Goal: Obtain resource: Download file/media

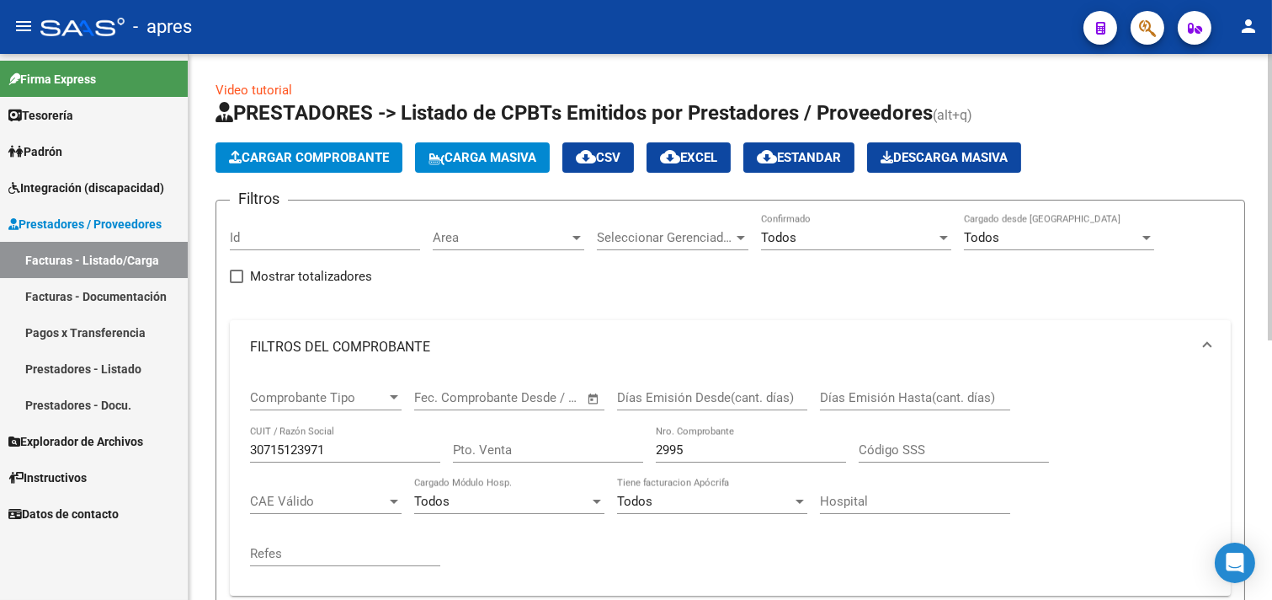
scroll to position [3, 0]
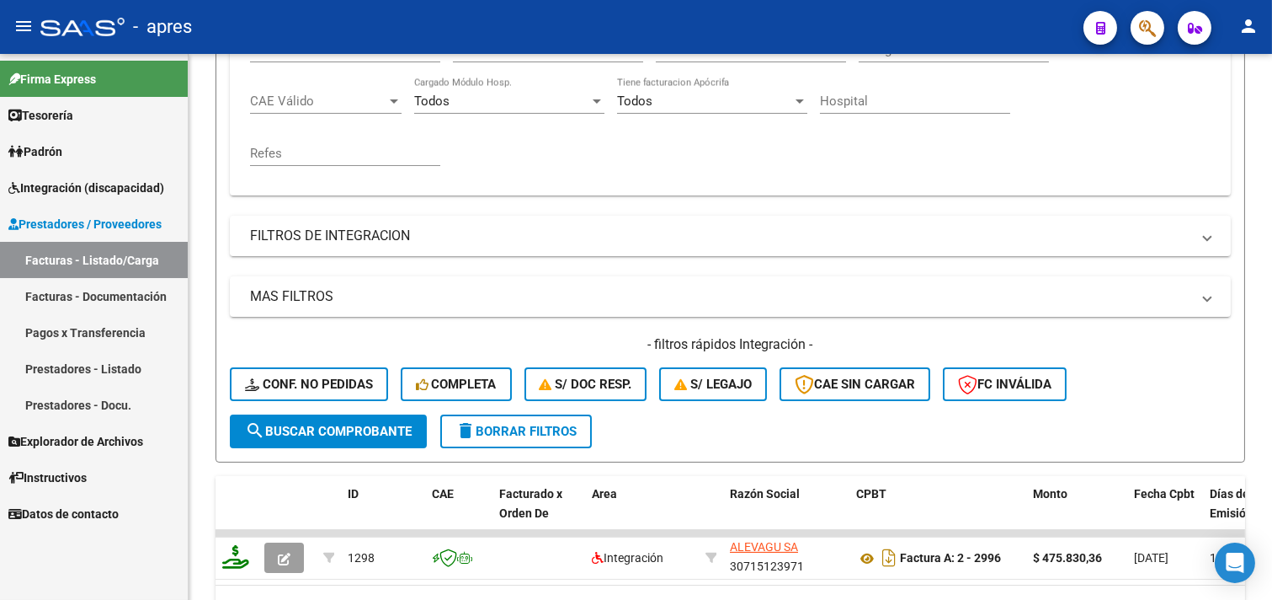
click at [59, 180] on span "Integración (discapacidad)" at bounding box center [86, 188] width 156 height 19
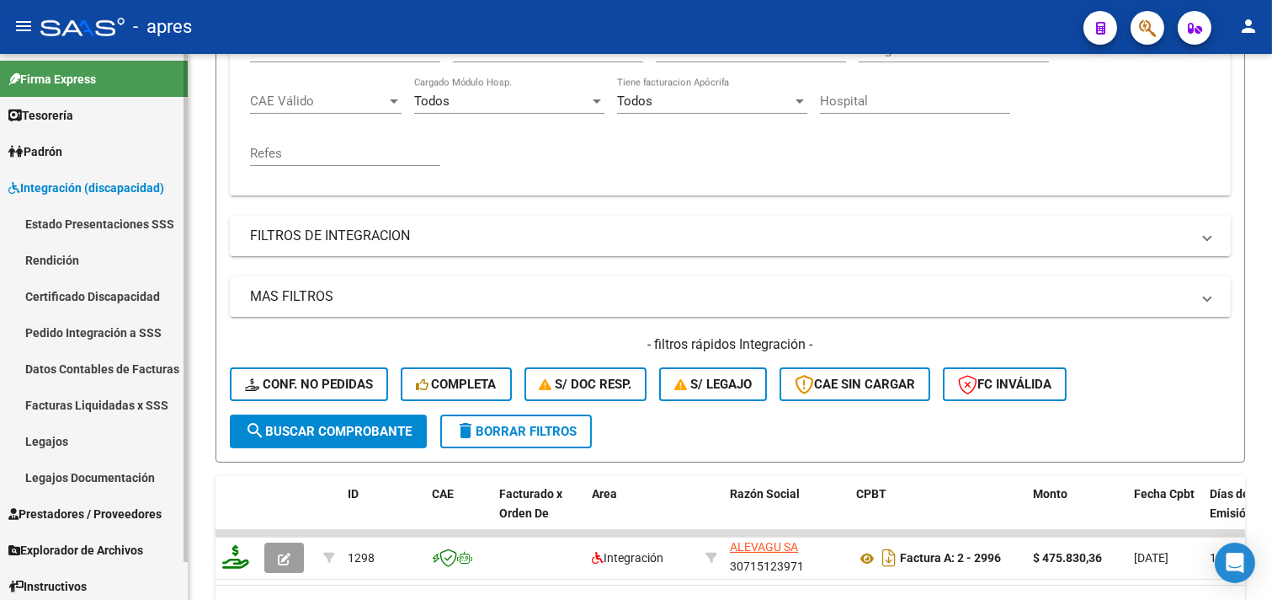
click at [59, 261] on link "Rendición" at bounding box center [94, 260] width 188 height 36
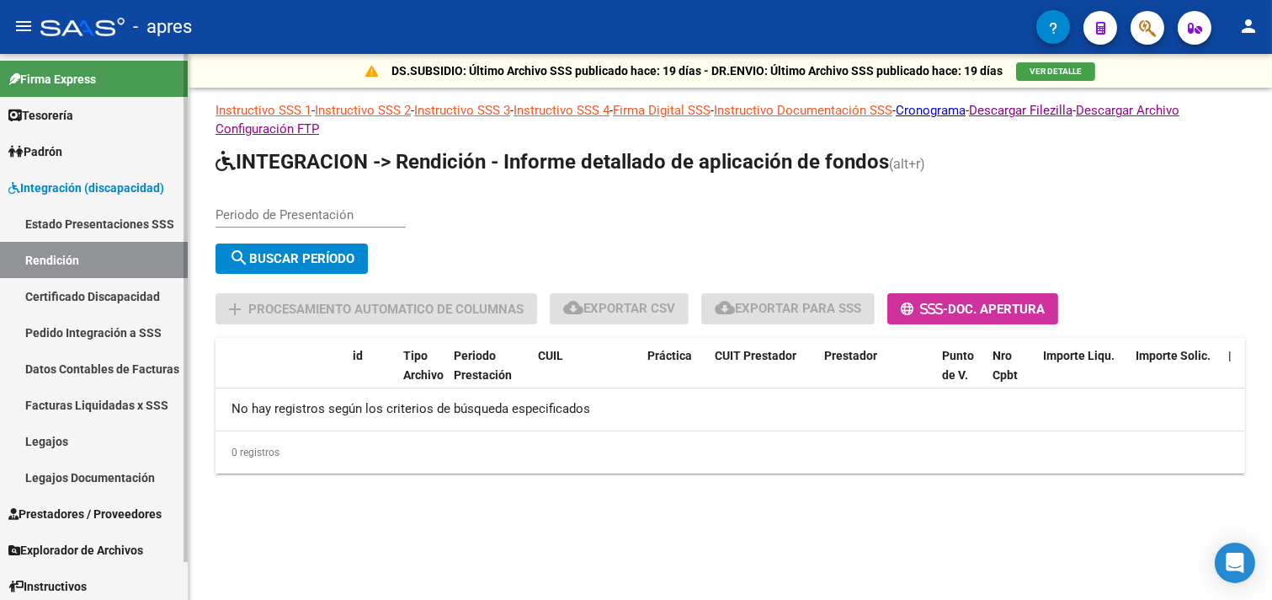
scroll to position [40, 0]
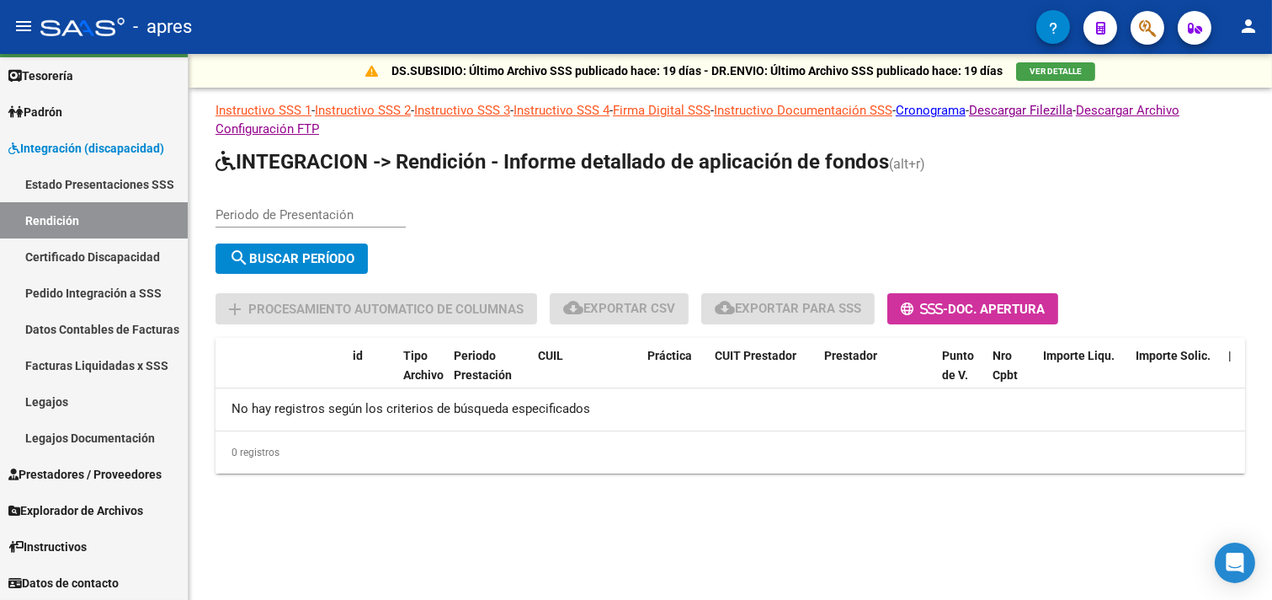
click at [287, 499] on div "DS.SUBSIDIO: Último Archivo SSS publicado hace: 19 días - DR.ENVIO: Último Arch…" at bounding box center [731, 290] width 1084 height 473
click at [248, 208] on input "Periodo de Presentación" at bounding box center [311, 214] width 190 height 15
type input "202506"
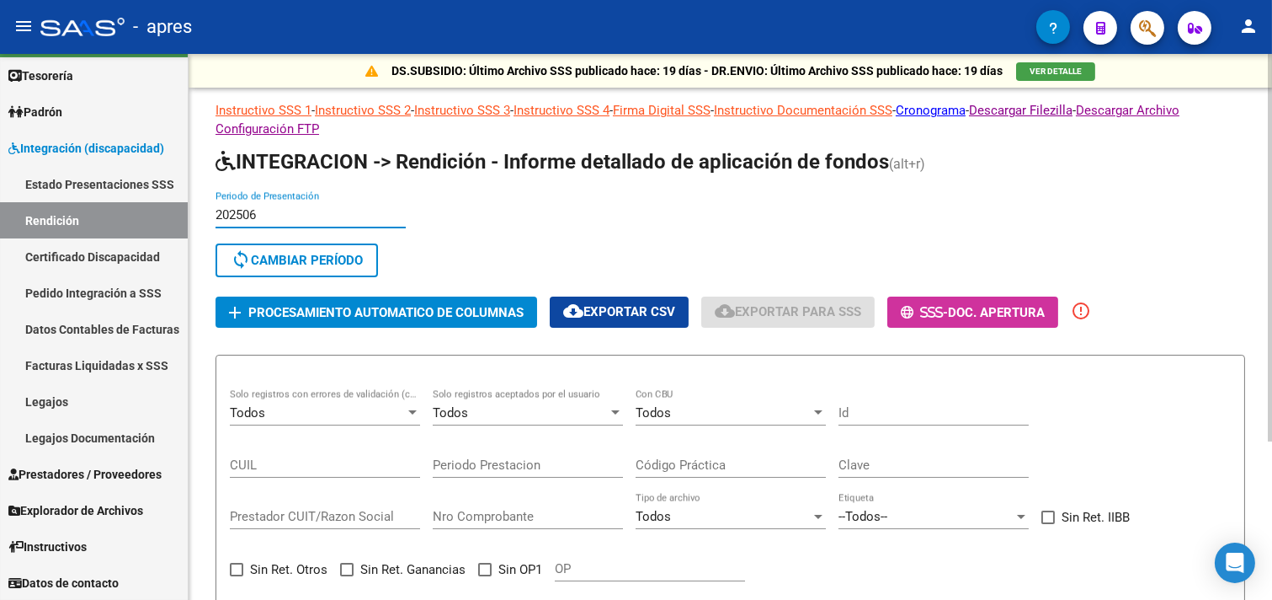
scroll to position [221, 0]
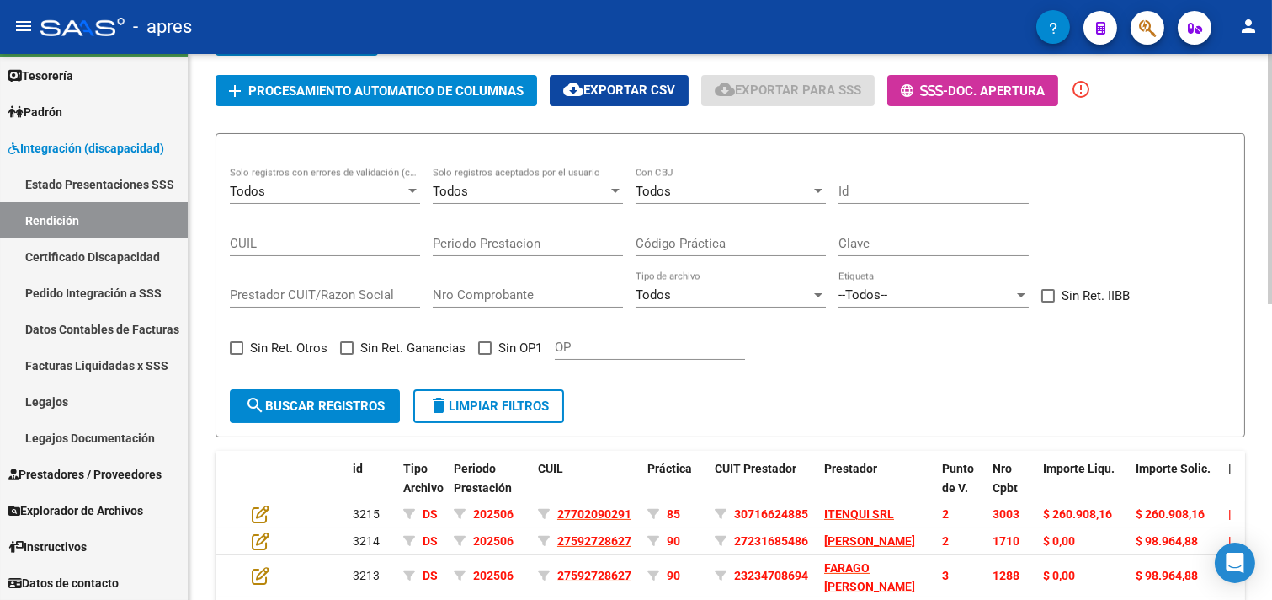
click at [474, 170] on div "Todos Solo registros aceptados por el usuario" at bounding box center [528, 186] width 190 height 36
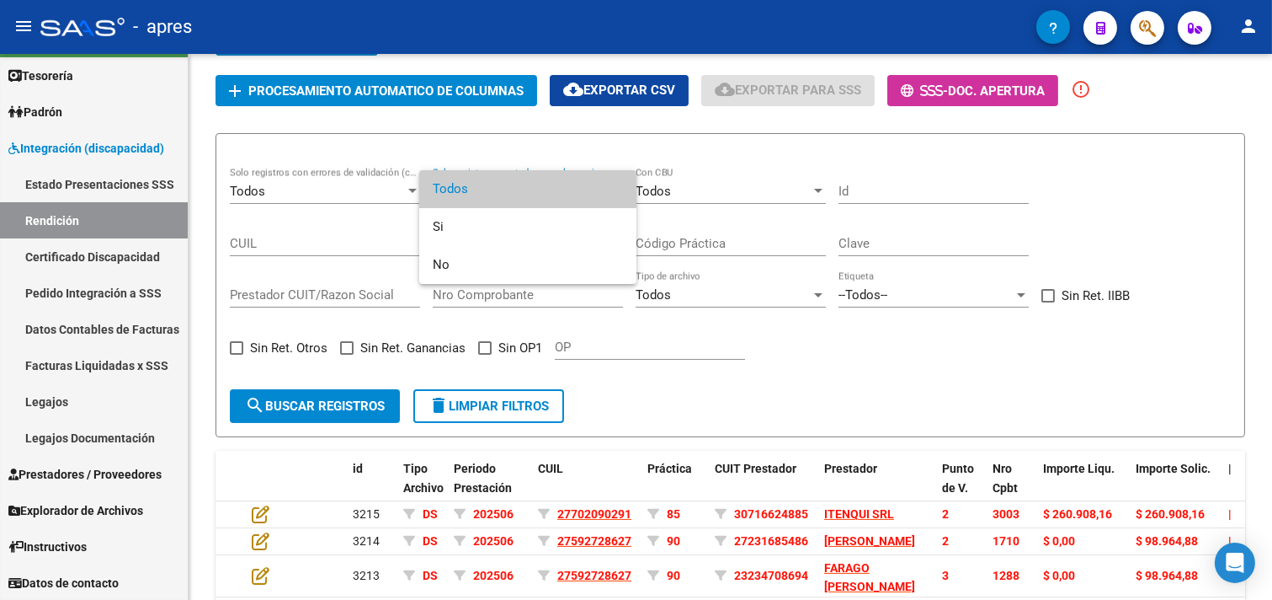
click at [315, 143] on div at bounding box center [636, 300] width 1272 height 600
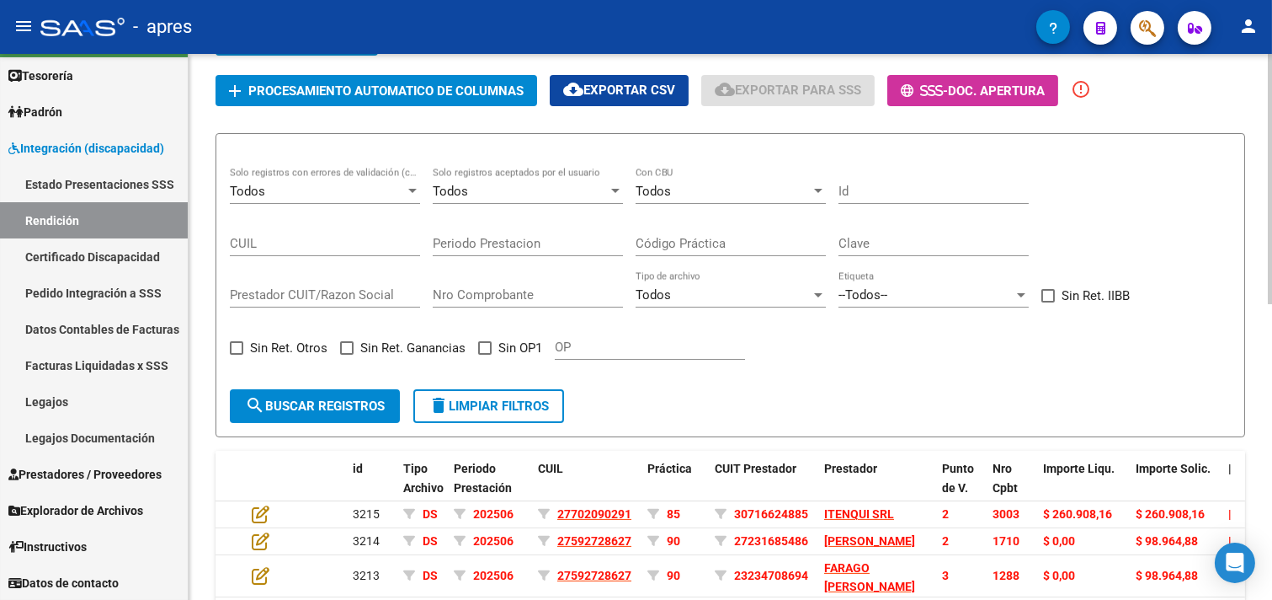
click at [321, 177] on div "Todos Solo registros con errores de validación (control 623 instructivo de rend…" at bounding box center [325, 186] width 190 height 36
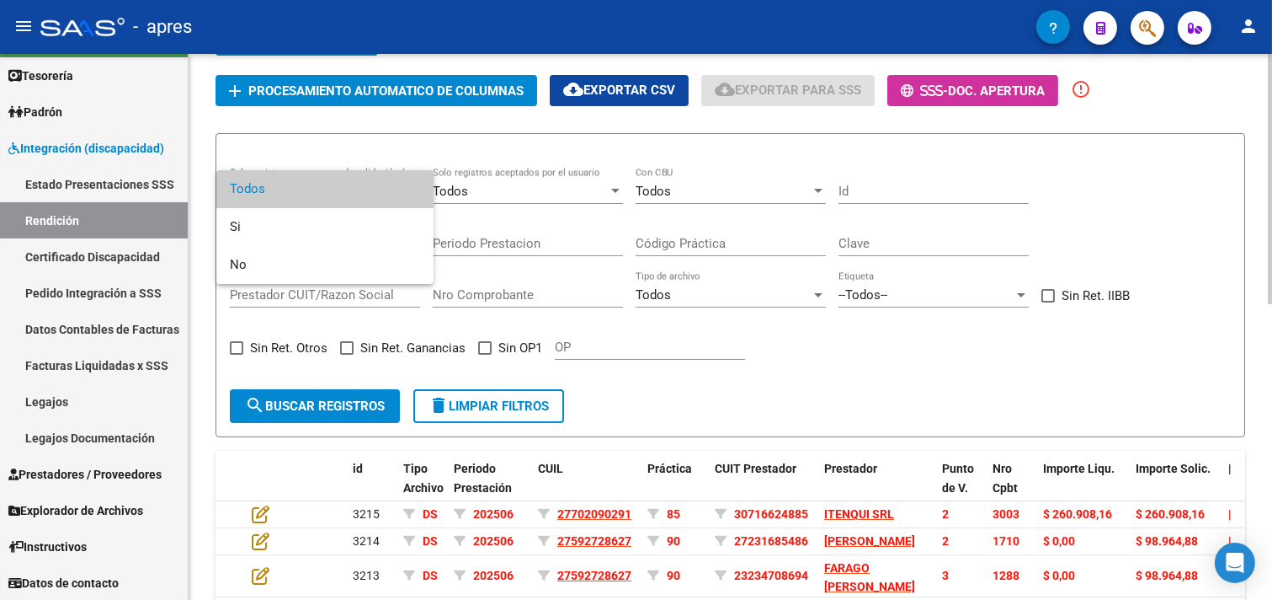
click at [321, 177] on span "Todos" at bounding box center [325, 189] width 190 height 38
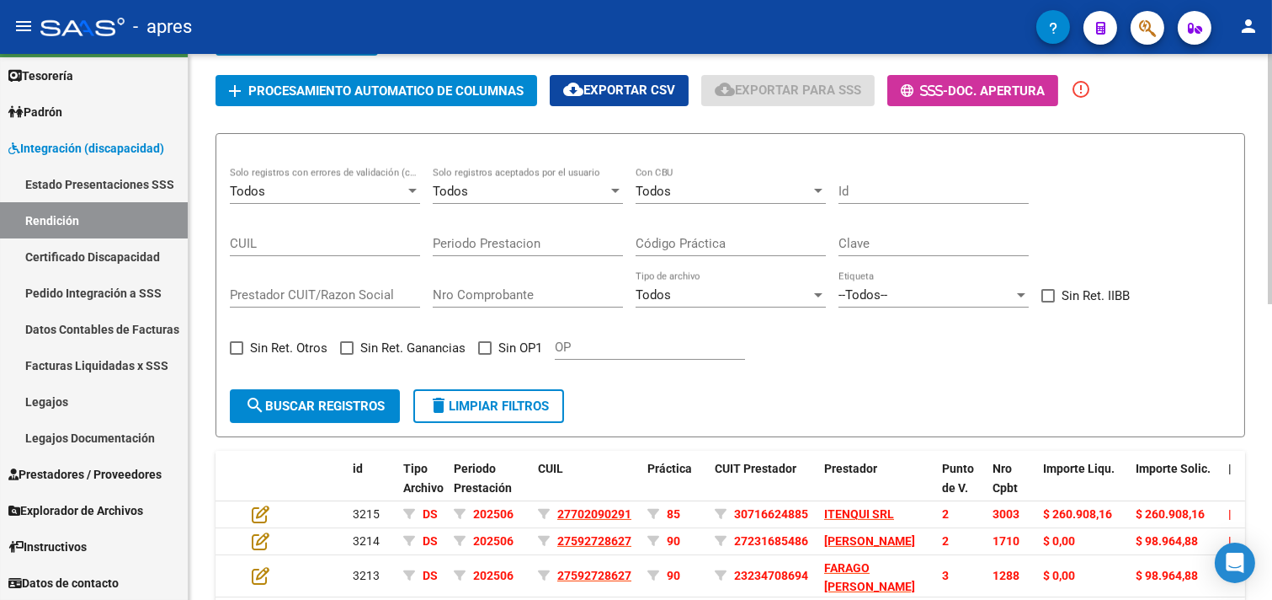
click at [694, 163] on form "Todos Solo registros con errores de validación (control 623 instructivo de rend…" at bounding box center [731, 285] width 1030 height 304
click at [915, 290] on div "--Todos--" at bounding box center [926, 294] width 175 height 15
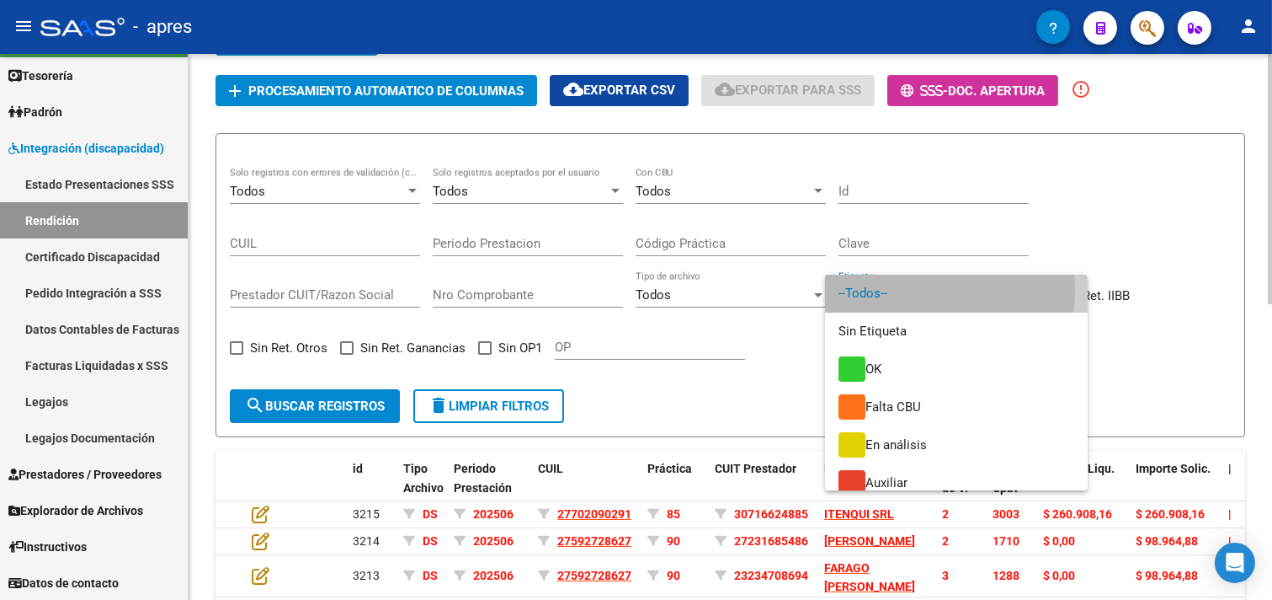
click at [915, 290] on span "--Todos--" at bounding box center [957, 294] width 236 height 38
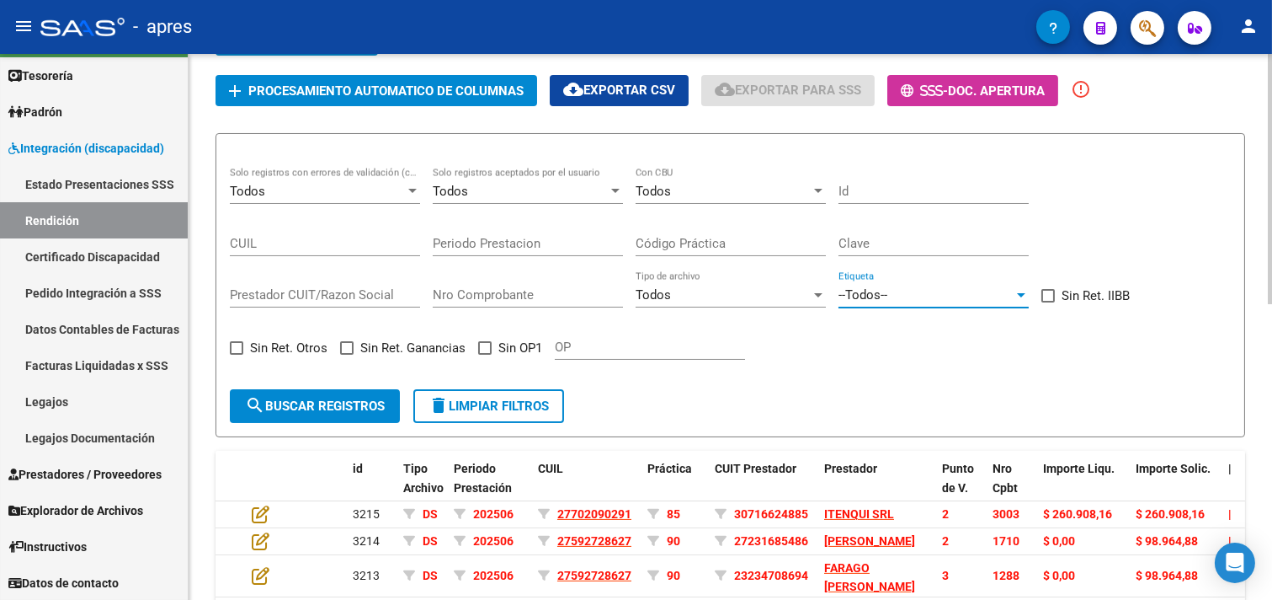
click at [793, 301] on div "Todos Tipo de archivo" at bounding box center [731, 289] width 190 height 36
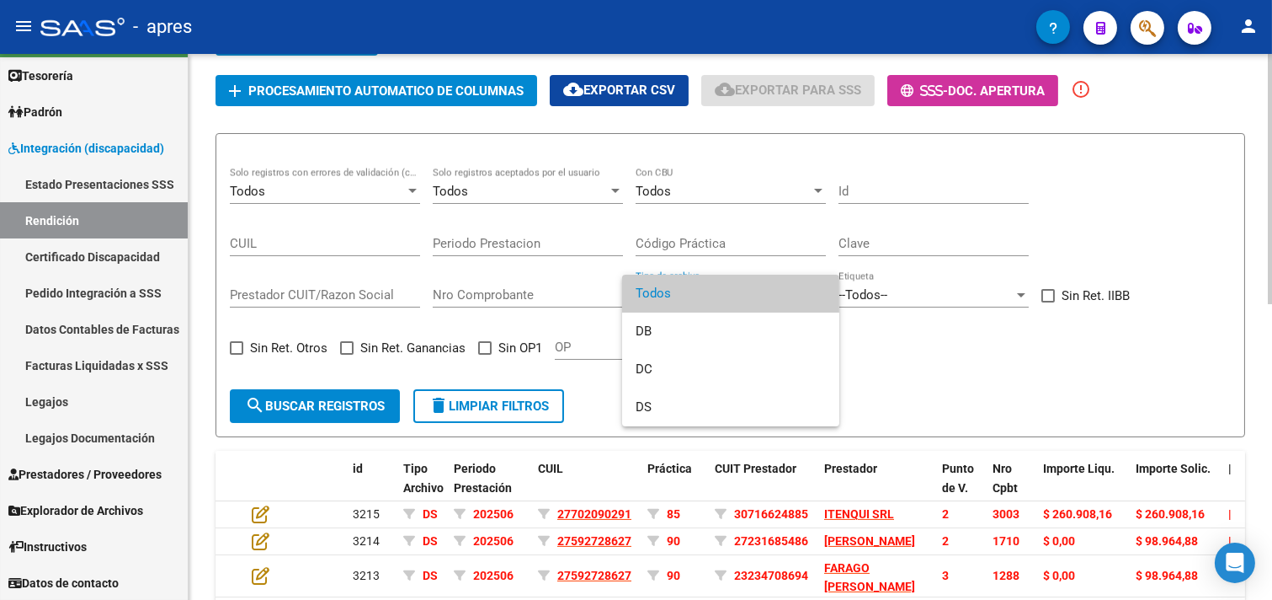
click at [793, 301] on span "Todos" at bounding box center [731, 294] width 190 height 38
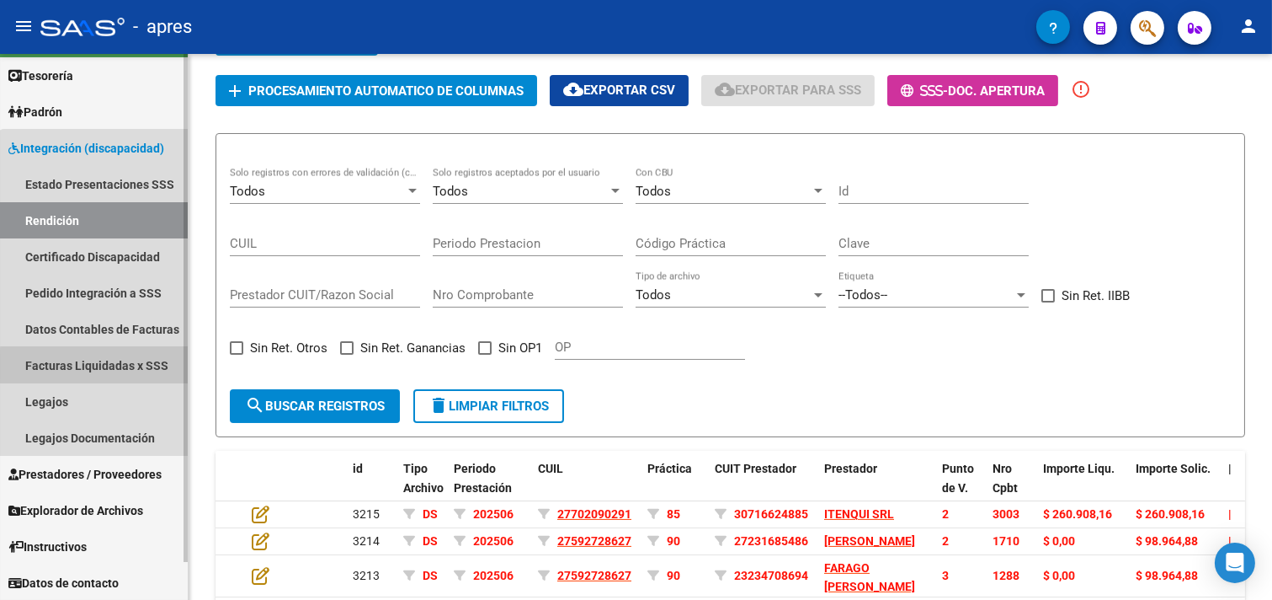
click at [111, 365] on link "Facturas Liquidadas x SSS" at bounding box center [94, 365] width 188 height 36
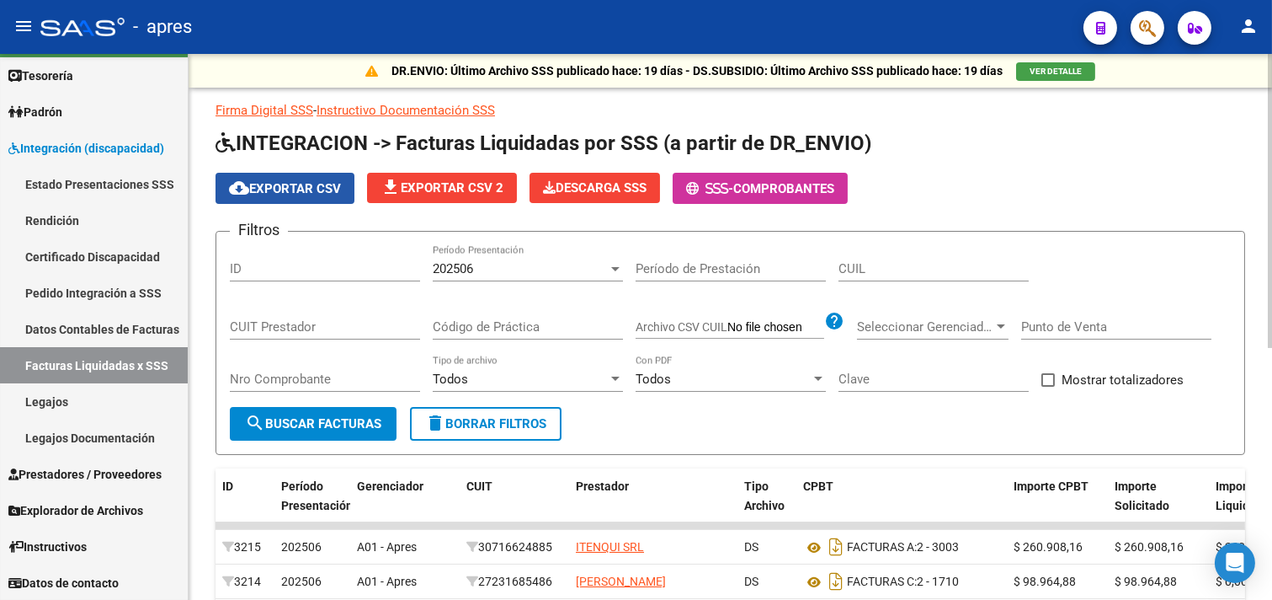
click at [321, 181] on span "cloud_download Exportar CSV" at bounding box center [285, 188] width 112 height 15
click at [511, 331] on input "Código de Práctica" at bounding box center [528, 326] width 190 height 15
click at [553, 390] on div "Todos Tipo de archivo" at bounding box center [528, 373] width 190 height 36
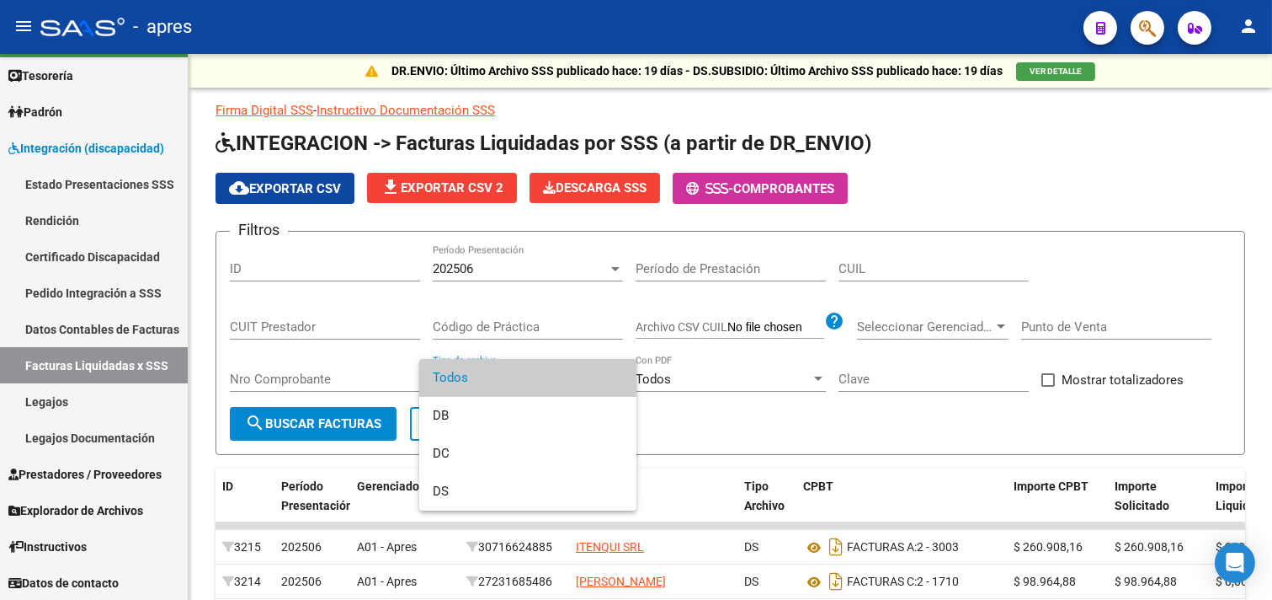
click at [748, 423] on div at bounding box center [636, 300] width 1272 height 600
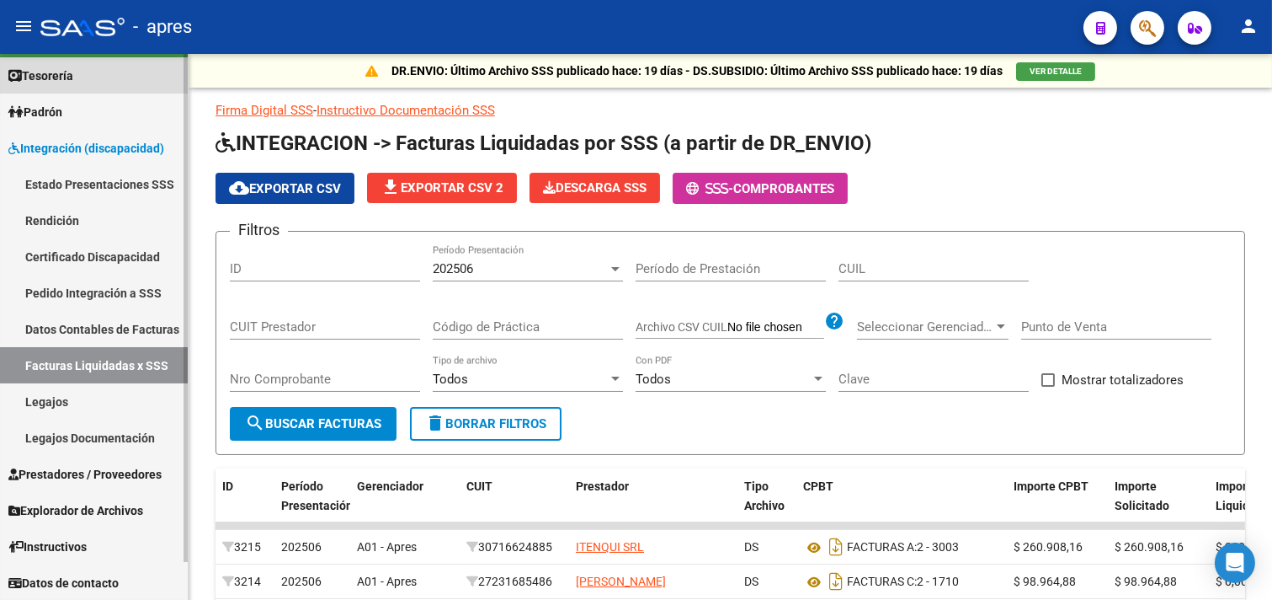
click at [56, 72] on span "Tesorería" at bounding box center [40, 76] width 65 height 19
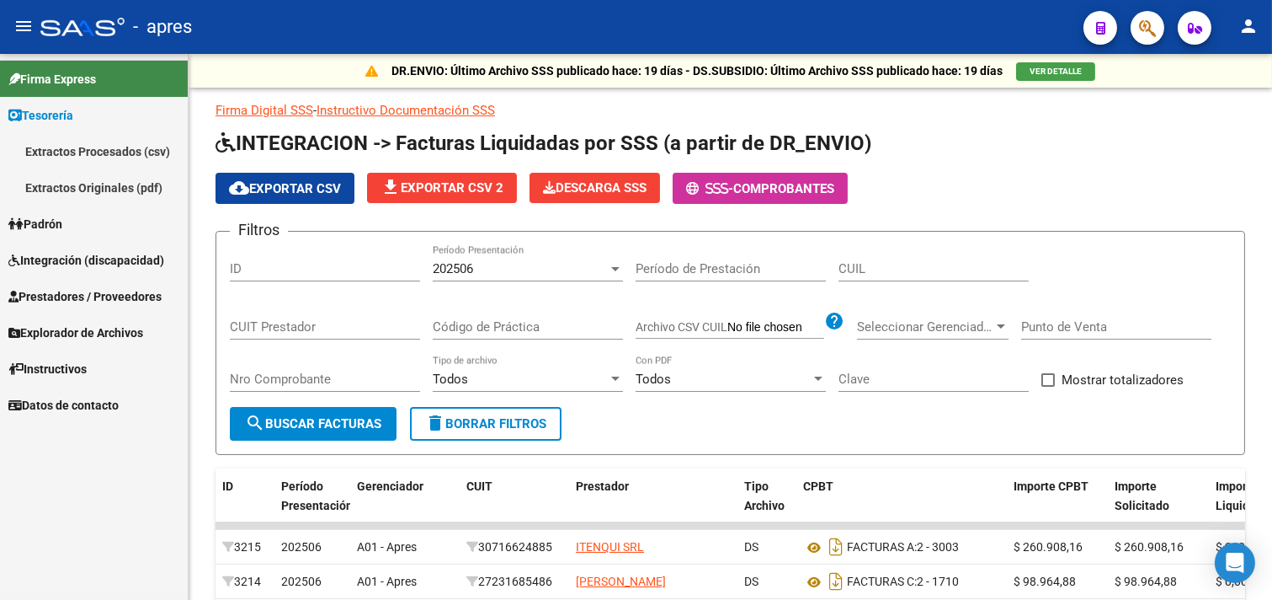
click at [56, 72] on span "Firma Express" at bounding box center [52, 79] width 88 height 19
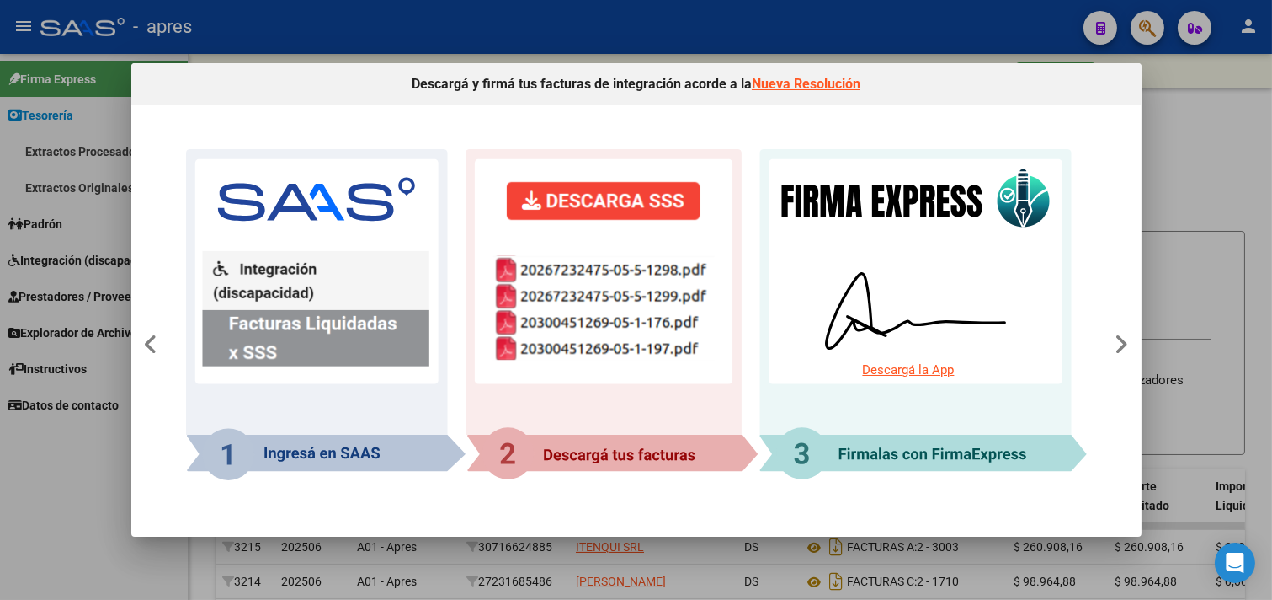
click at [896, 26] on div at bounding box center [636, 300] width 1272 height 600
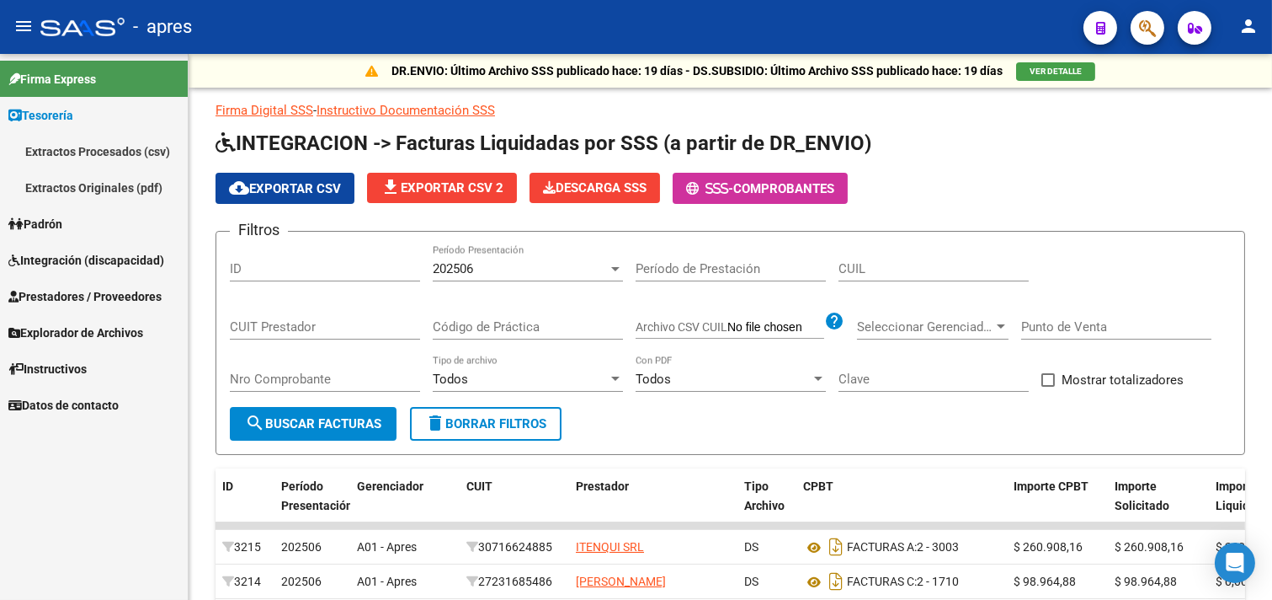
click at [54, 223] on span "Padrón" at bounding box center [35, 224] width 54 height 19
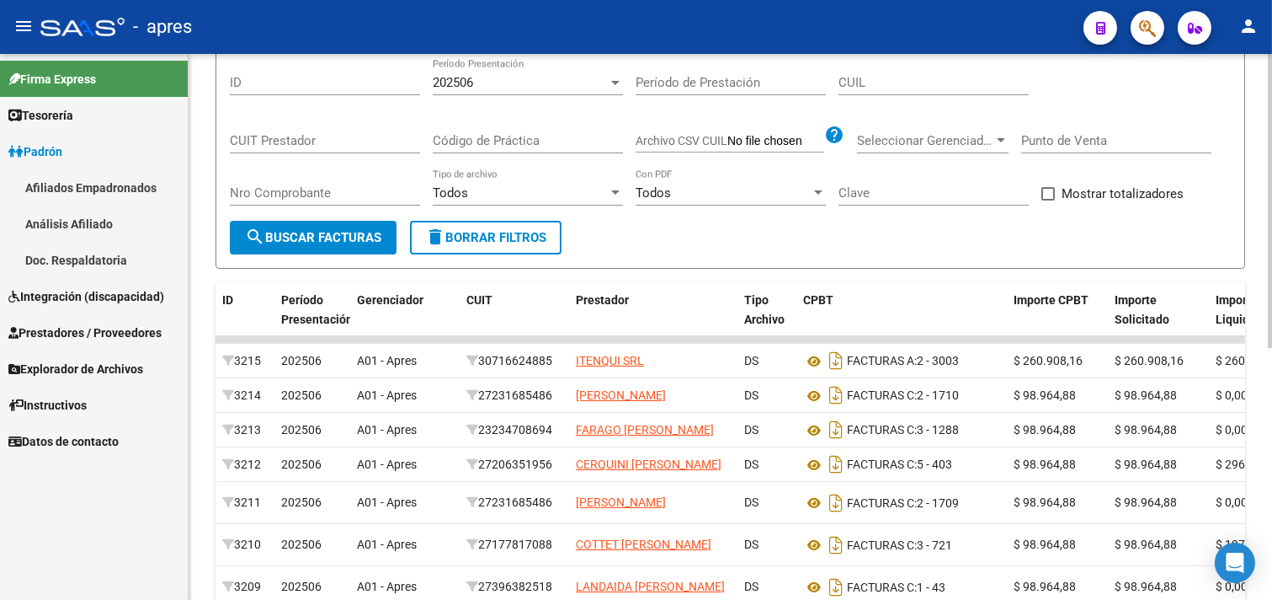
scroll to position [187, 0]
click at [40, 143] on span "Padrón" at bounding box center [35, 151] width 54 height 19
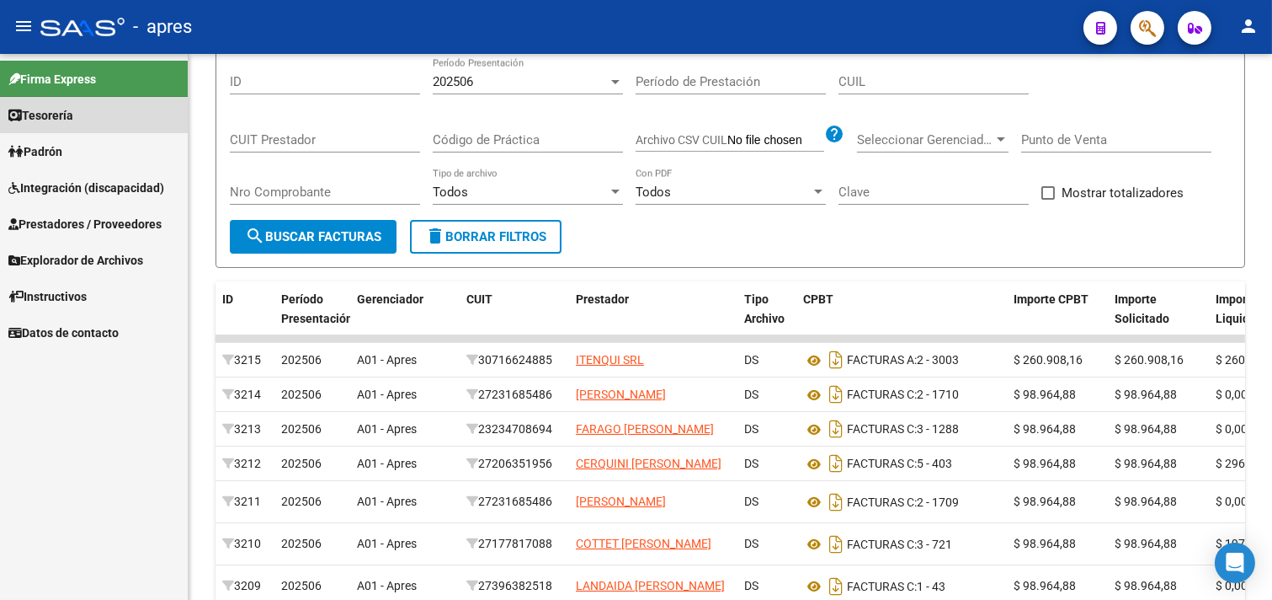
click at [53, 118] on span "Tesorería" at bounding box center [40, 115] width 65 height 19
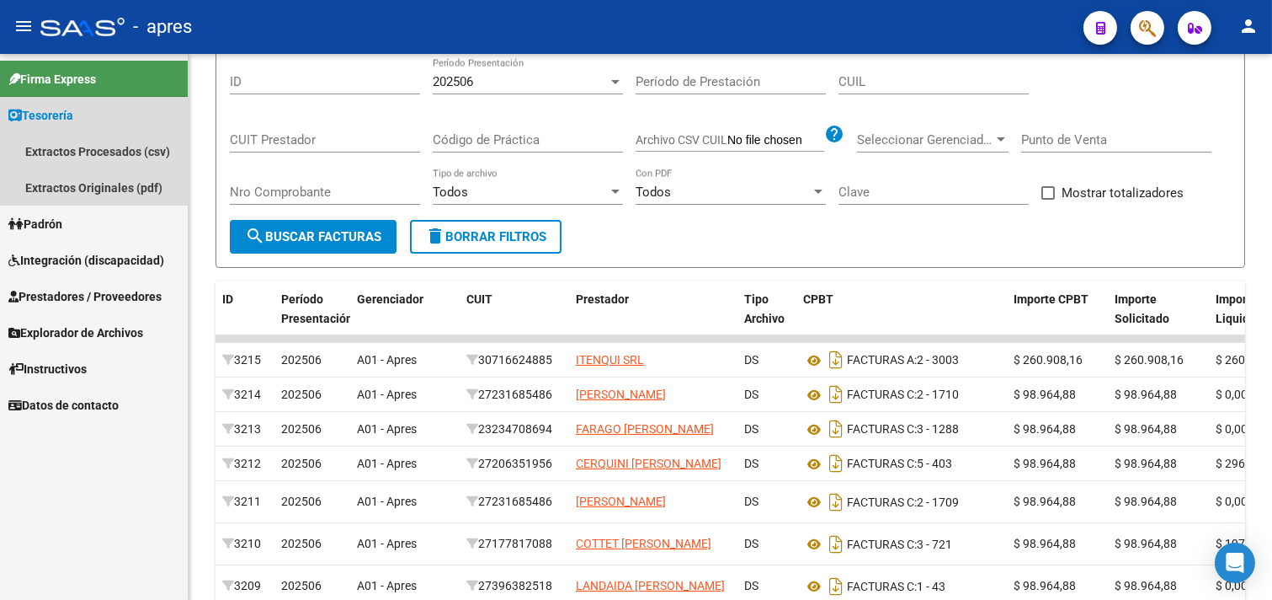
click at [53, 118] on span "Tesorería" at bounding box center [40, 115] width 65 height 19
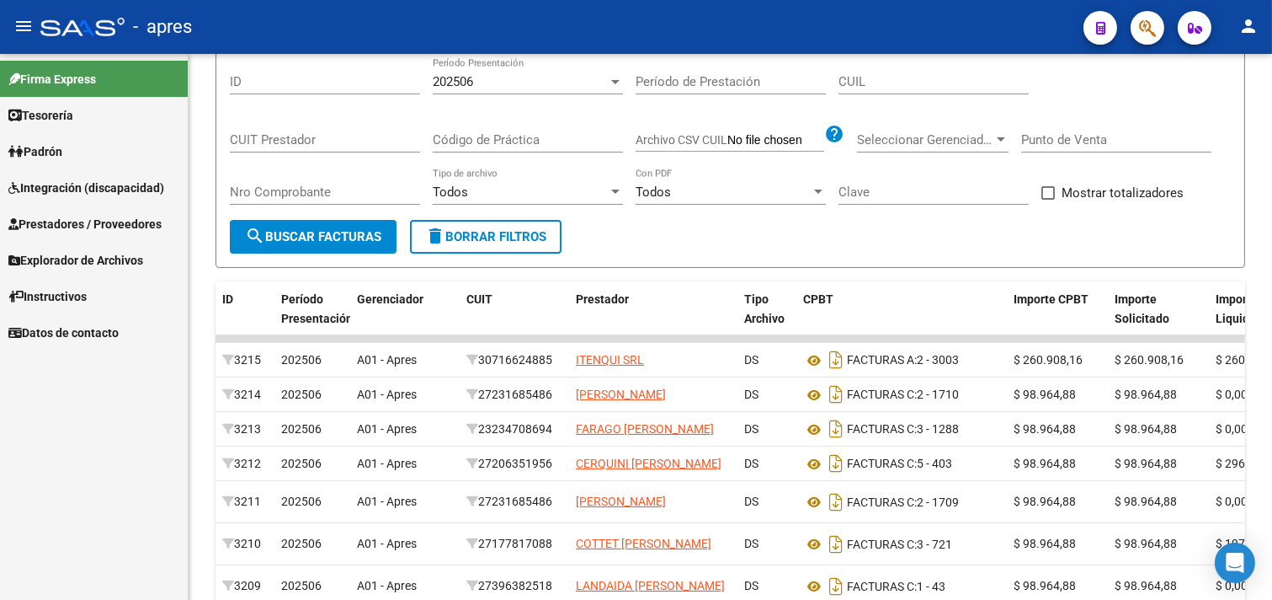
click at [86, 221] on span "Prestadores / Proveedores" at bounding box center [84, 224] width 153 height 19
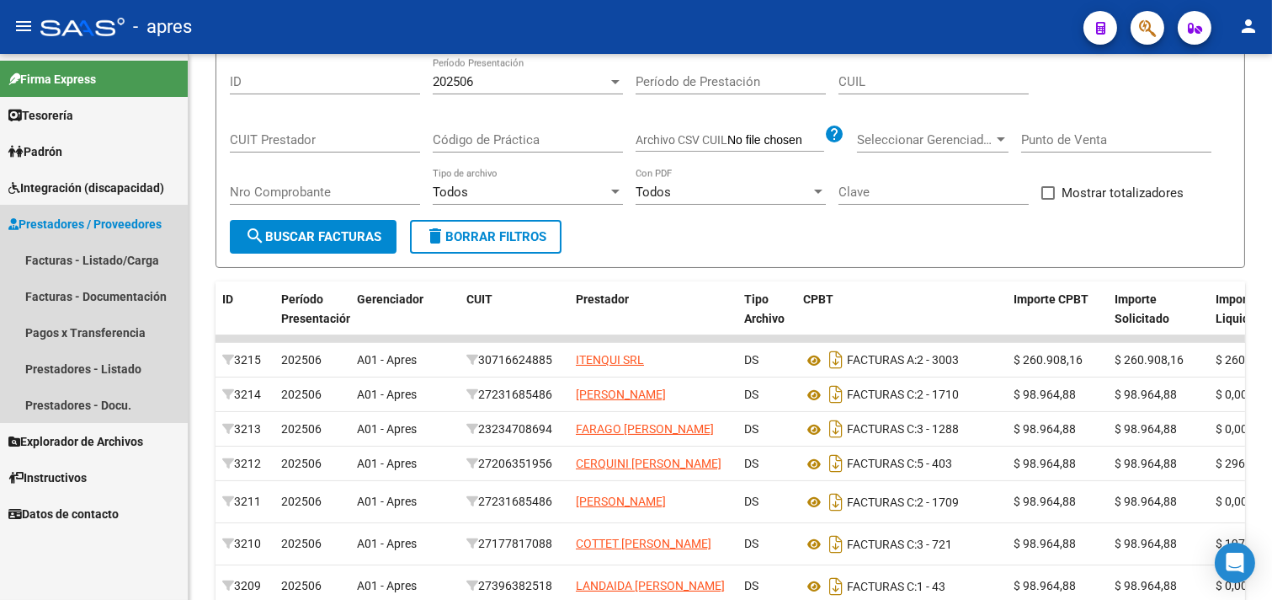
click at [86, 221] on span "Prestadores / Proveedores" at bounding box center [84, 224] width 153 height 19
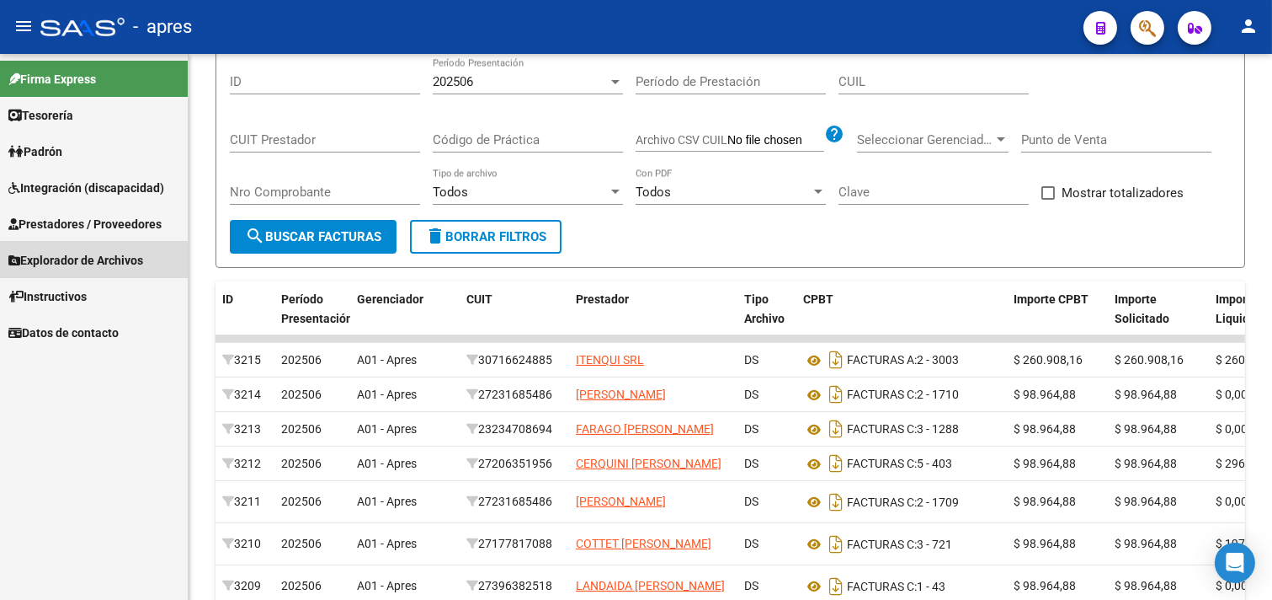
click at [52, 263] on span "Explorador de Archivos" at bounding box center [75, 260] width 135 height 19
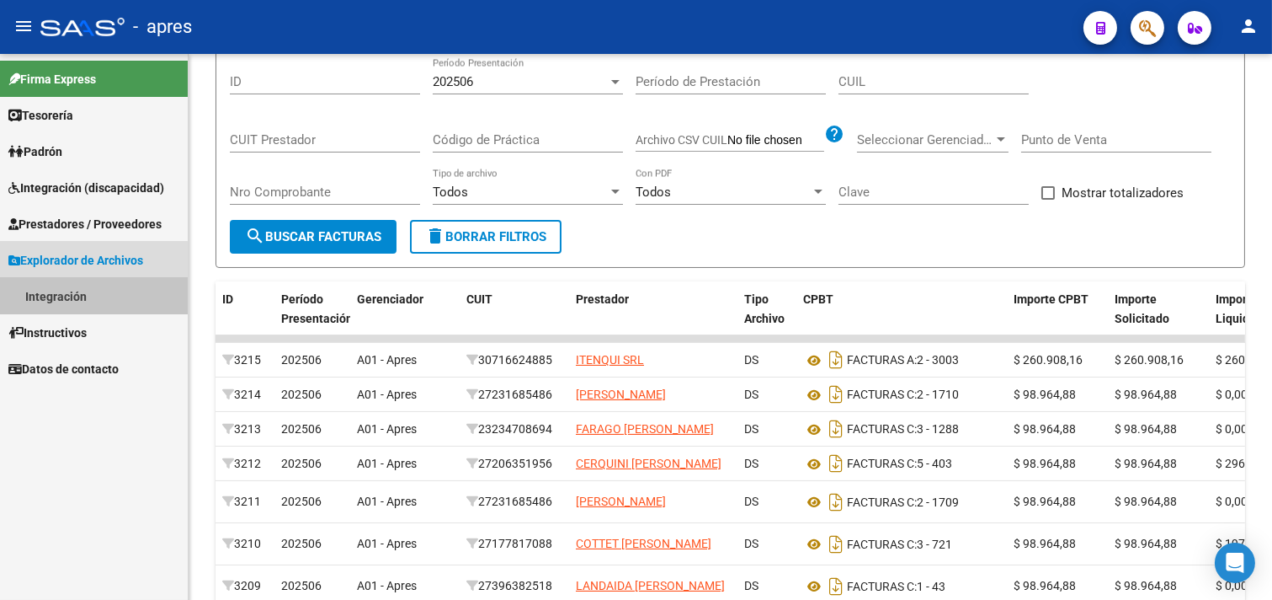
click at [51, 285] on link "Integración" at bounding box center [94, 296] width 188 height 36
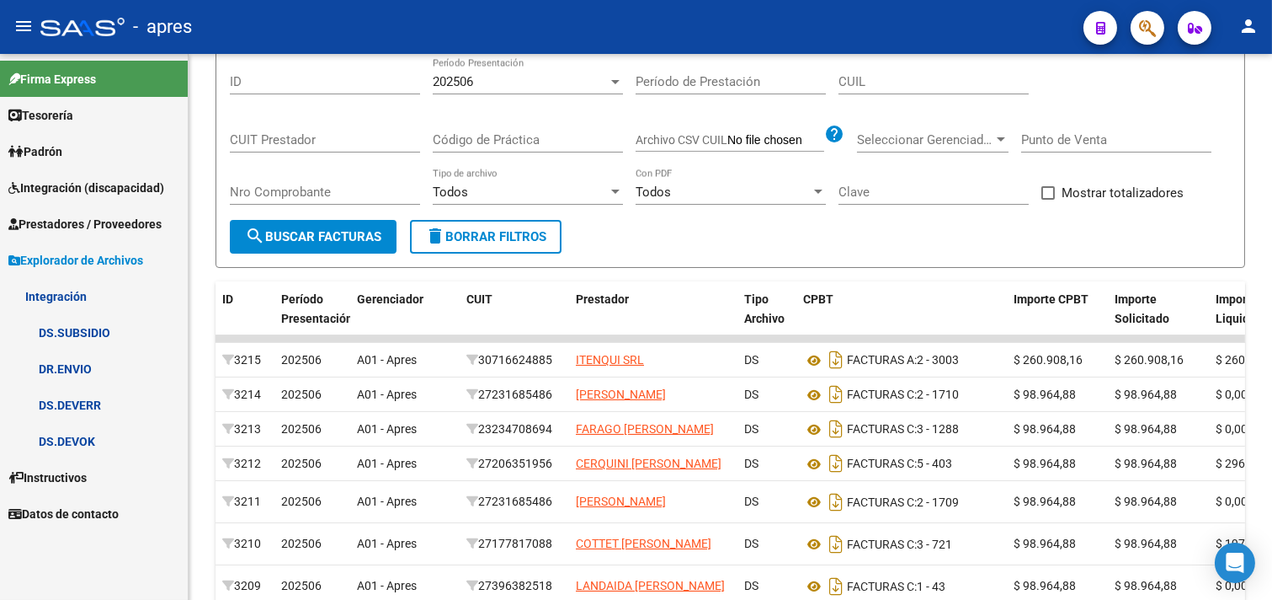
click at [135, 356] on link "DR.ENVIO" at bounding box center [94, 368] width 188 height 36
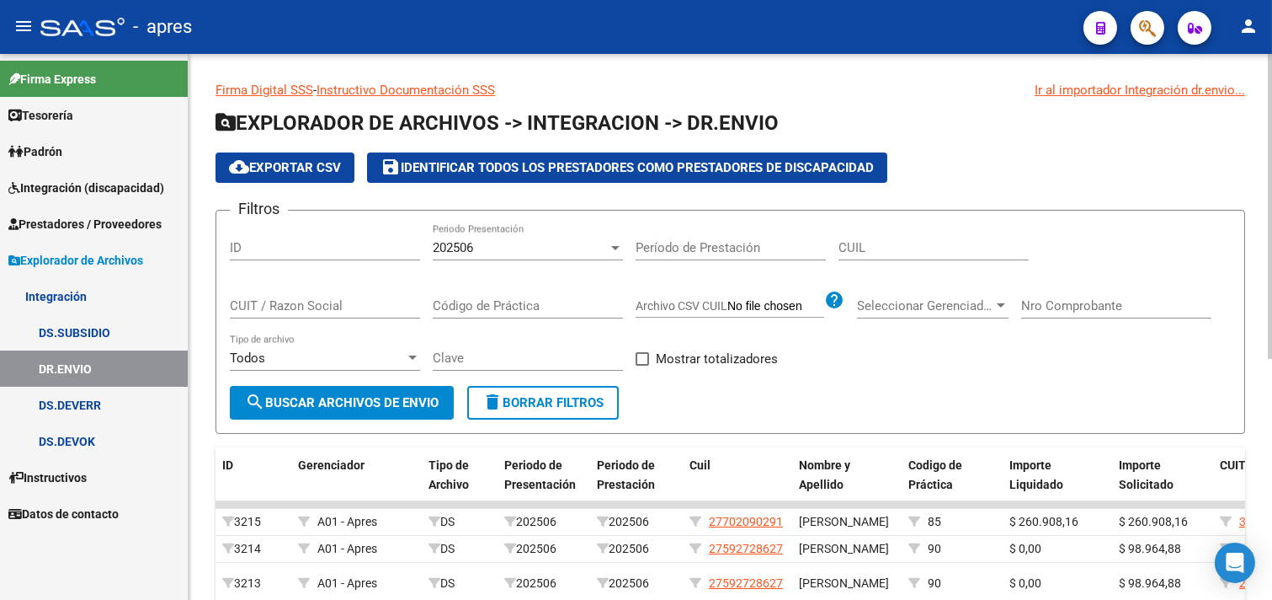
click at [528, 248] on div "202506" at bounding box center [520, 247] width 175 height 15
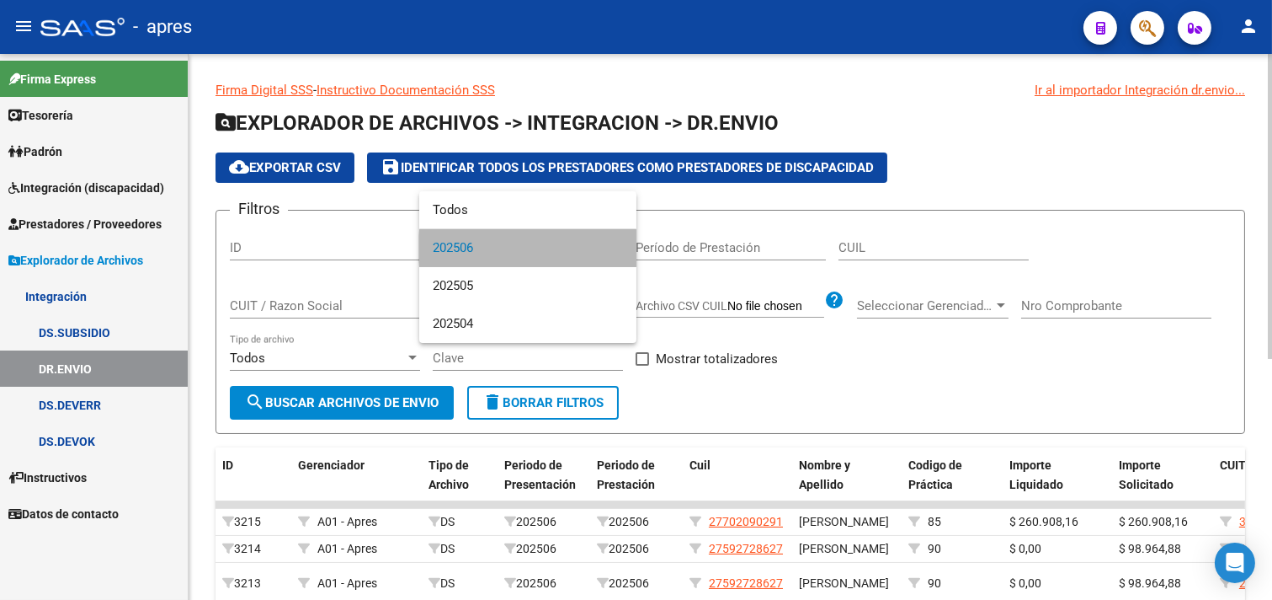
click at [528, 248] on span "202506" at bounding box center [528, 248] width 190 height 38
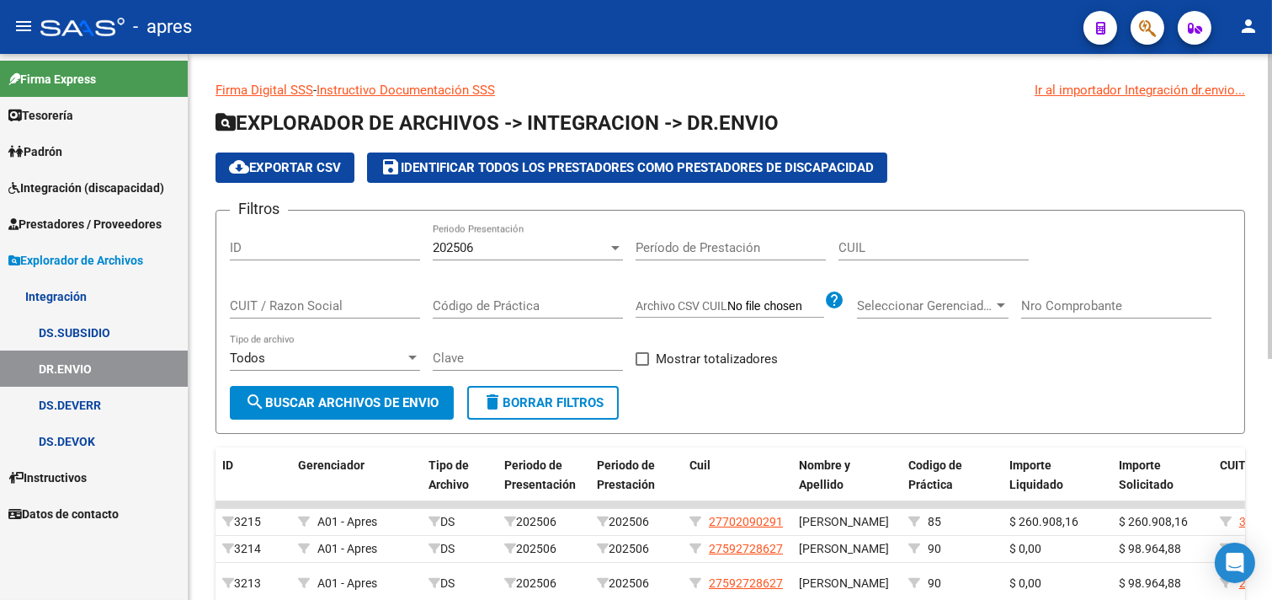
click at [367, 367] on div "Todos Tipo de archivo" at bounding box center [325, 352] width 190 height 36
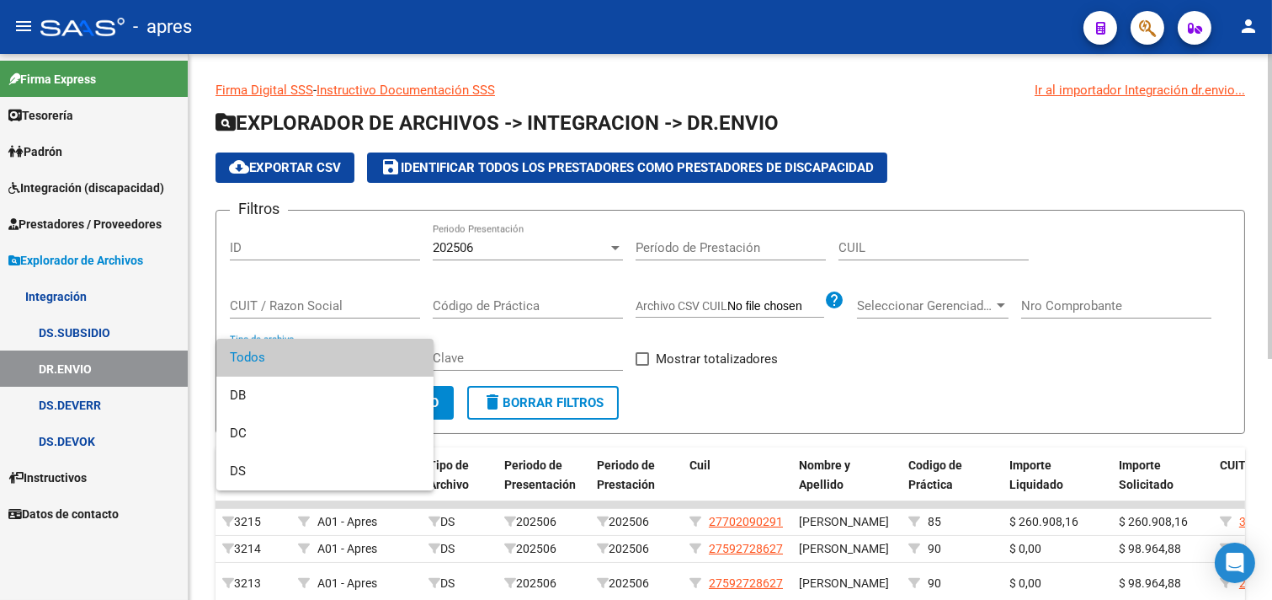
click at [367, 367] on span "Todos" at bounding box center [325, 358] width 190 height 38
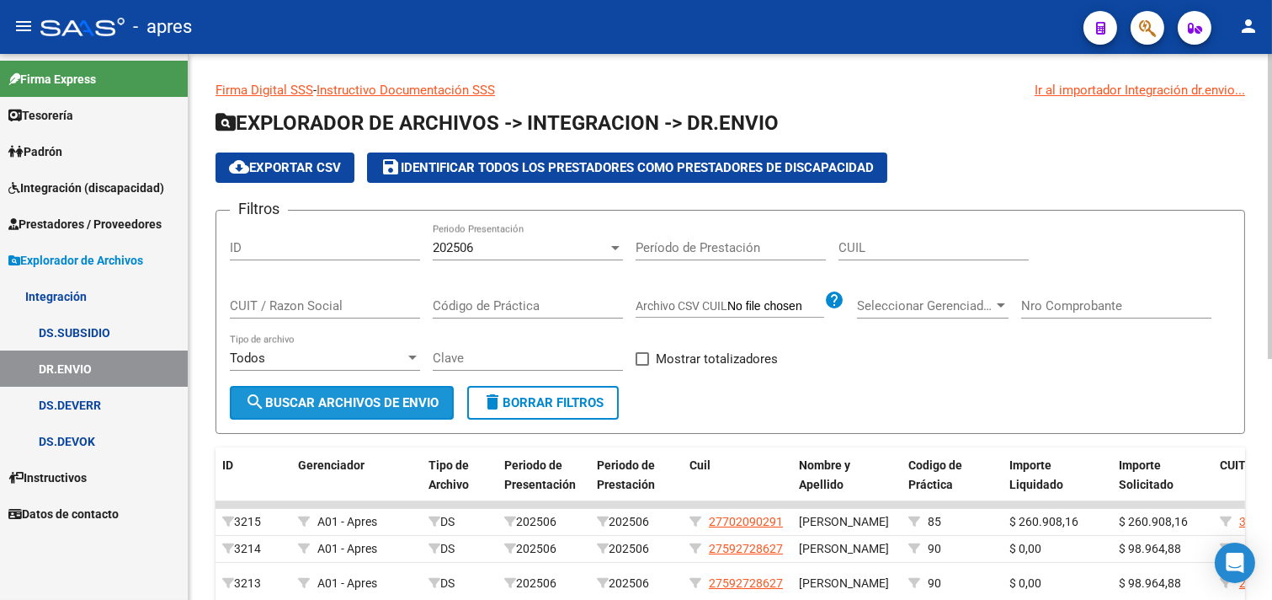
click at [394, 400] on span "search Buscar Archivos de Envio" at bounding box center [342, 402] width 194 height 15
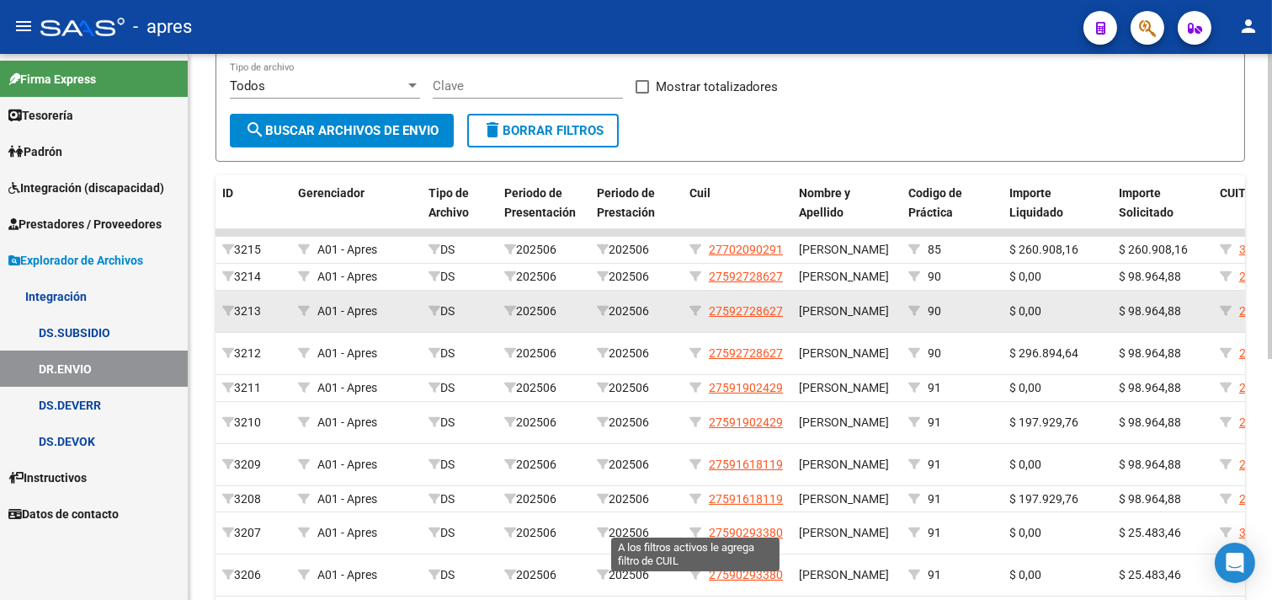
scroll to position [56, 0]
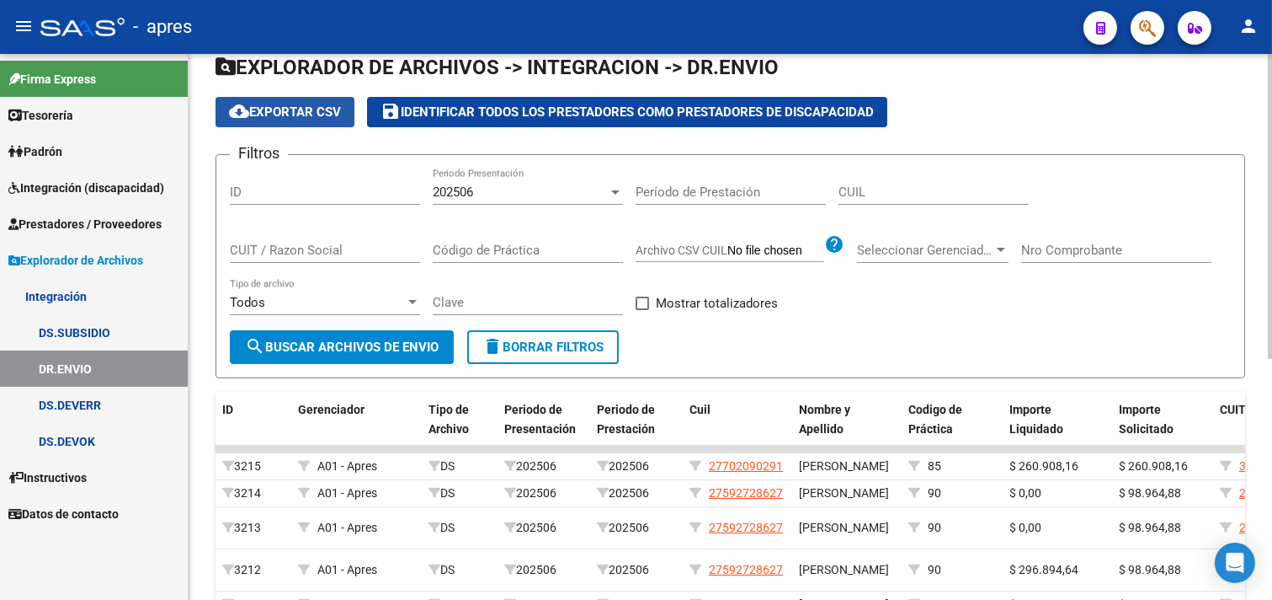
click at [276, 106] on span "cloud_download Exportar CSV" at bounding box center [285, 111] width 112 height 15
click at [110, 451] on link "DS.DEVOK" at bounding box center [94, 441] width 188 height 36
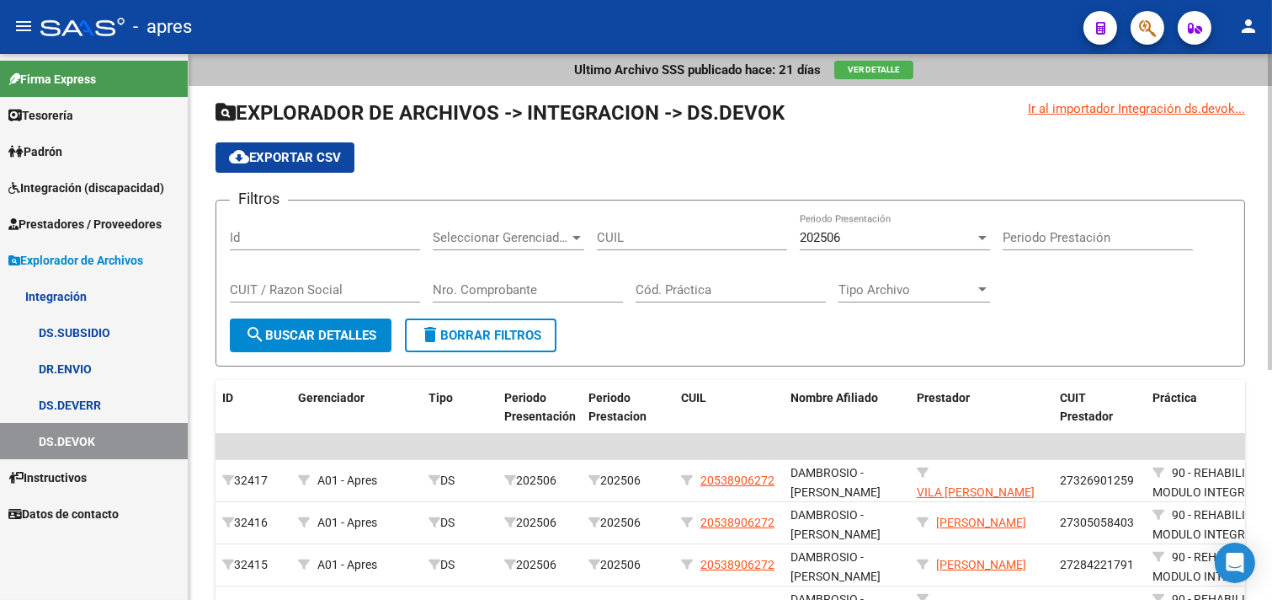
click at [503, 238] on span "Seleccionar Gerenciador" at bounding box center [501, 237] width 136 height 15
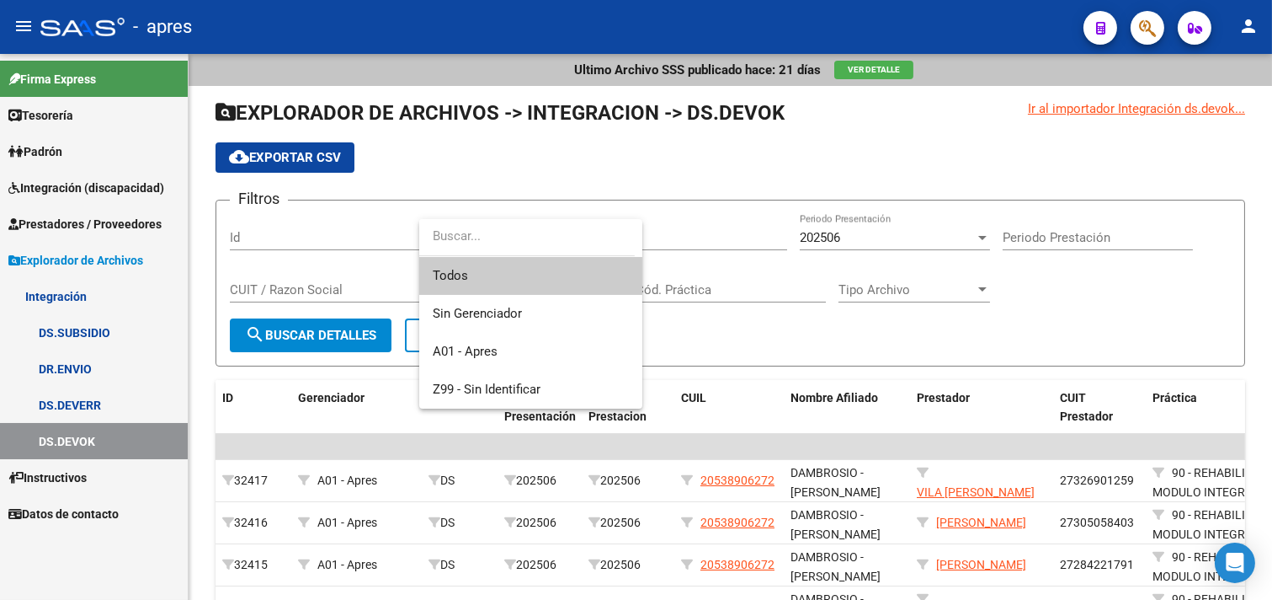
click at [587, 155] on div at bounding box center [636, 300] width 1272 height 600
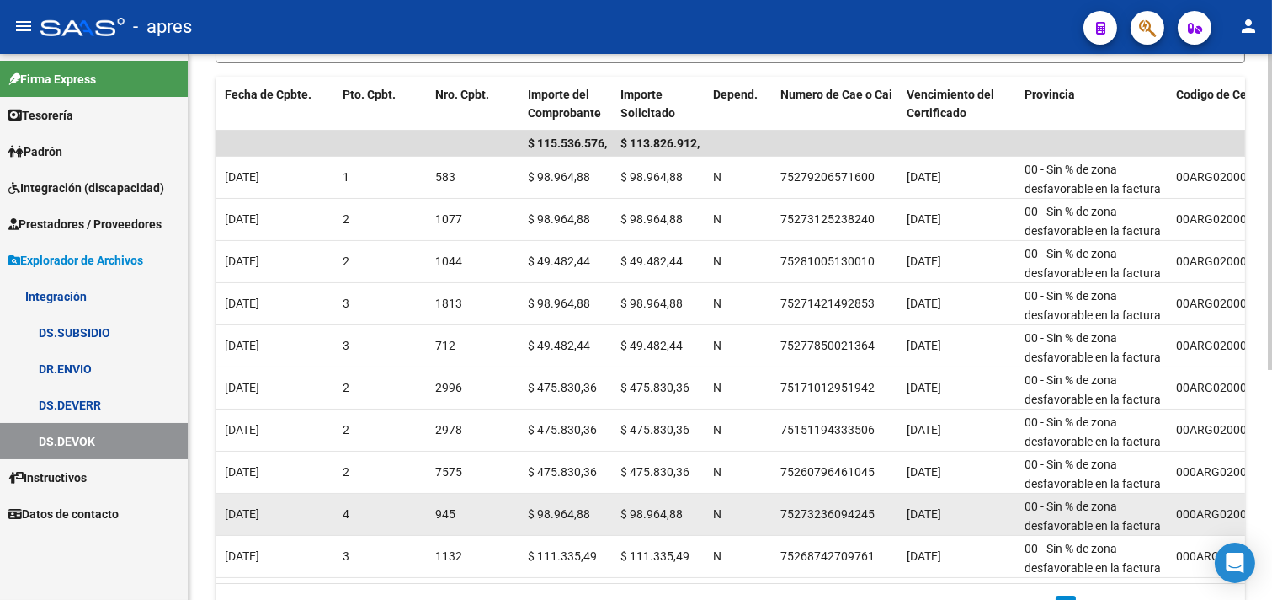
scroll to position [397, 0]
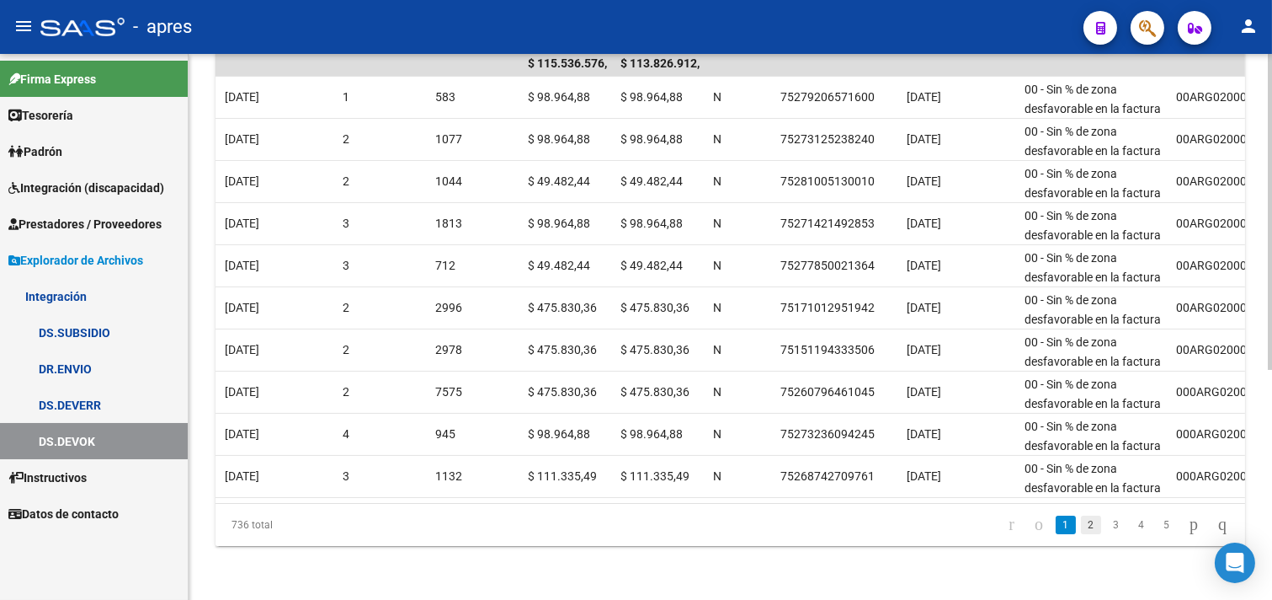
click at [1081, 531] on link "2" at bounding box center [1091, 524] width 20 height 19
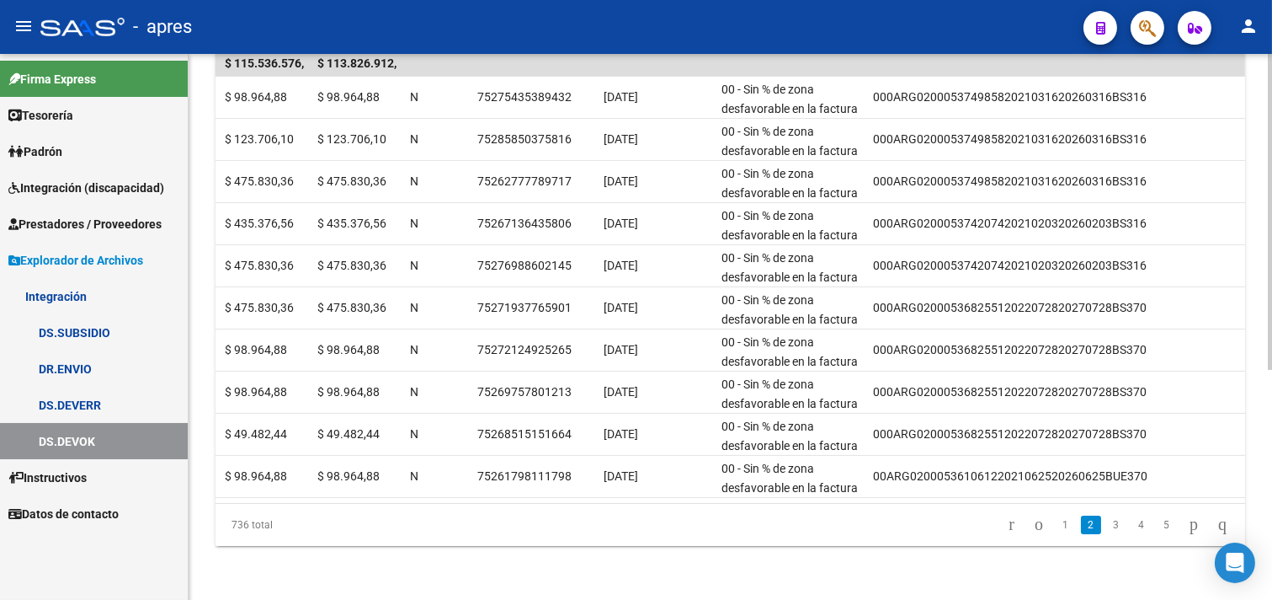
scroll to position [0, 1089]
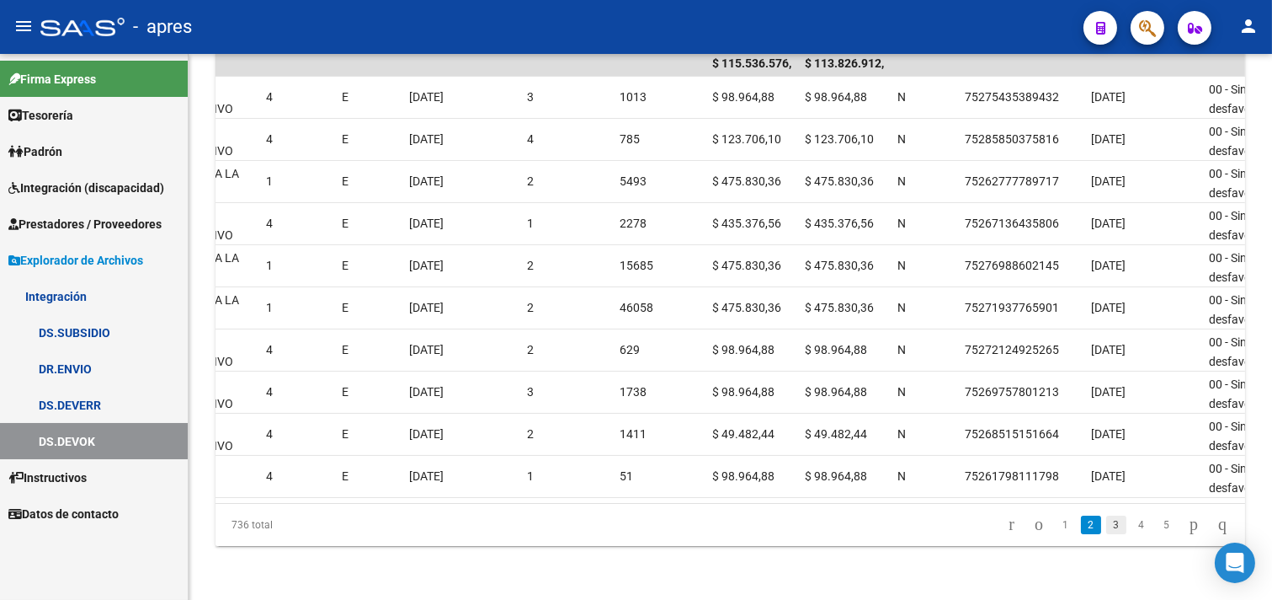
click at [1107, 528] on link "3" at bounding box center [1117, 524] width 20 height 19
click at [1132, 527] on link "4" at bounding box center [1142, 524] width 20 height 19
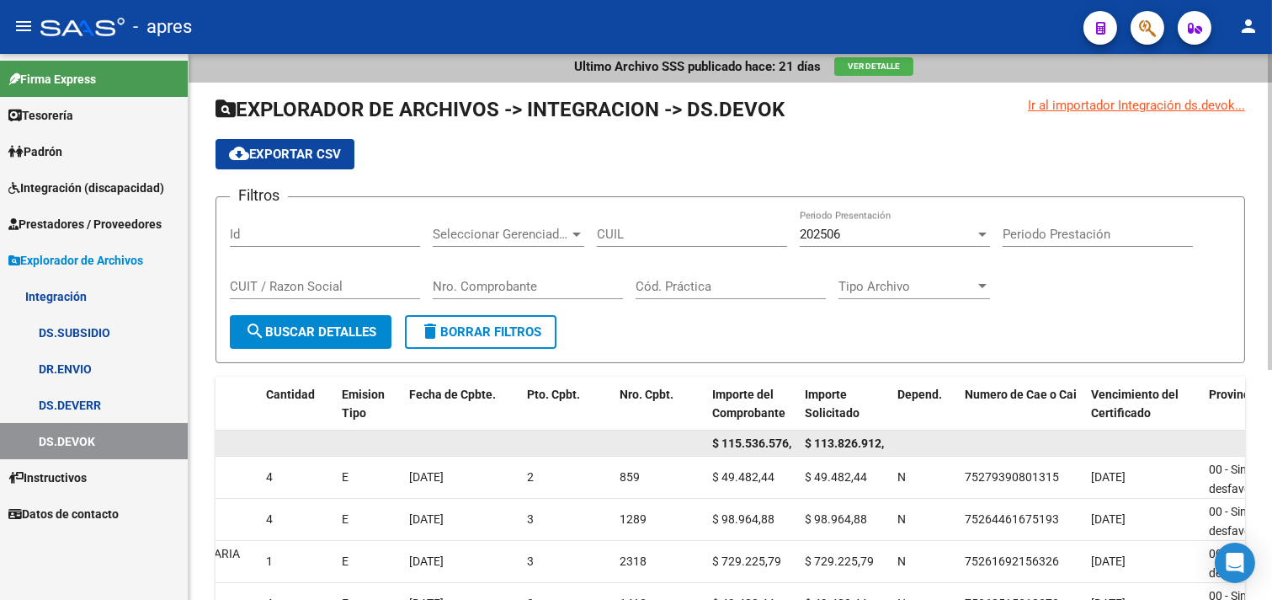
scroll to position [0, 0]
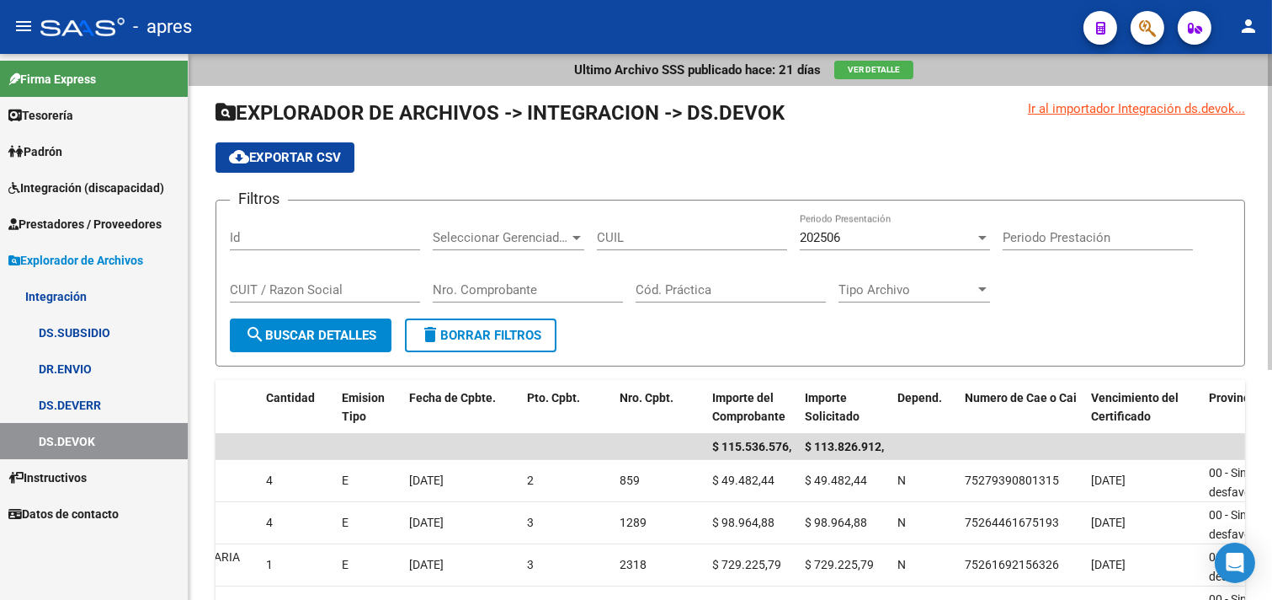
click at [922, 291] on span "Tipo Archivo" at bounding box center [907, 289] width 136 height 15
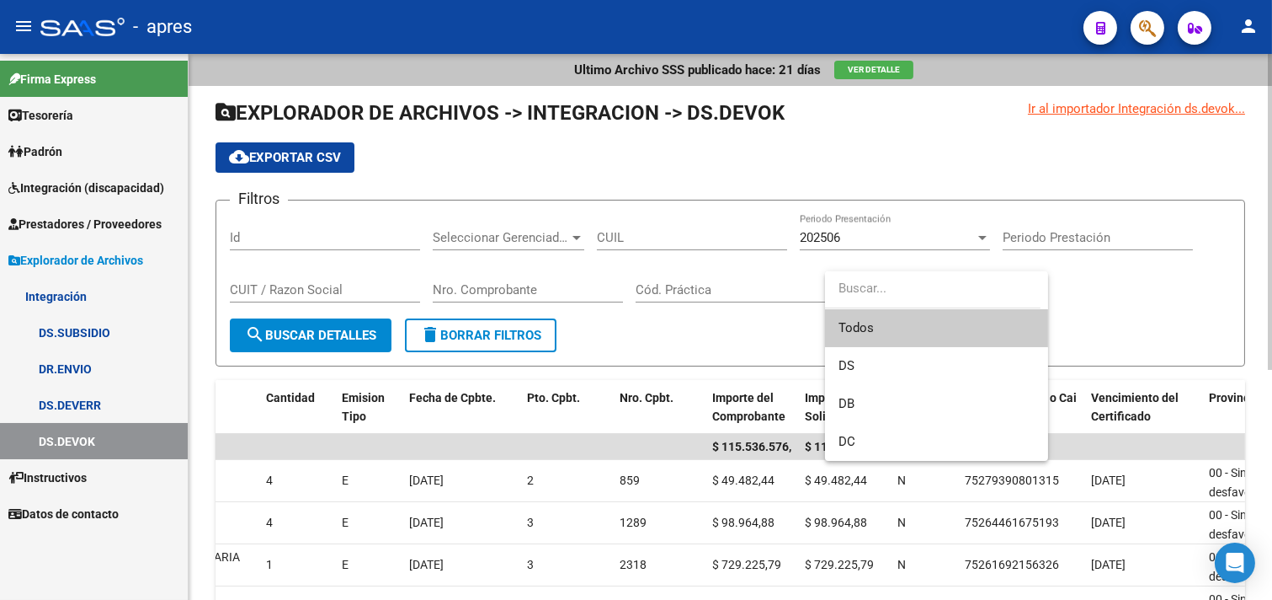
click at [922, 291] on input "dropdown search" at bounding box center [933, 288] width 216 height 38
click at [532, 244] on div at bounding box center [636, 300] width 1272 height 600
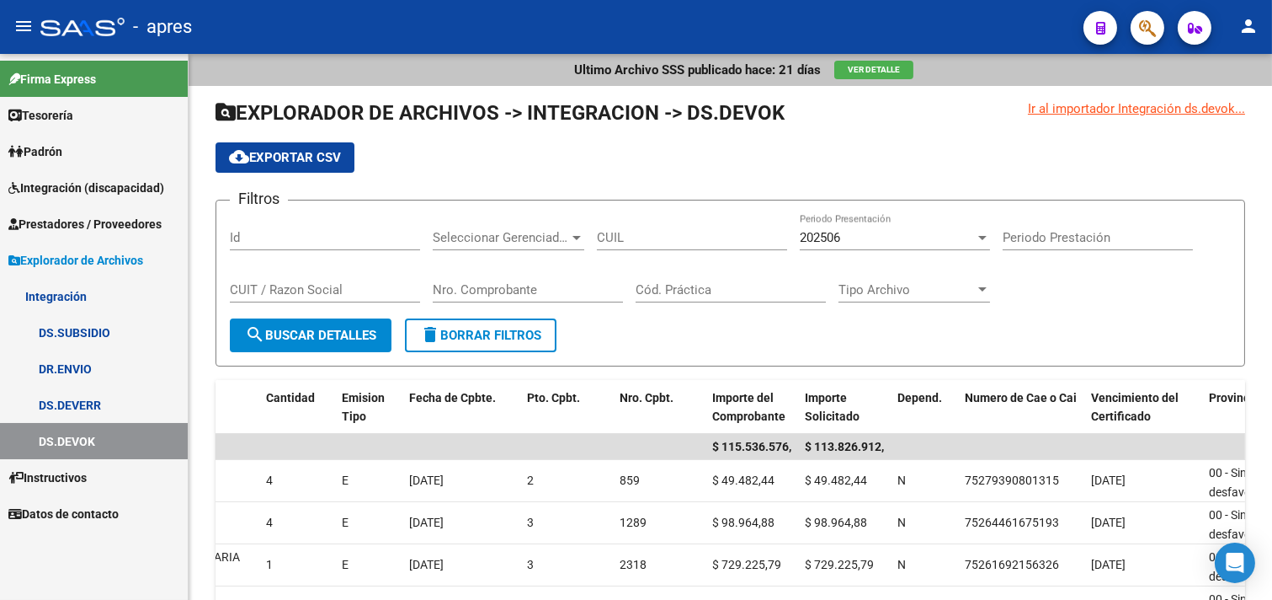
click at [532, 244] on span "Seleccionar Gerenciador" at bounding box center [501, 237] width 136 height 15
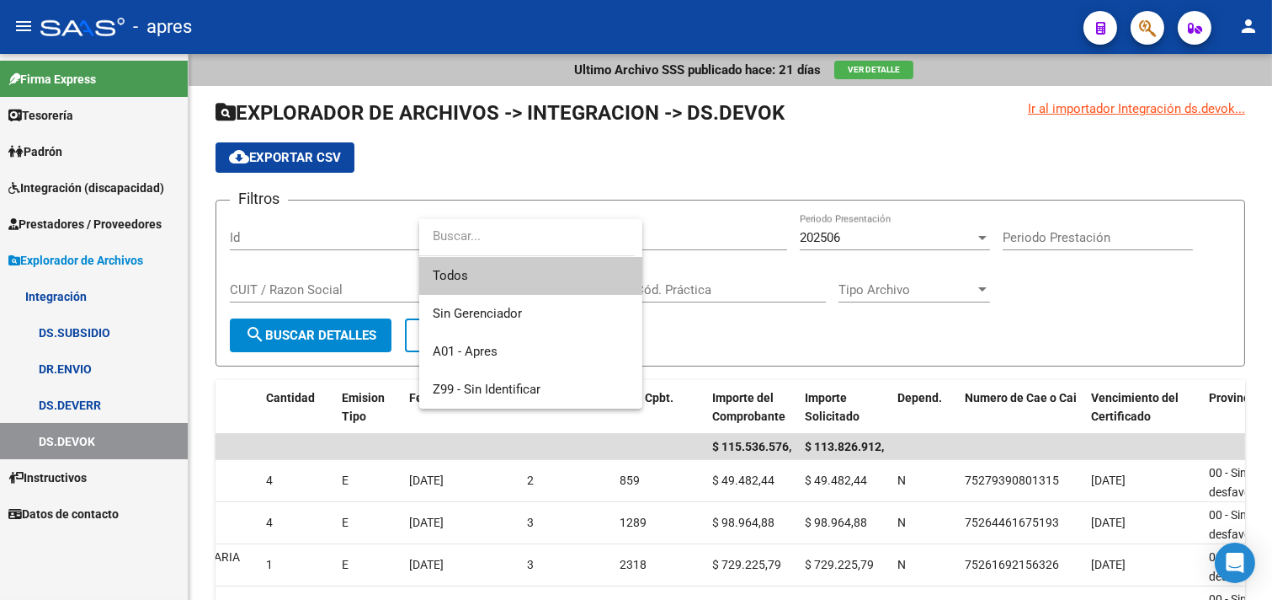
click at [532, 244] on input "dropdown search" at bounding box center [527, 236] width 216 height 38
click at [719, 375] on div at bounding box center [636, 300] width 1272 height 600
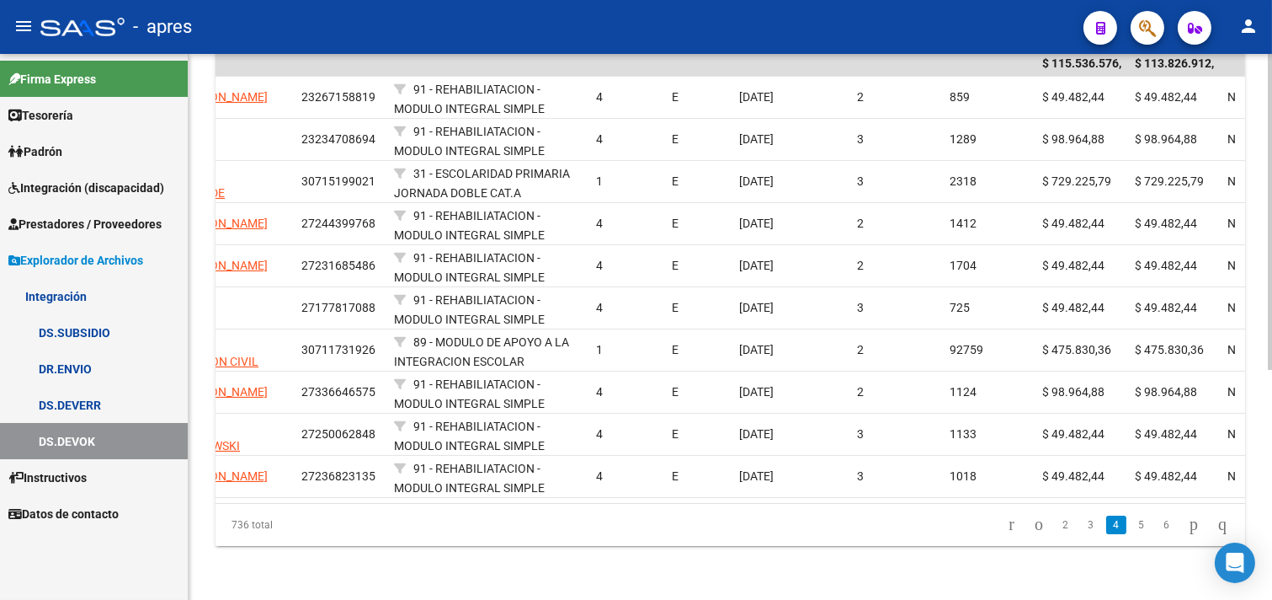
scroll to position [0, 1057]
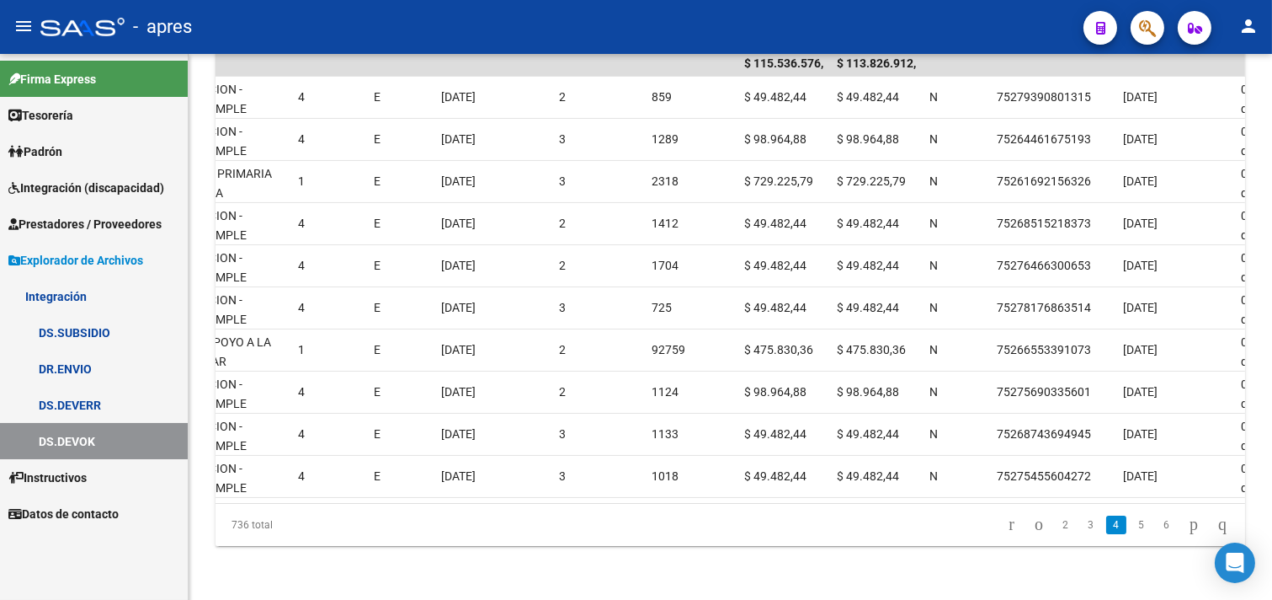
click at [128, 410] on link "DS.DEVERR" at bounding box center [94, 405] width 188 height 36
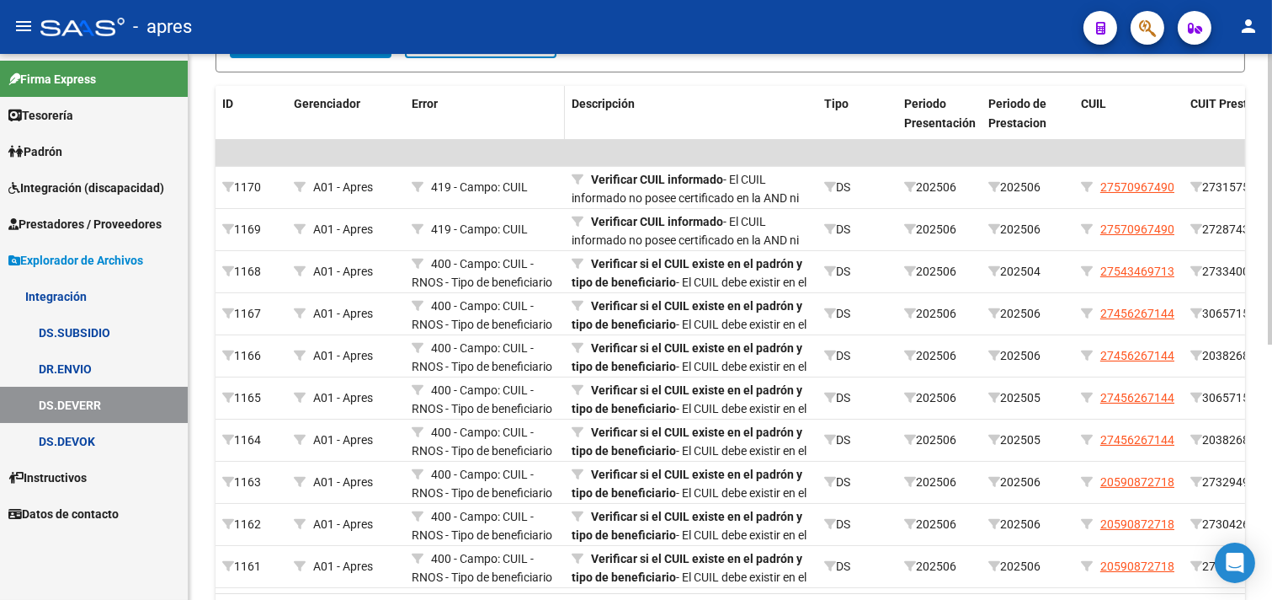
scroll to position [477, 0]
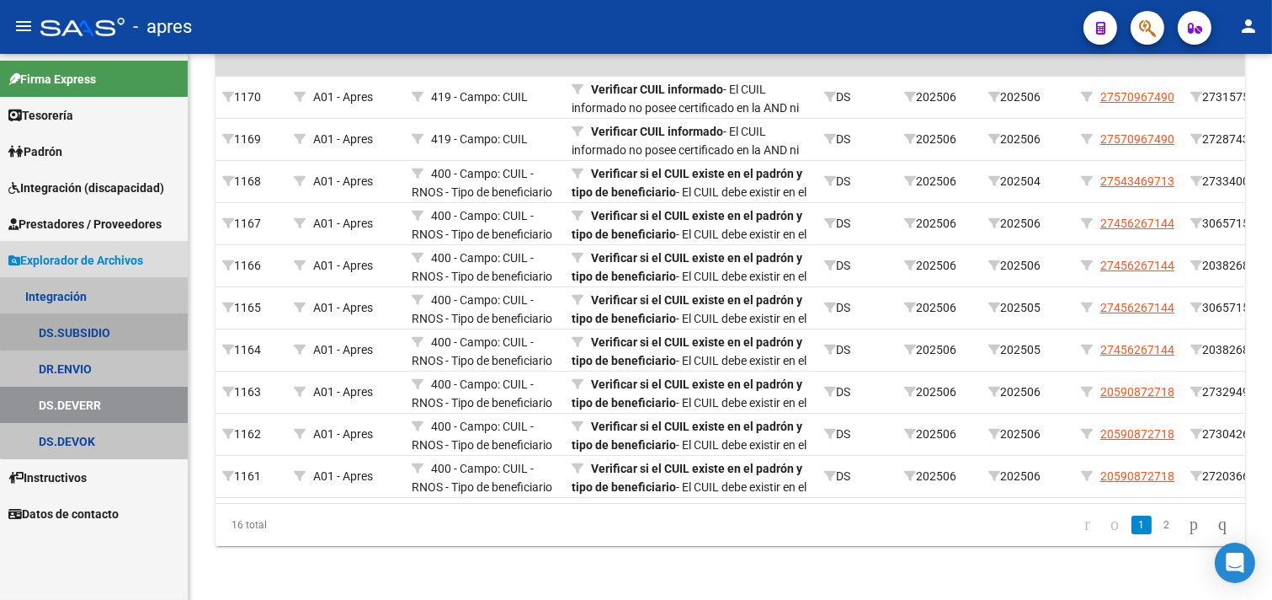
click at [98, 332] on link "DS.SUBSIDIO" at bounding box center [94, 332] width 188 height 36
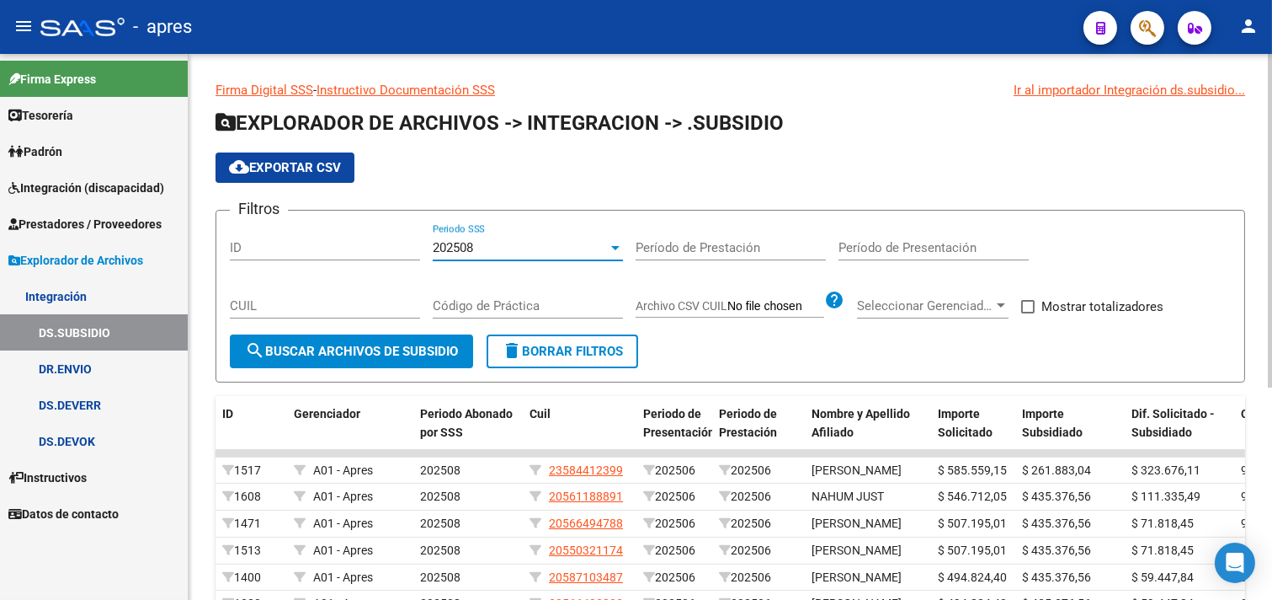
click at [556, 250] on div "202508" at bounding box center [520, 247] width 175 height 15
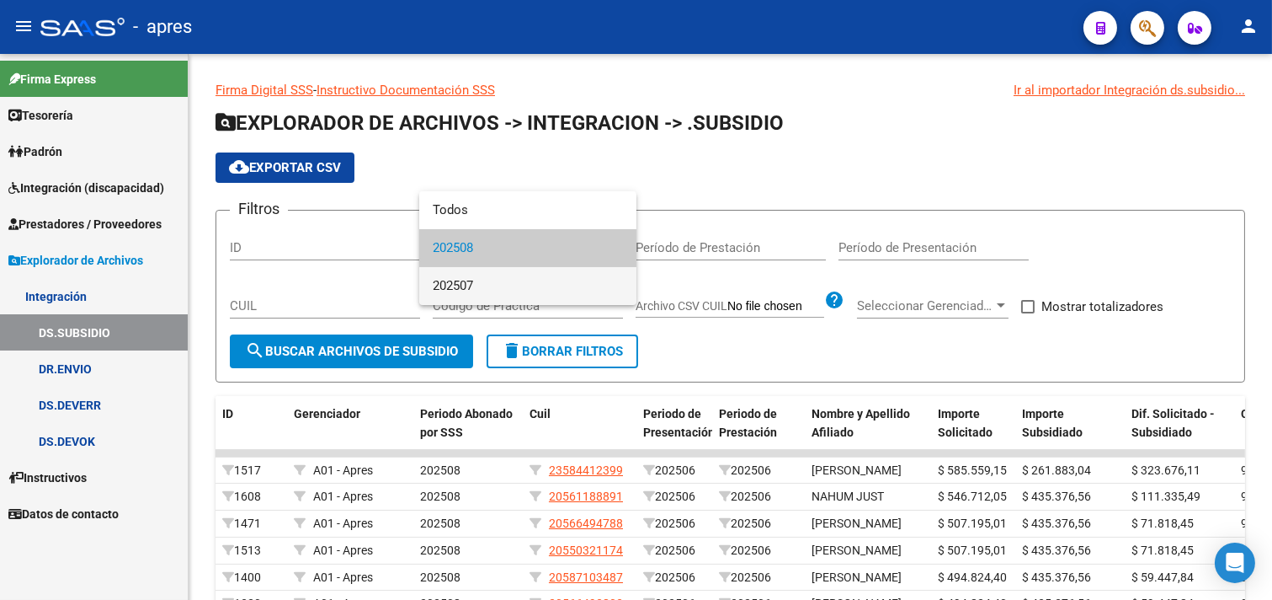
click at [546, 290] on span "202507" at bounding box center [528, 286] width 190 height 38
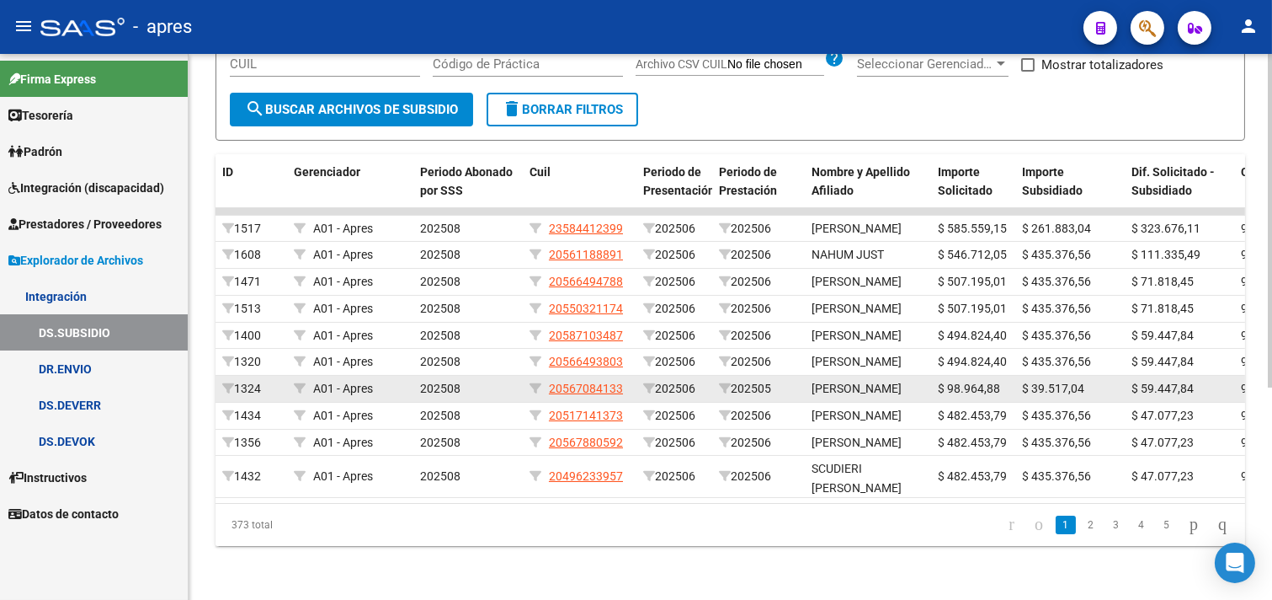
scroll to position [347, 0]
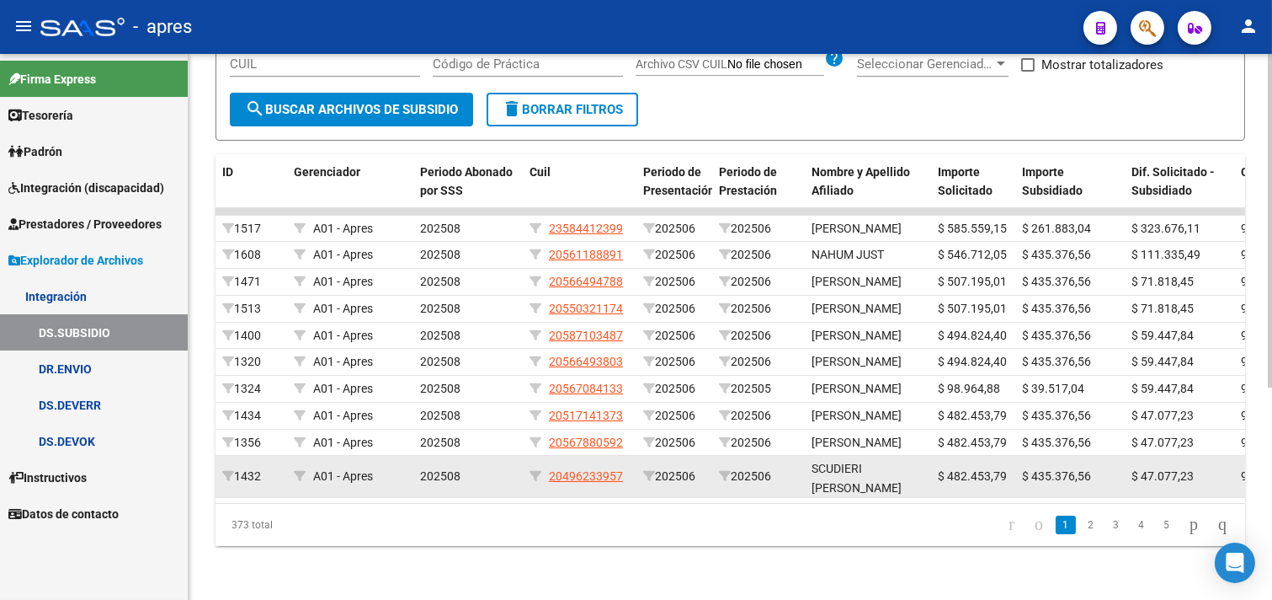
drag, startPoint x: 746, startPoint y: 488, endPoint x: 906, endPoint y: 483, distance: 160.1
click at [906, 483] on datatable-body "1517 A01 - Apres 202508 23584412399 202506 202506 [PERSON_NAME] SARUBI $ 585.55…" at bounding box center [731, 356] width 1030 height 296
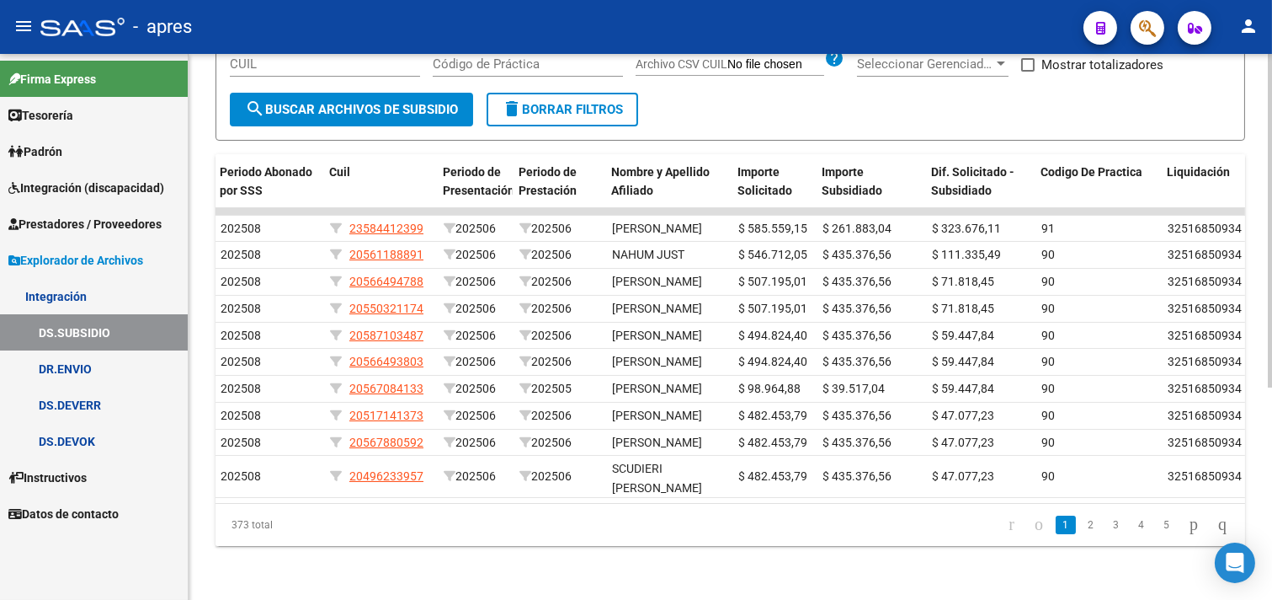
scroll to position [0, 209]
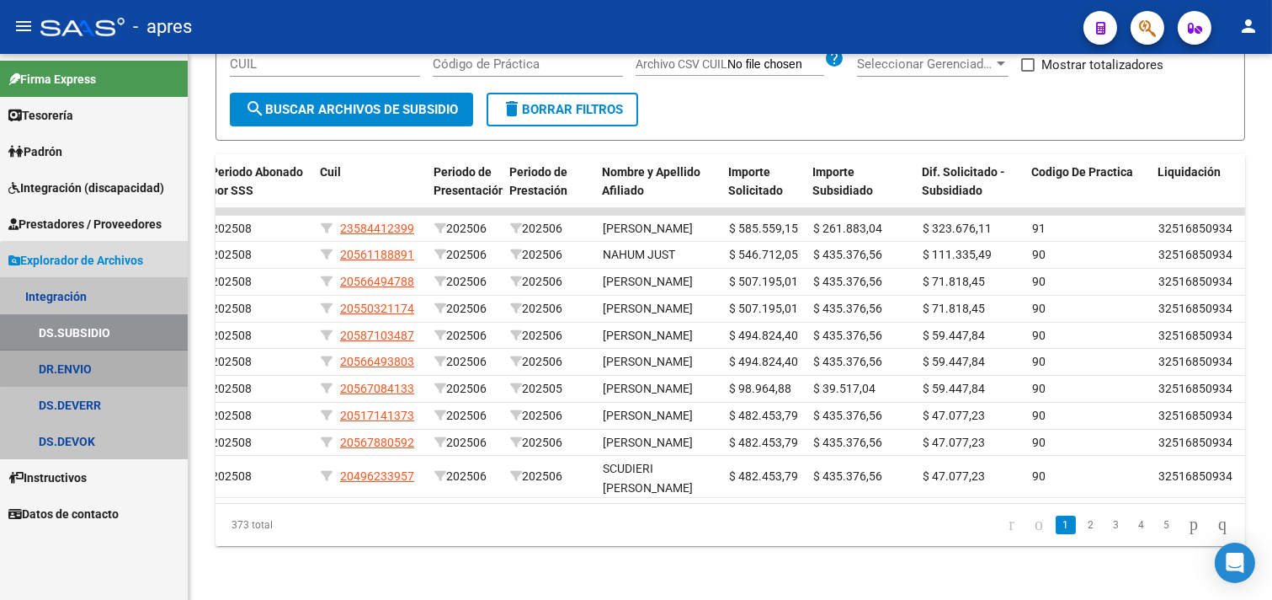
click at [103, 368] on link "DR.ENVIO" at bounding box center [94, 368] width 188 height 36
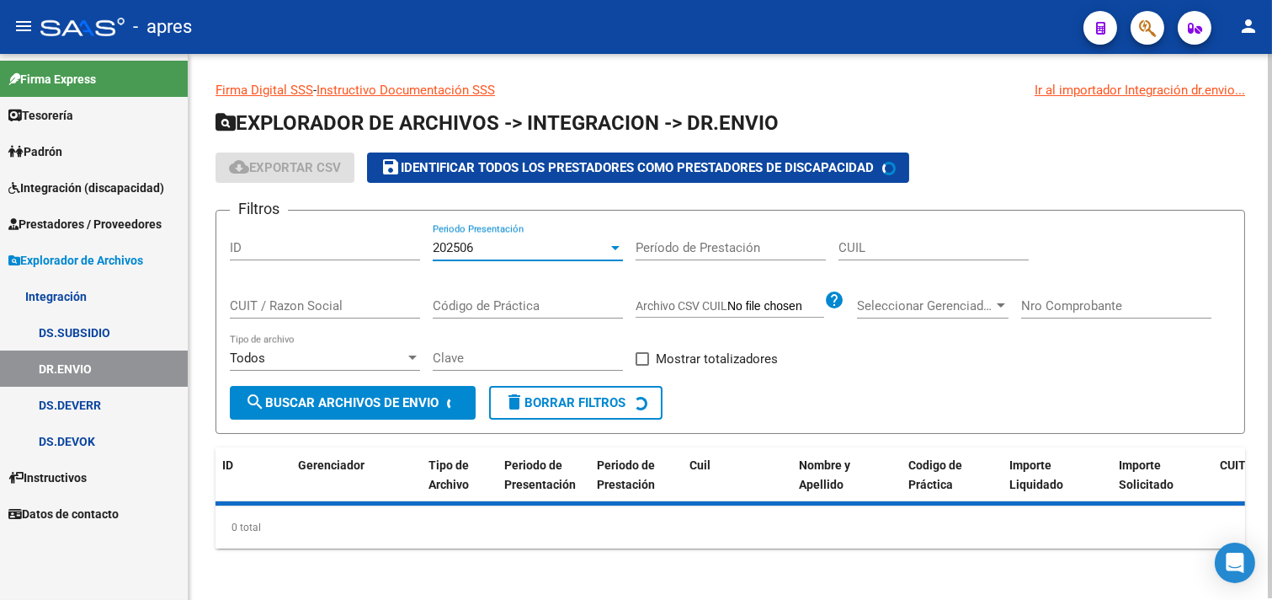
click at [542, 253] on div "202506" at bounding box center [520, 247] width 175 height 15
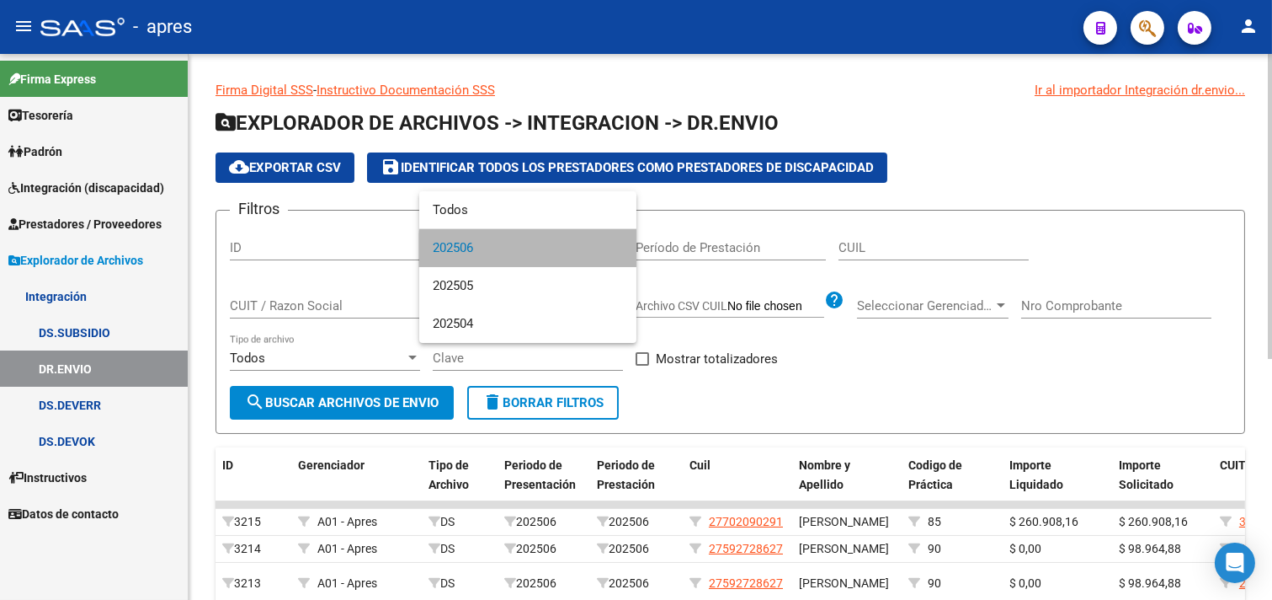
click at [542, 253] on span "202506" at bounding box center [528, 248] width 190 height 38
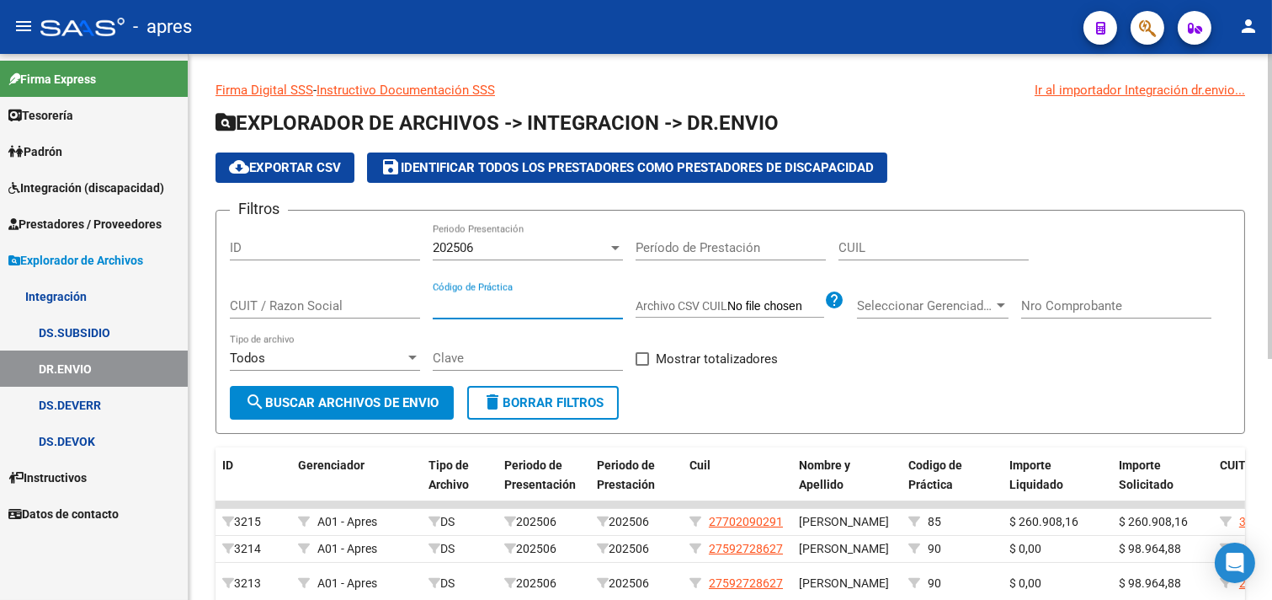
click at [553, 307] on input "Código de Práctica" at bounding box center [528, 305] width 190 height 15
click at [329, 342] on div "Todos Tipo de archivo" at bounding box center [325, 352] width 190 height 36
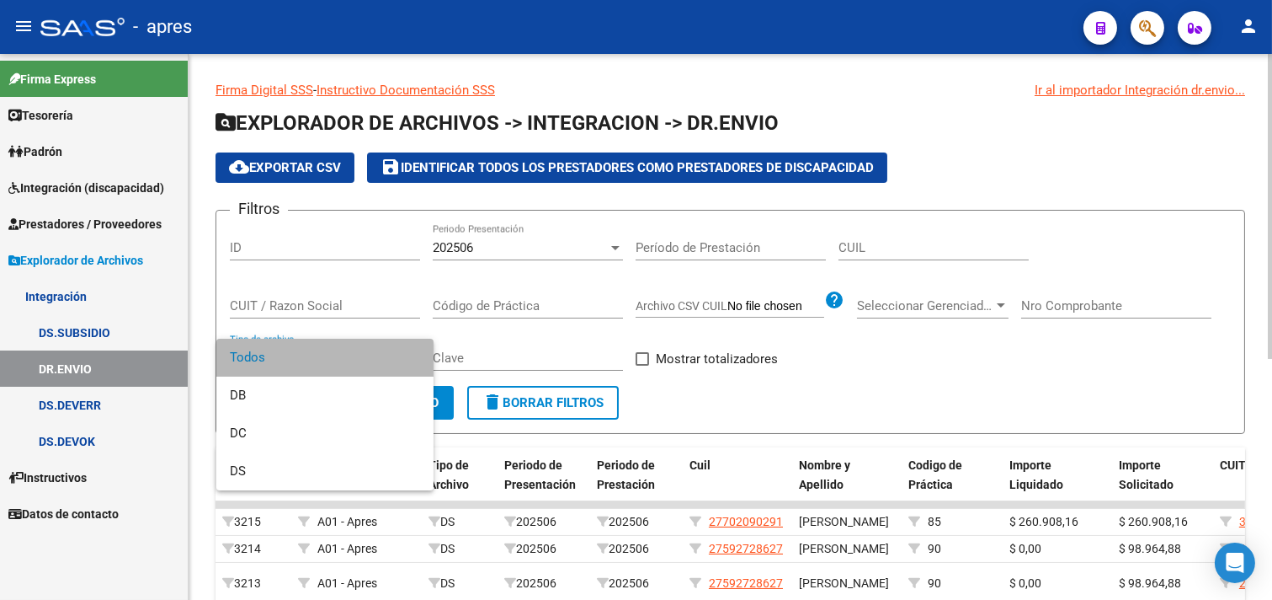
click at [329, 342] on span "Todos" at bounding box center [325, 358] width 190 height 38
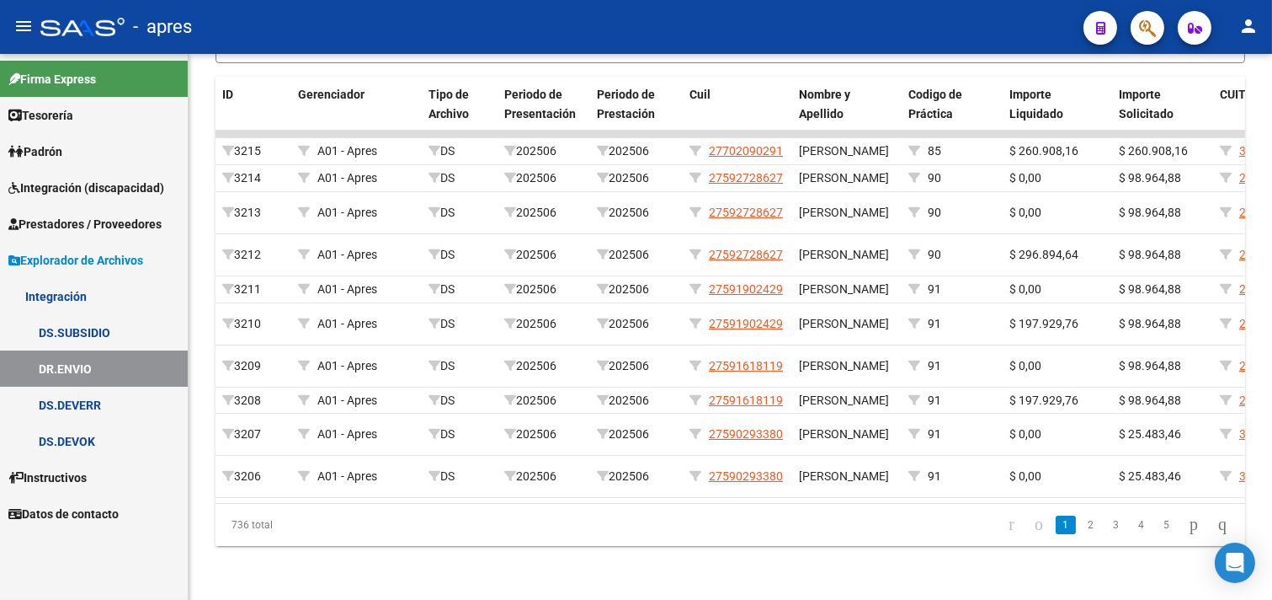
click at [74, 410] on link "DS.DEVERR" at bounding box center [94, 405] width 188 height 36
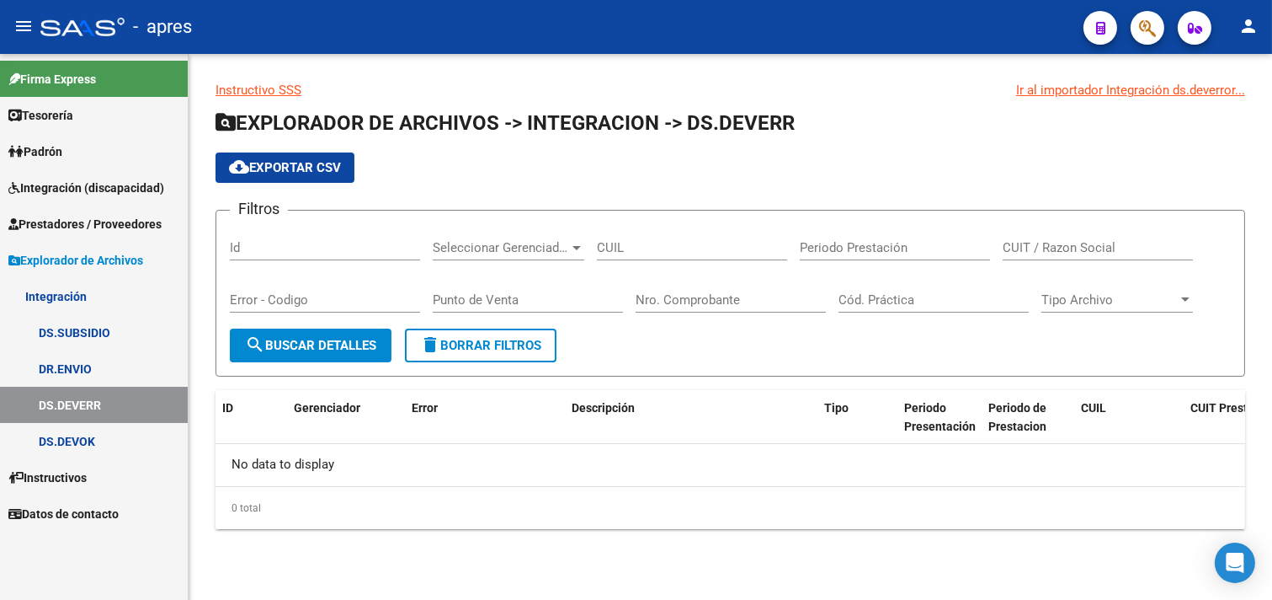
click at [99, 442] on link "DS.DEVOK" at bounding box center [94, 441] width 188 height 36
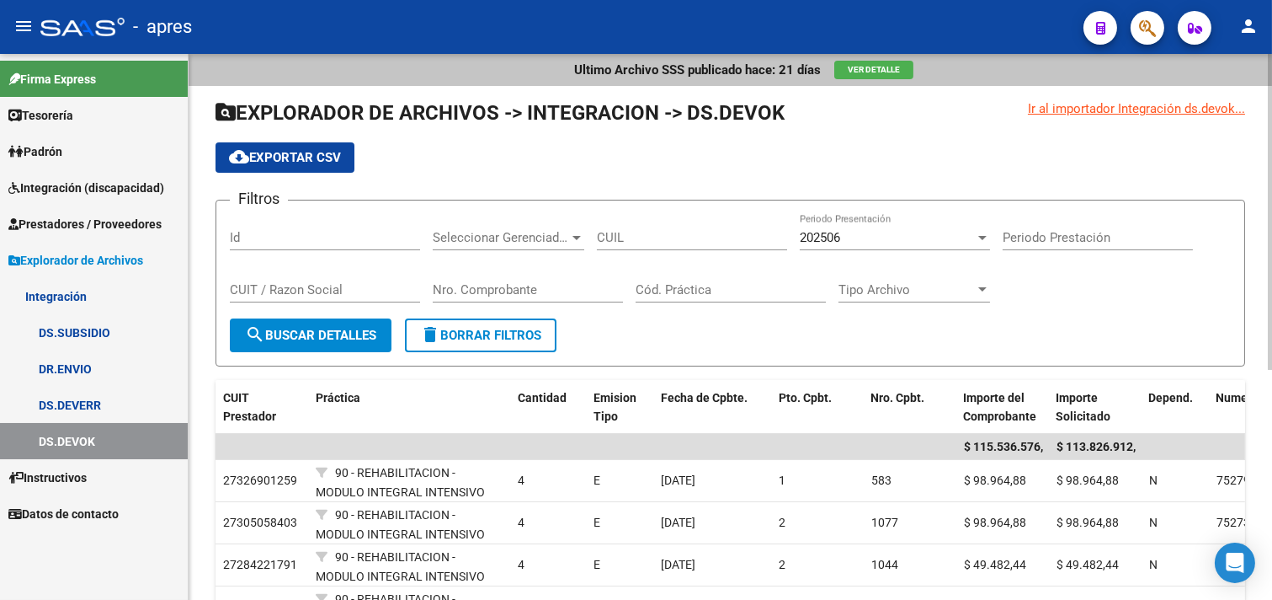
click at [318, 172] on button "cloud_download Exportar CSV" at bounding box center [285, 157] width 139 height 30
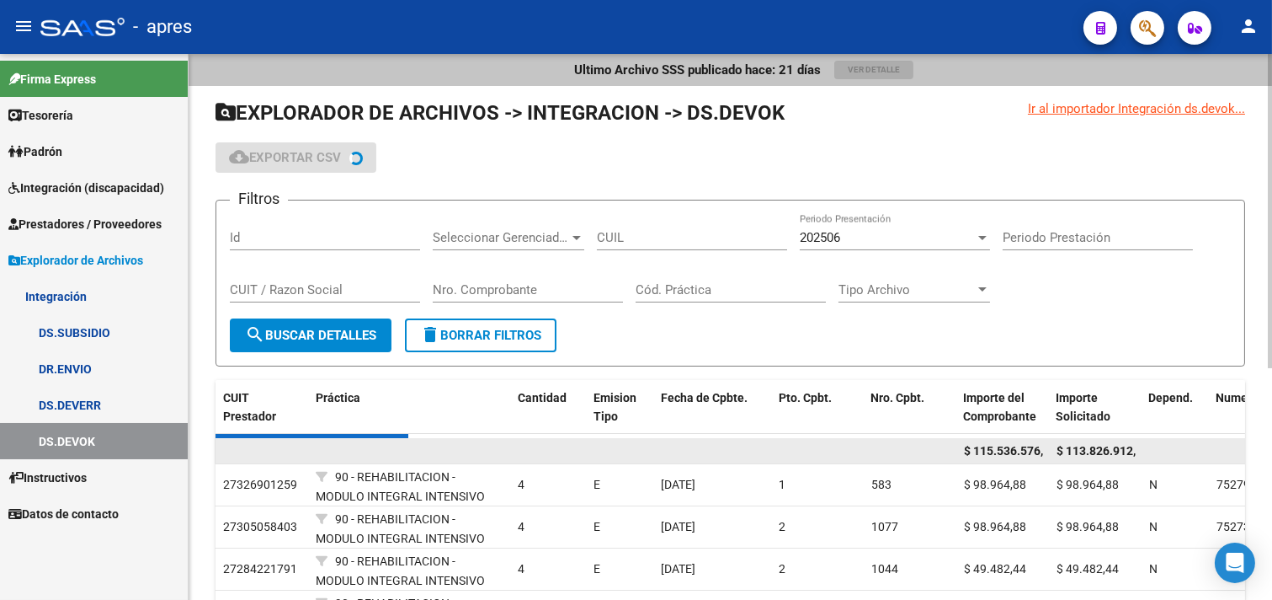
click at [489, 442] on datatable-body-cell at bounding box center [410, 451] width 202 height 26
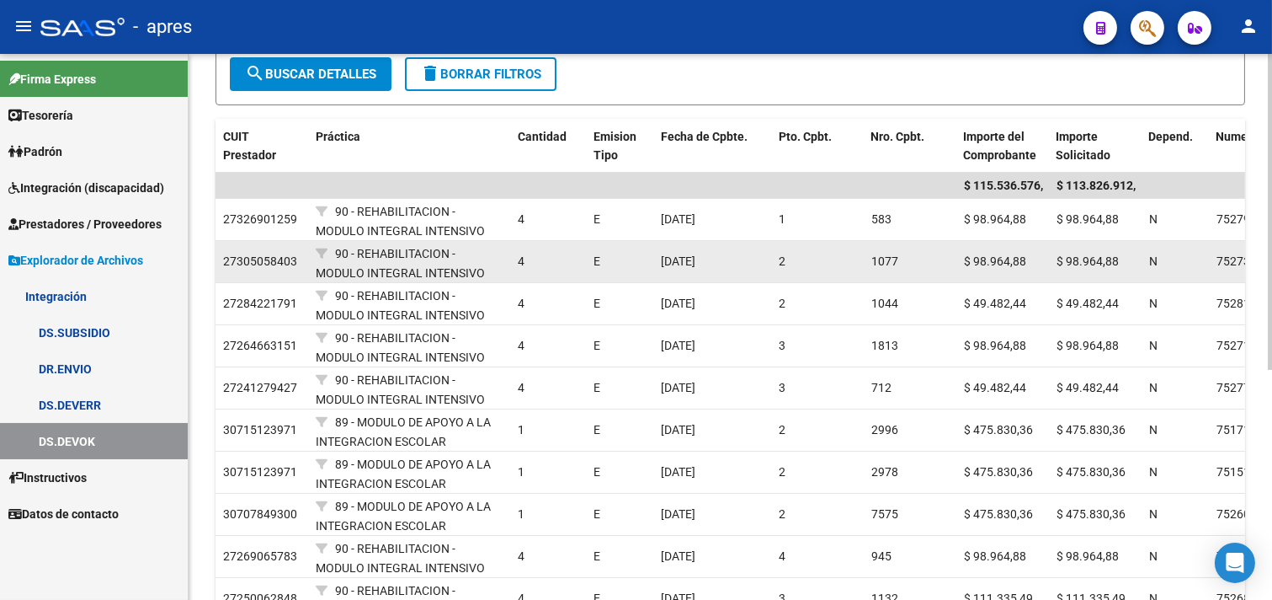
scroll to position [280, 0]
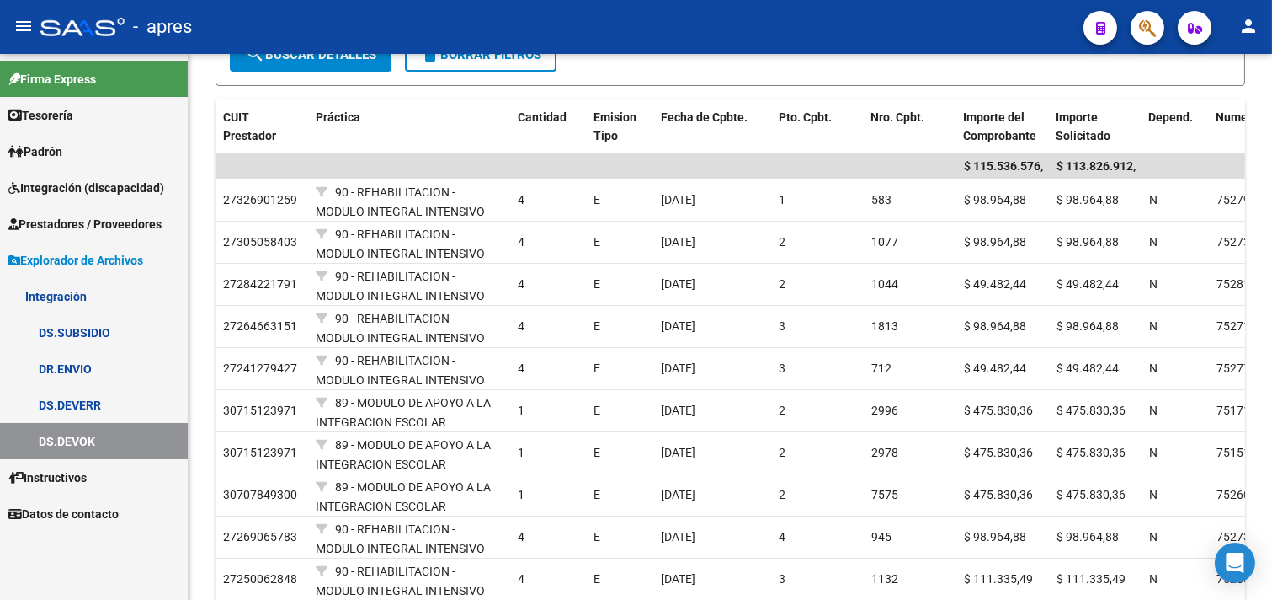
click at [104, 330] on link "DS.SUBSIDIO" at bounding box center [94, 332] width 188 height 36
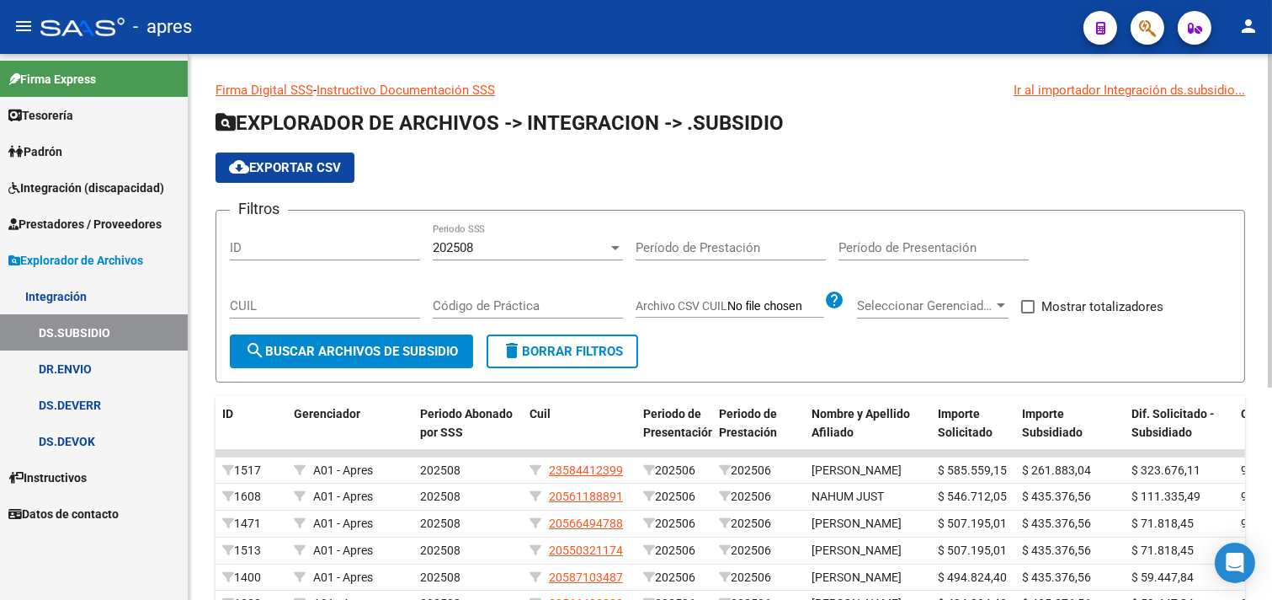
click at [516, 262] on div "202508 Periodo SSS" at bounding box center [528, 250] width 190 height 52
click at [517, 249] on div "202508" at bounding box center [520, 247] width 175 height 15
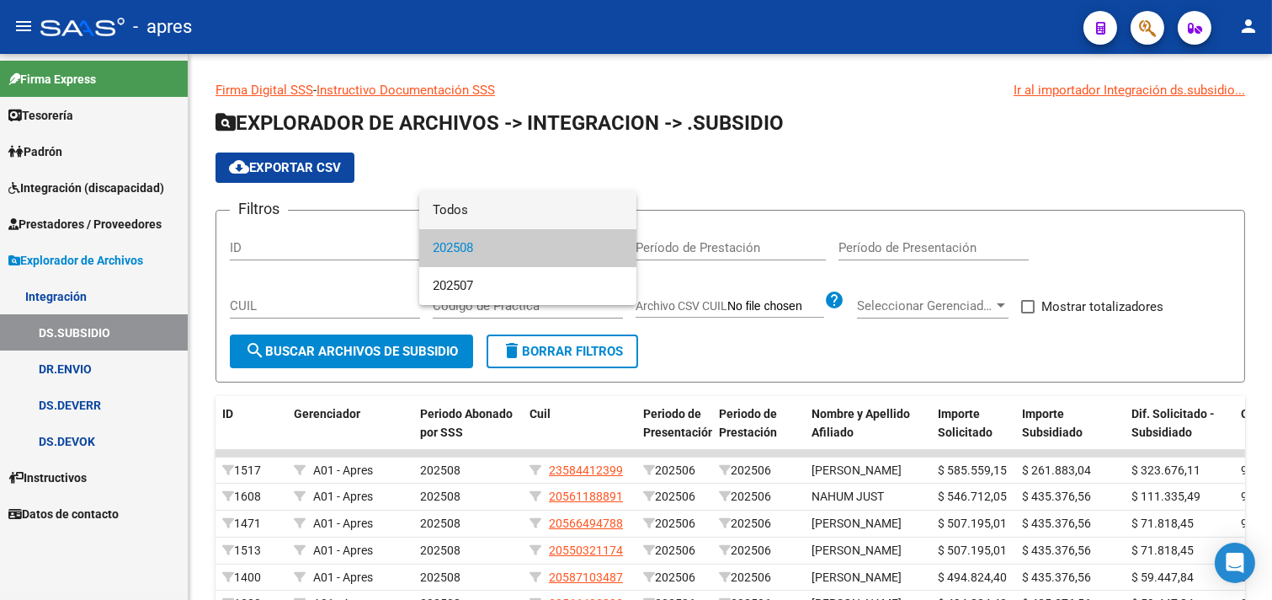
click at [518, 205] on span "Todos" at bounding box center [528, 210] width 190 height 38
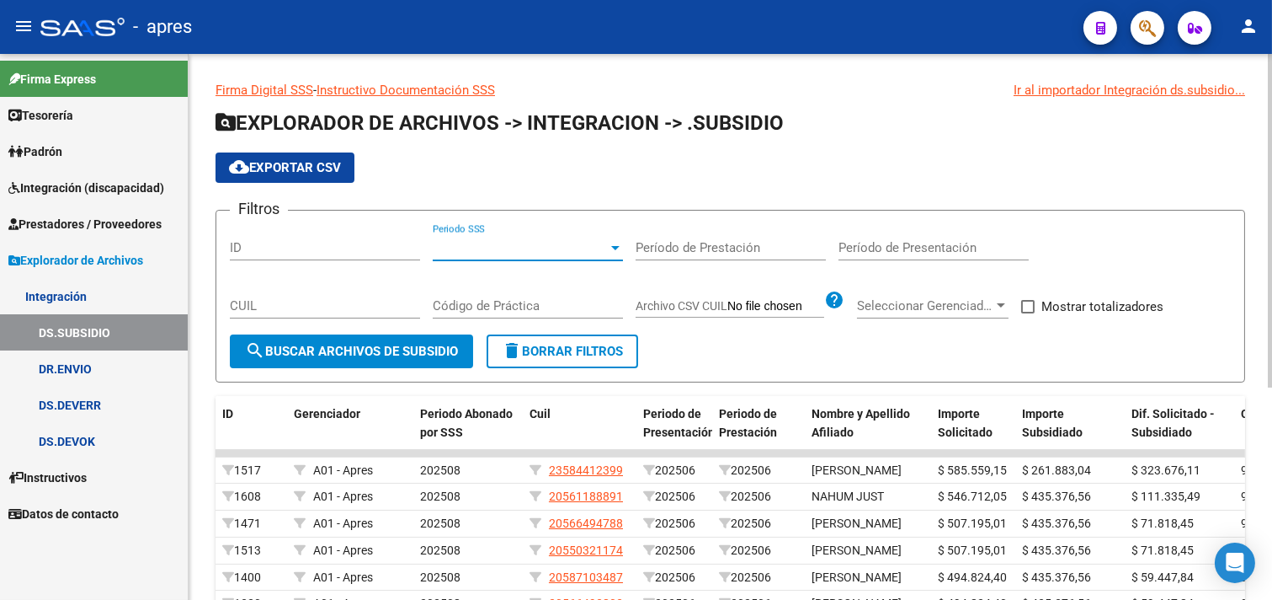
click at [482, 255] on span "Periodo SSS" at bounding box center [520, 247] width 175 height 15
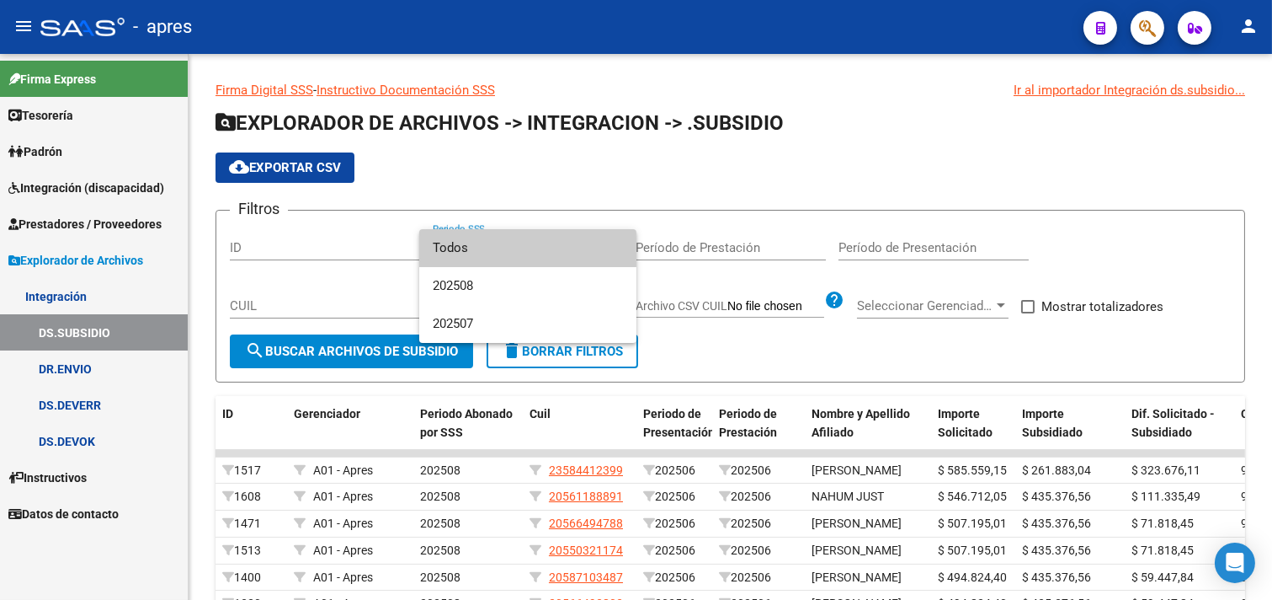
click at [696, 195] on div at bounding box center [636, 300] width 1272 height 600
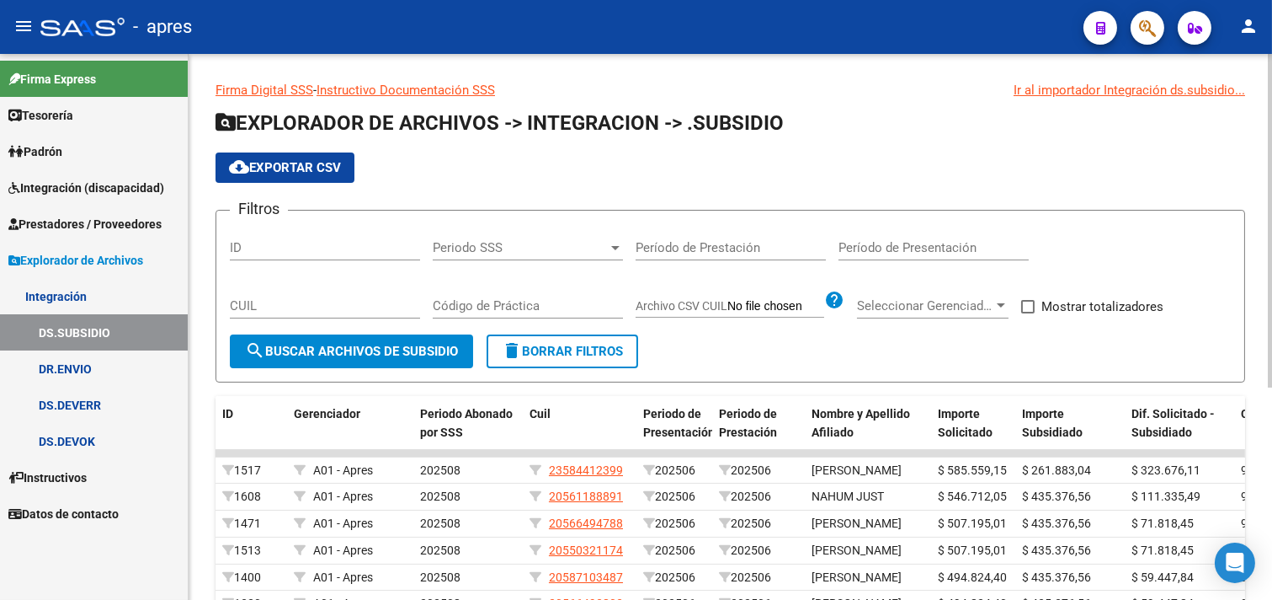
click at [675, 249] on input "Período de Prestación" at bounding box center [731, 247] width 190 height 15
type input "202506"
click at [363, 340] on button "search Buscar Archivos de Subsidio" at bounding box center [351, 351] width 243 height 34
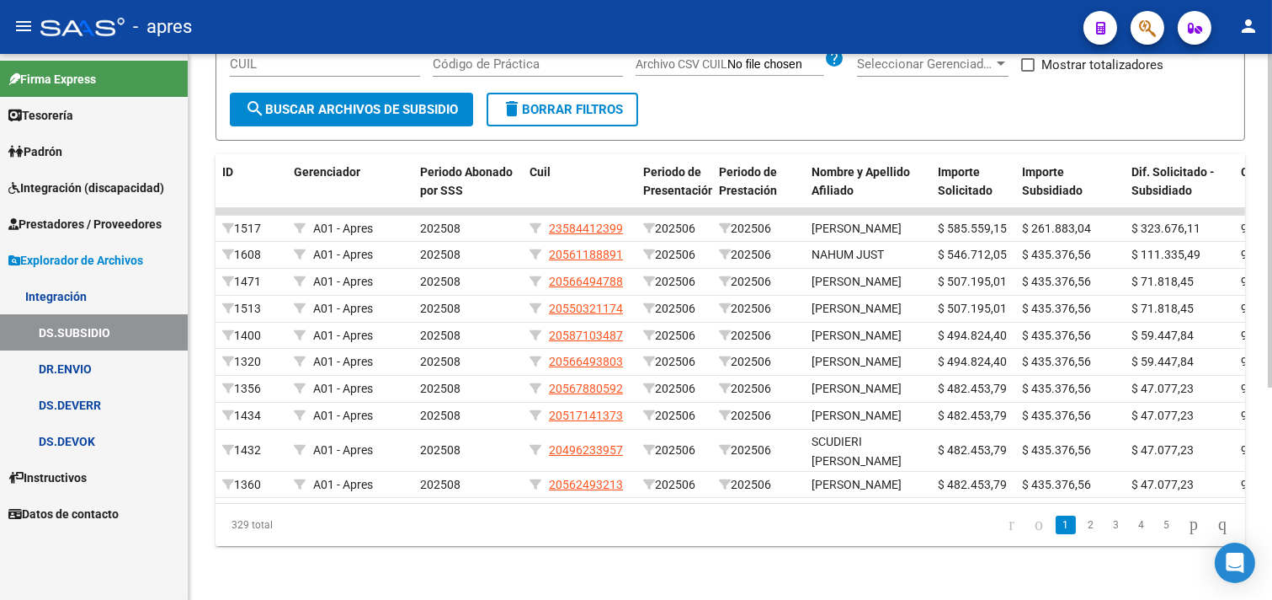
scroll to position [66, 0]
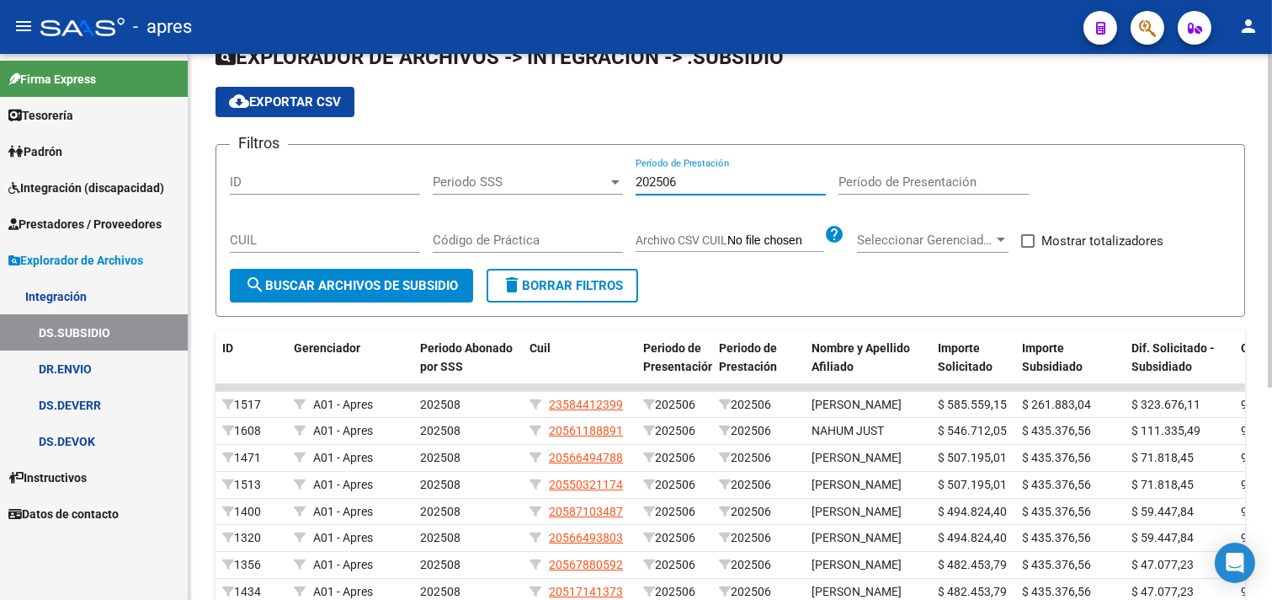
drag, startPoint x: 736, startPoint y: 184, endPoint x: 439, endPoint y: 183, distance: 297.3
click at [451, 183] on div "Filtros ID Periodo SSS Periodo SSS 202506 Período de Prestación Período de Pres…" at bounding box center [730, 213] width 1001 height 110
click at [522, 181] on span "Periodo SSS" at bounding box center [520, 181] width 175 height 15
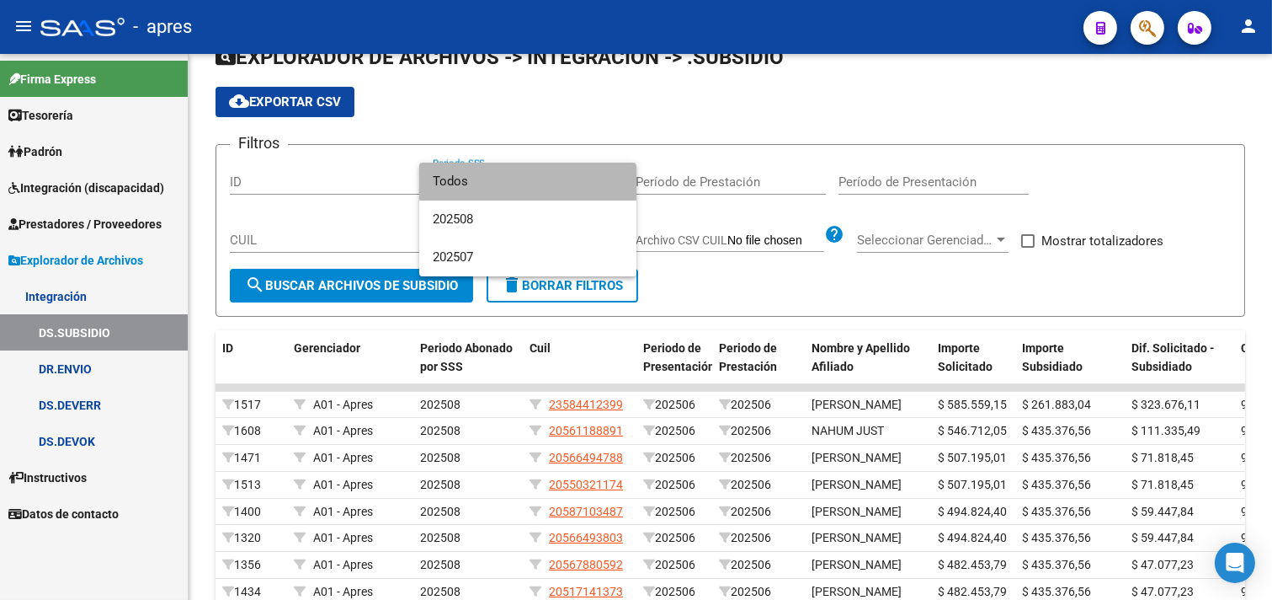
click at [553, 177] on span "Todos" at bounding box center [528, 182] width 190 height 38
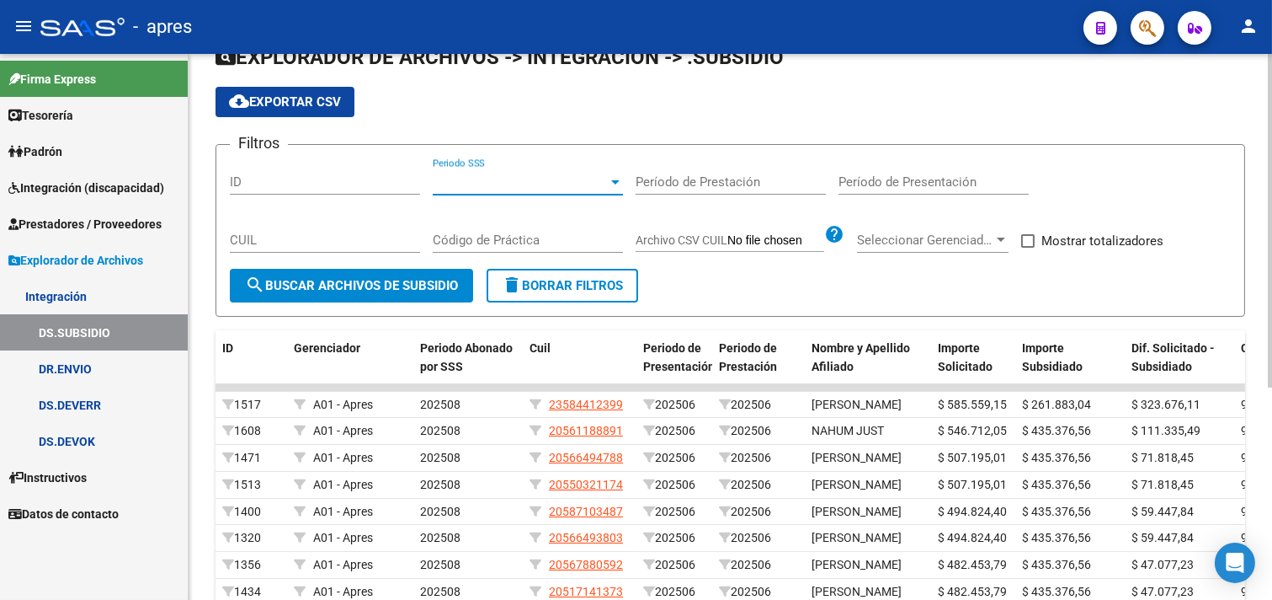
click at [331, 189] on input "ID" at bounding box center [325, 181] width 190 height 15
click at [354, 274] on button "search Buscar Archivos de Subsidio" at bounding box center [351, 286] width 243 height 34
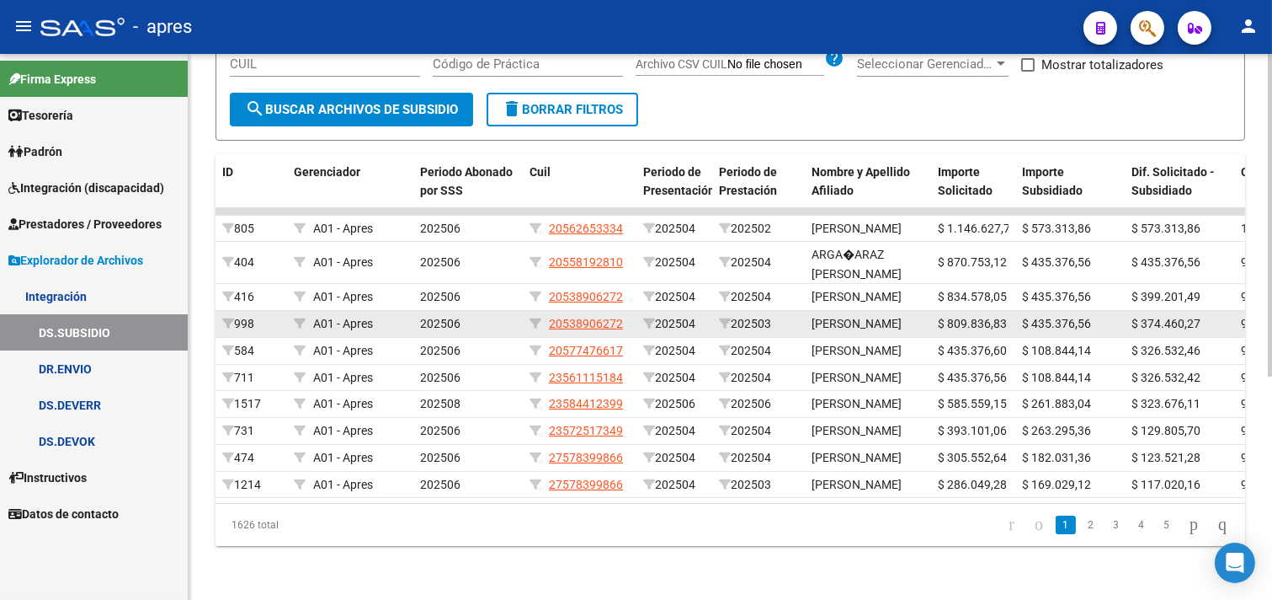
scroll to position [3, 0]
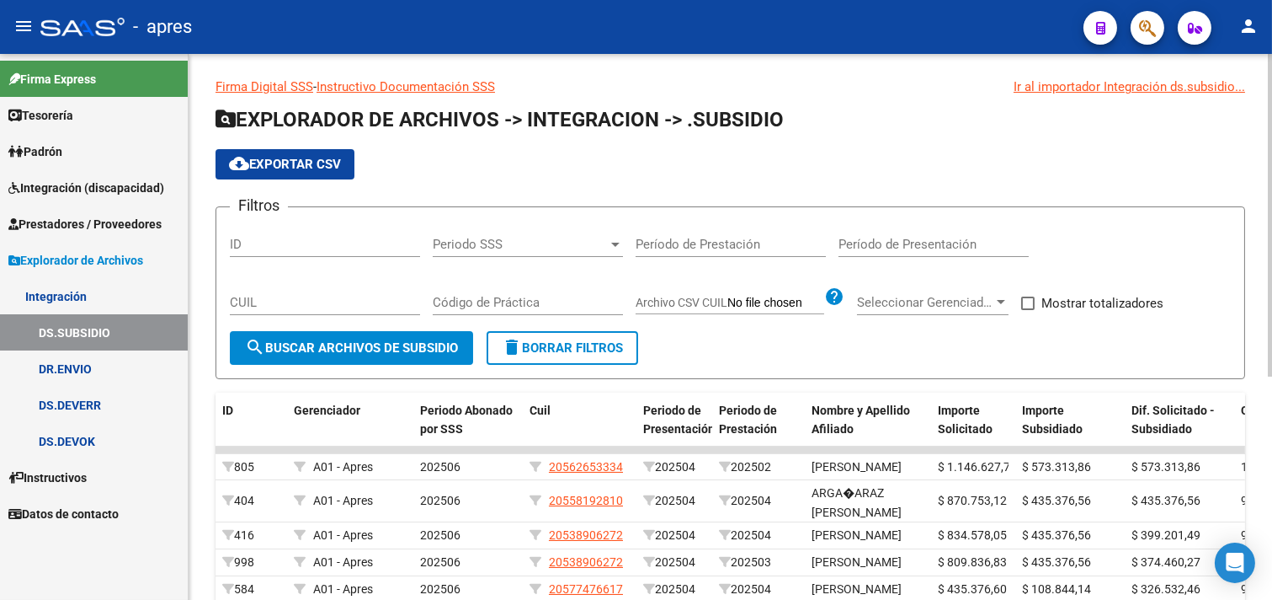
click at [895, 238] on input "Período de Presentación" at bounding box center [934, 244] width 190 height 15
type input "202506"
click at [368, 359] on button "search Buscar Archivos de Subsidio" at bounding box center [351, 348] width 243 height 34
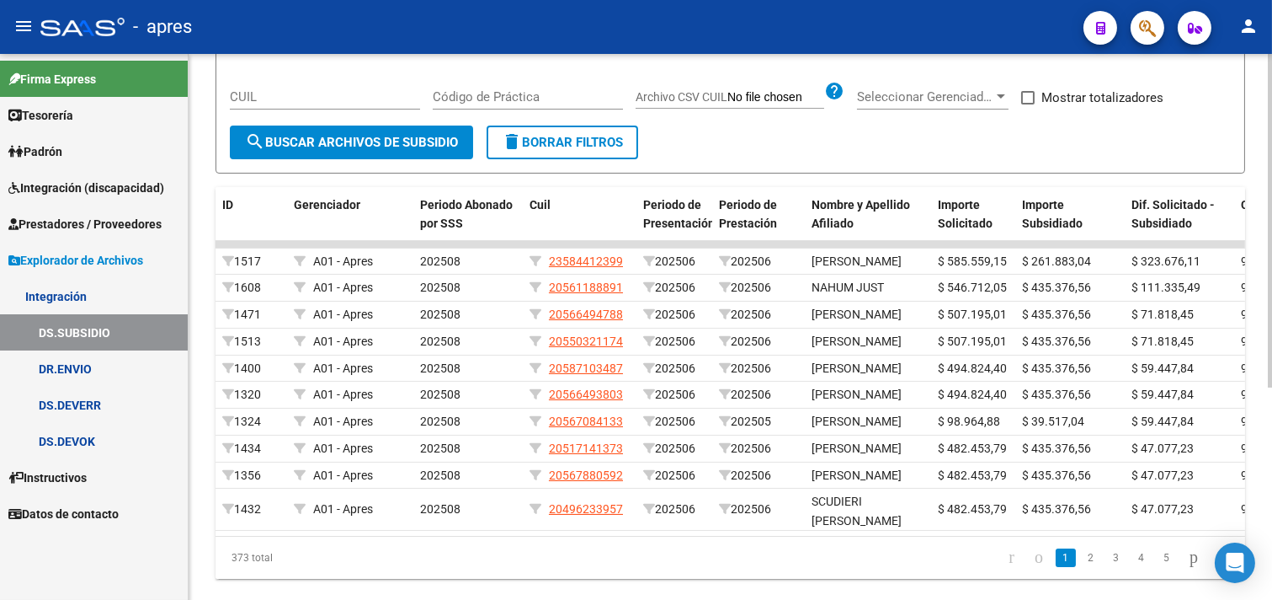
scroll to position [0, 0]
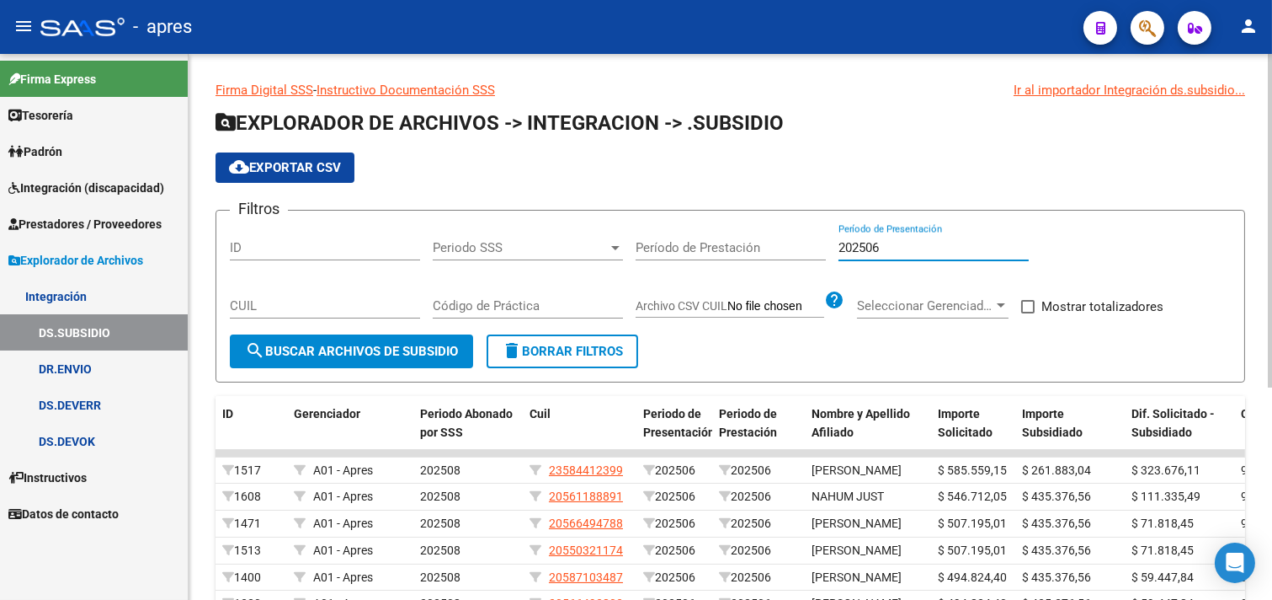
drag, startPoint x: 911, startPoint y: 246, endPoint x: 704, endPoint y: 232, distance: 207.7
click at [718, 237] on div "Filtros ID Periodo SSS Periodo SSS Período de Prestación 202506 Período de Pres…" at bounding box center [730, 279] width 1001 height 110
click at [693, 174] on div "cloud_download Exportar CSV" at bounding box center [731, 167] width 1030 height 30
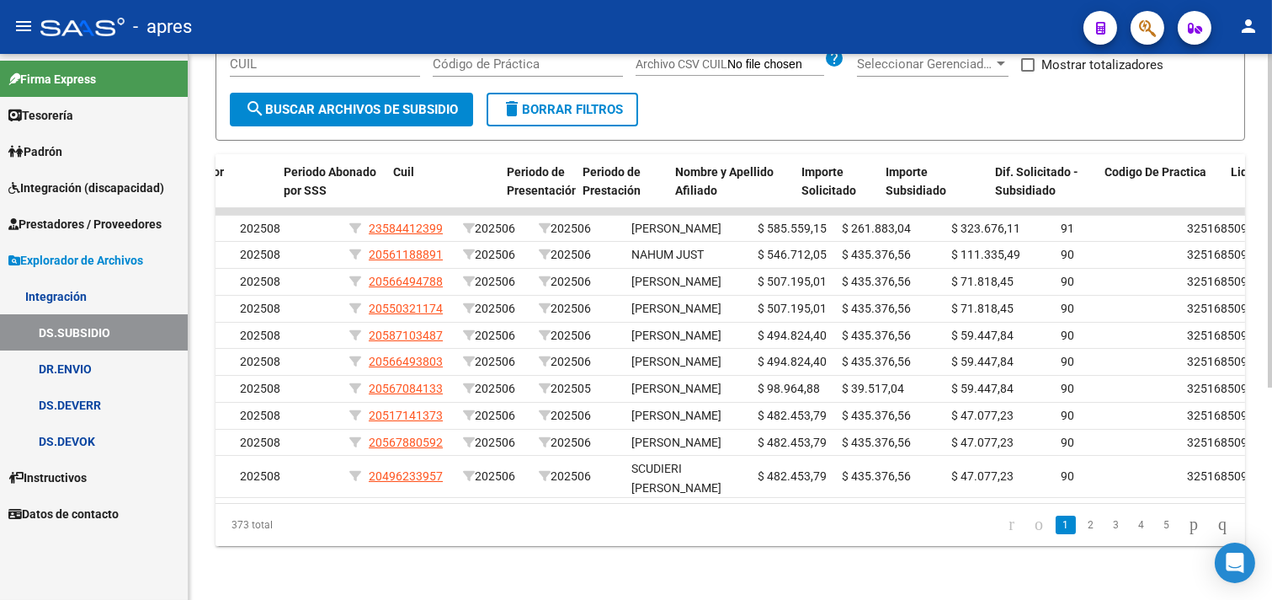
scroll to position [0, 120]
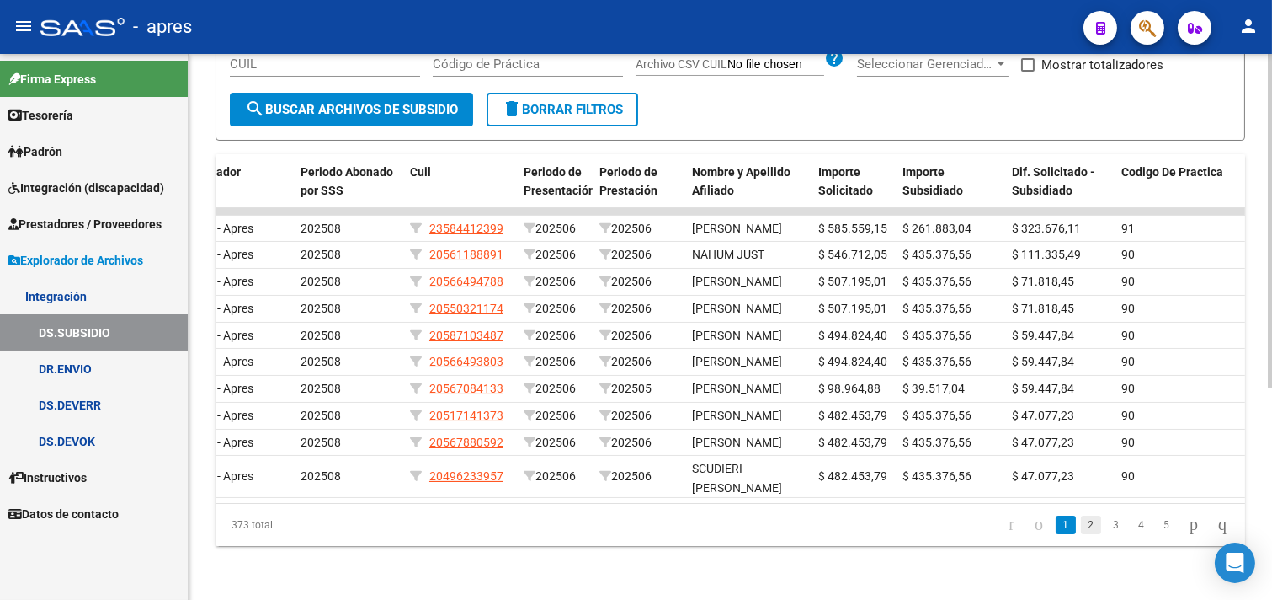
click at [1081, 523] on link "2" at bounding box center [1091, 524] width 20 height 19
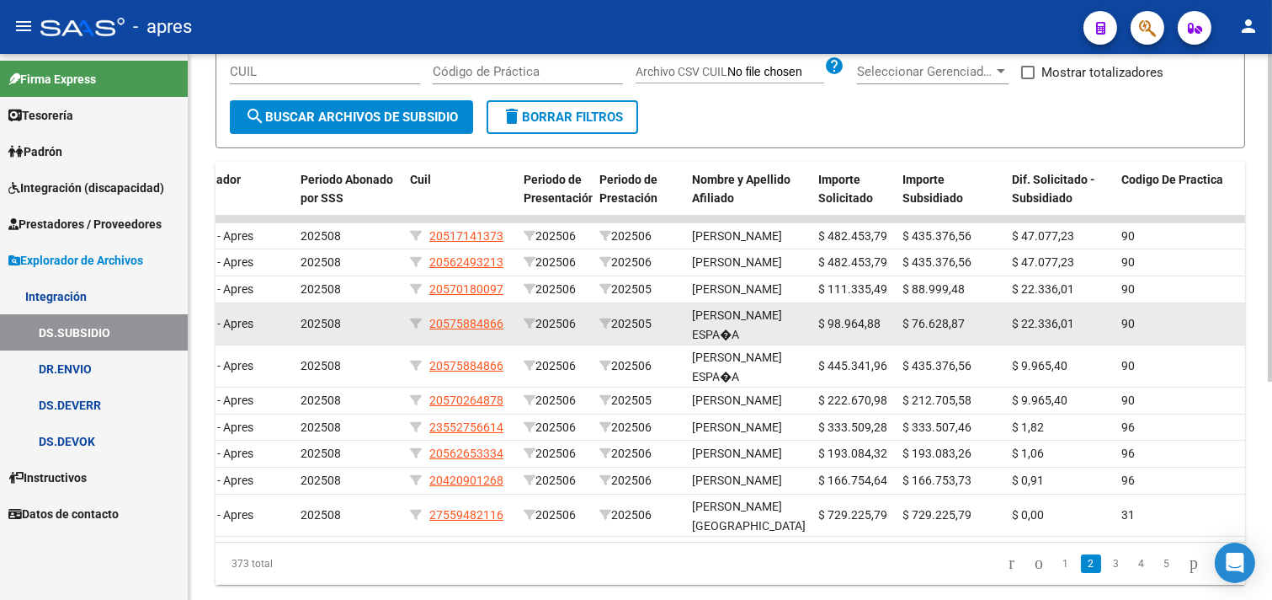
scroll to position [66, 0]
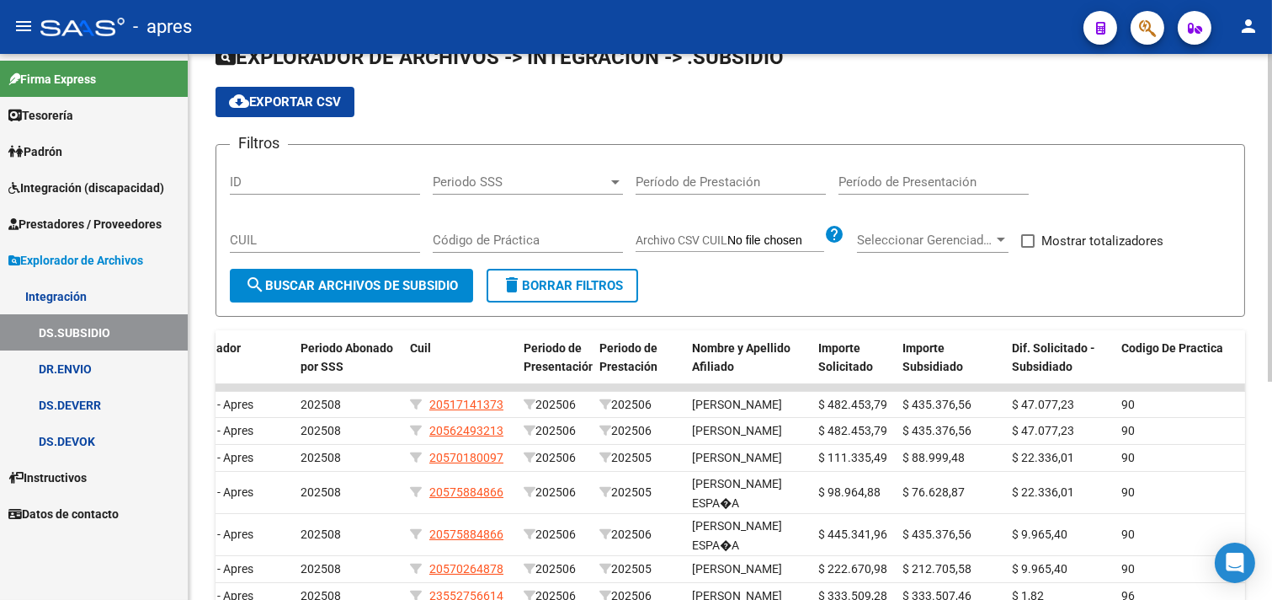
click at [573, 278] on span "delete Borrar Filtros" at bounding box center [562, 285] width 121 height 15
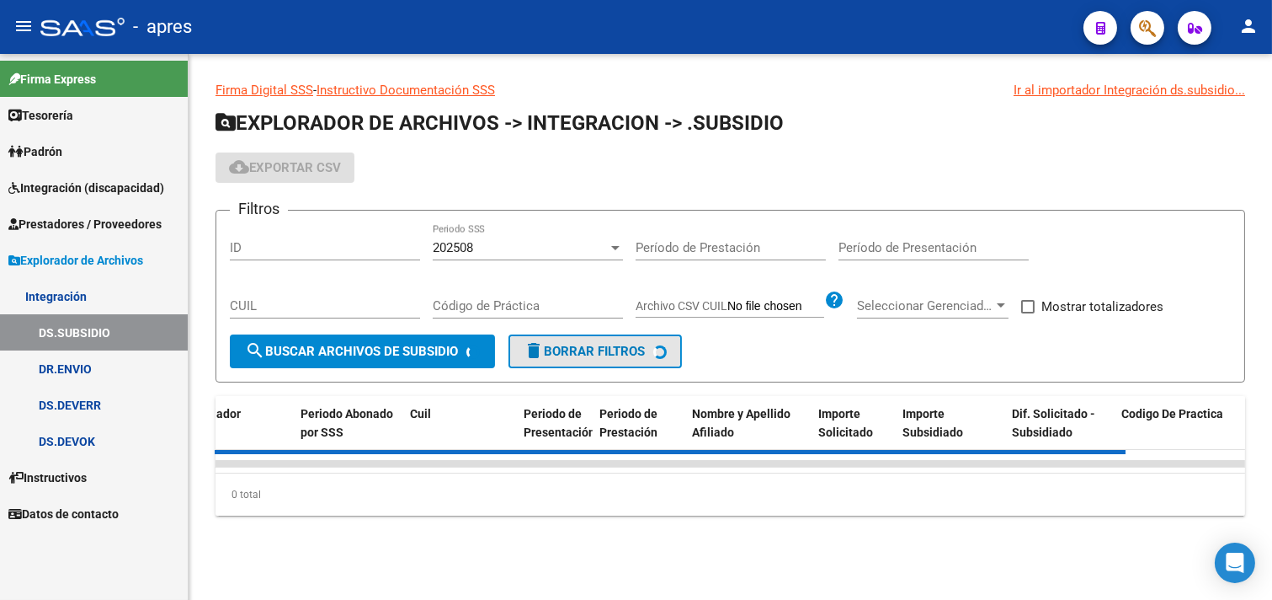
scroll to position [0, 0]
click at [541, 255] on div "202508" at bounding box center [520, 247] width 175 height 15
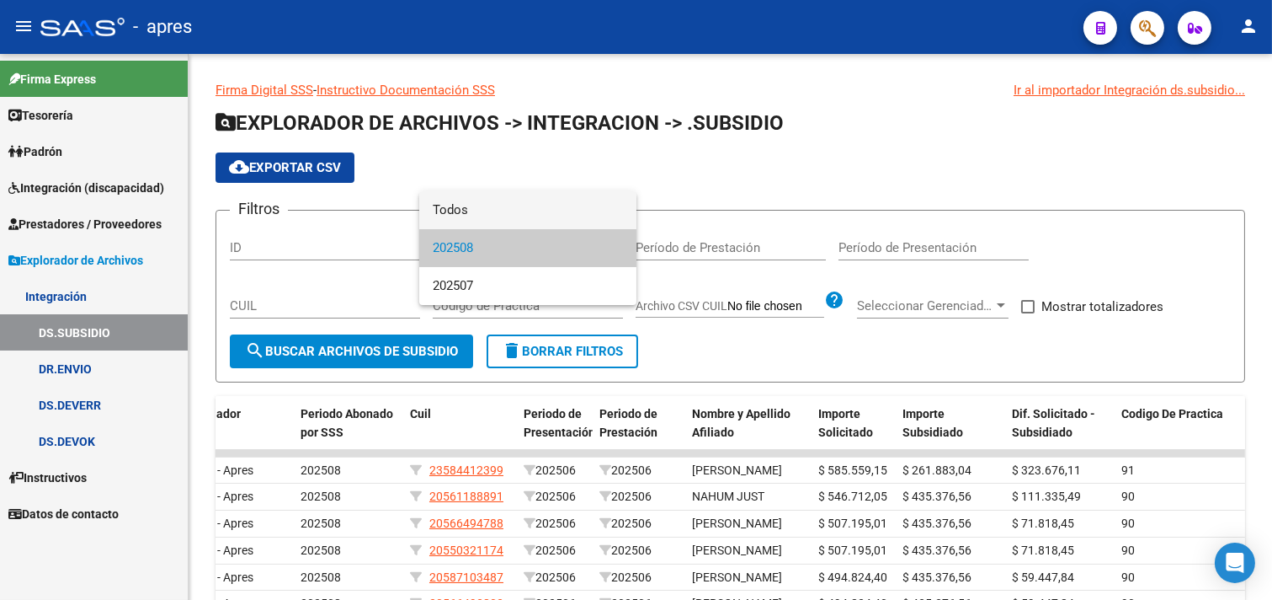
click at [505, 205] on span "Todos" at bounding box center [528, 210] width 190 height 38
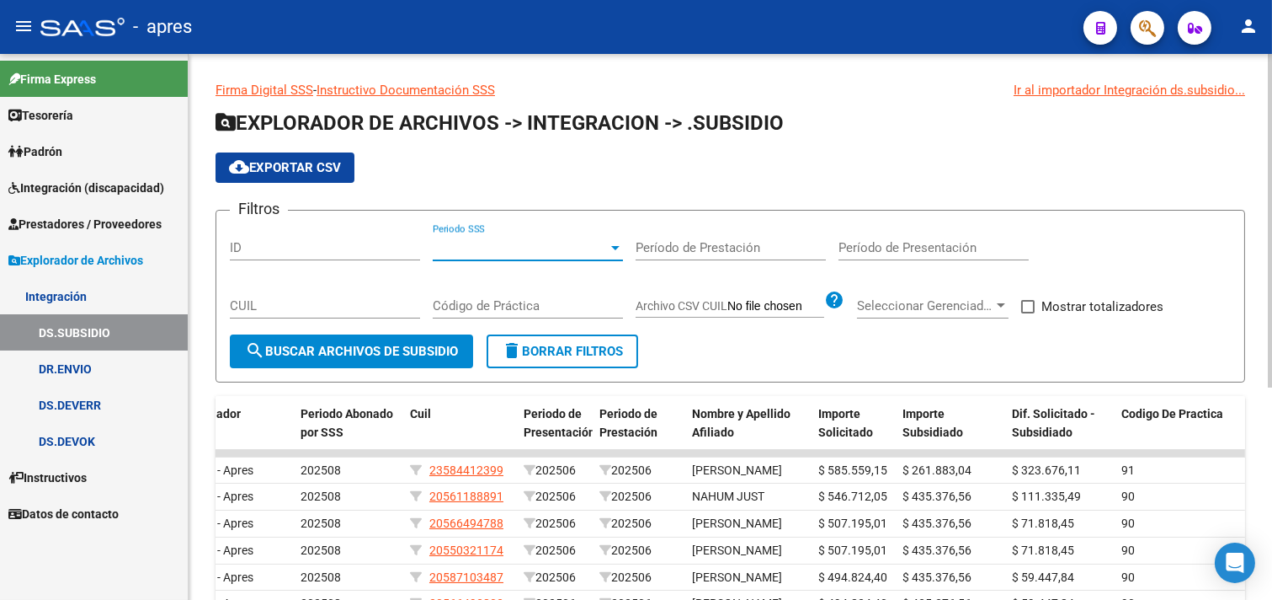
click at [446, 349] on span "search Buscar Archivos de Subsidio" at bounding box center [351, 351] width 213 height 15
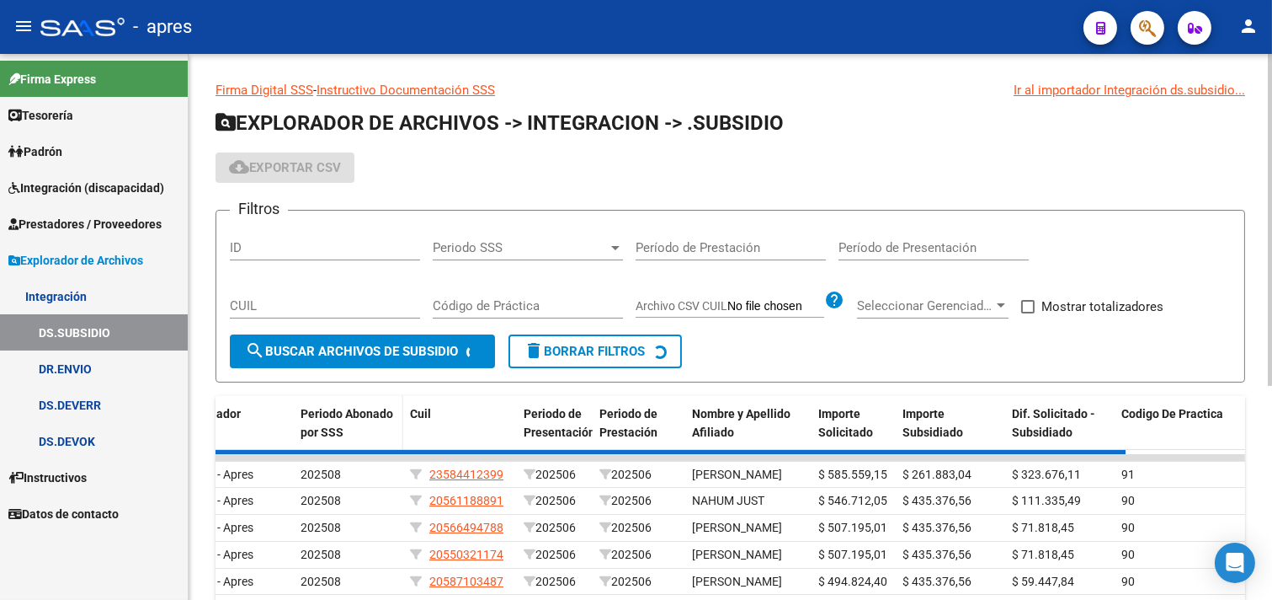
scroll to position [351, 0]
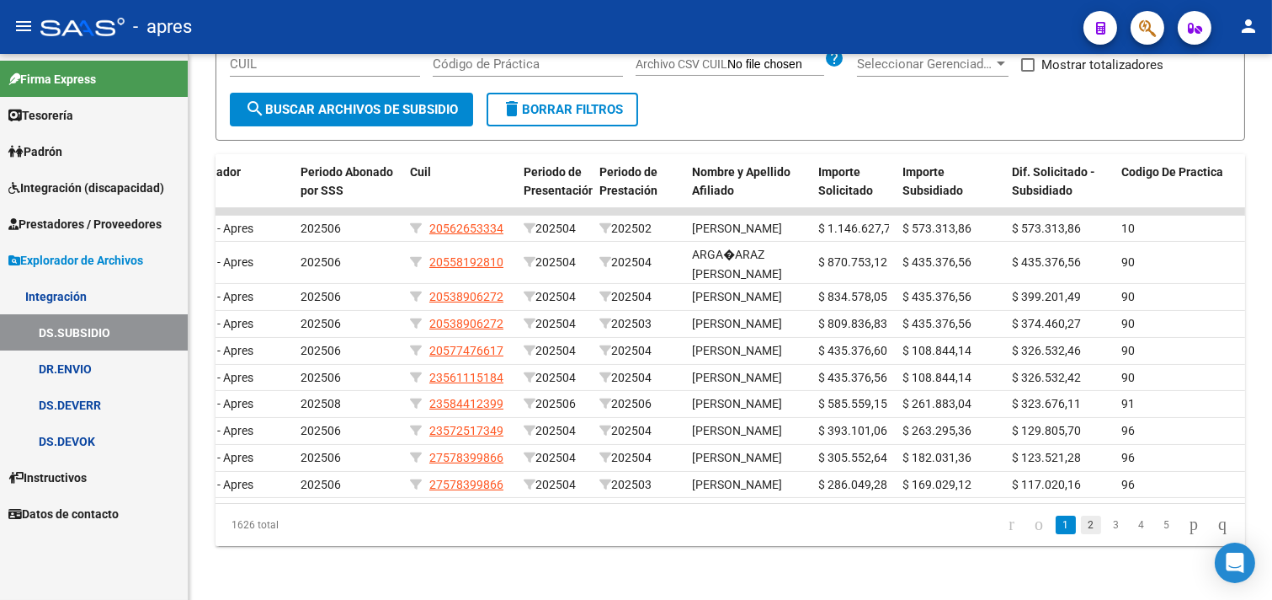
click at [1081, 534] on link "2" at bounding box center [1091, 524] width 20 height 19
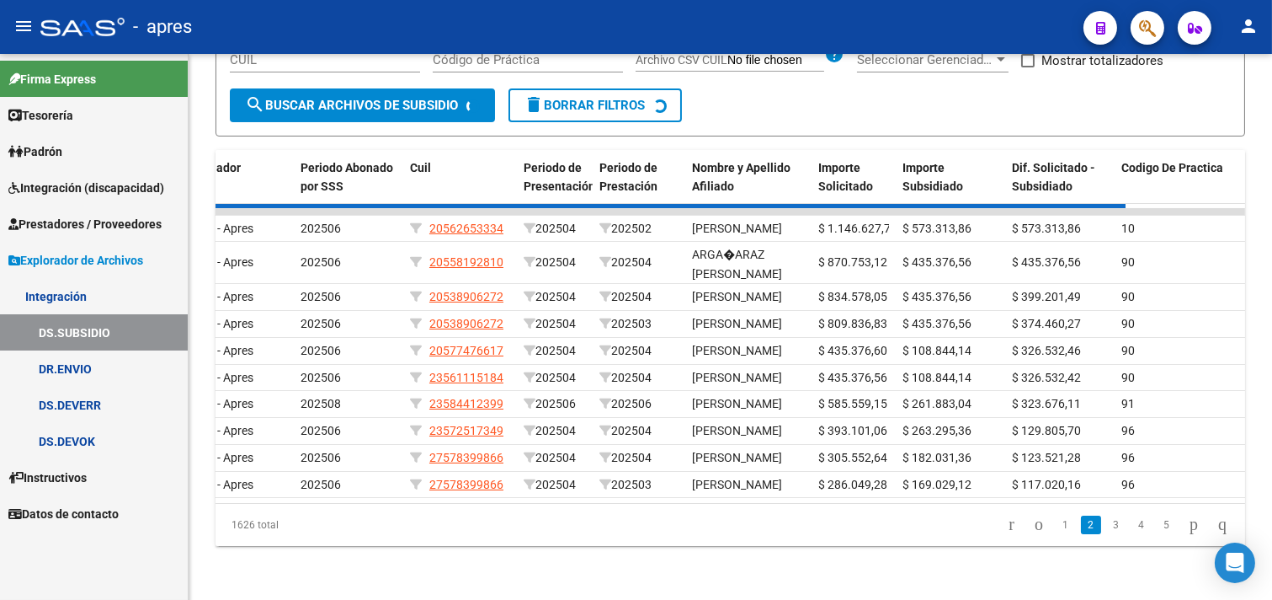
scroll to position [301, 0]
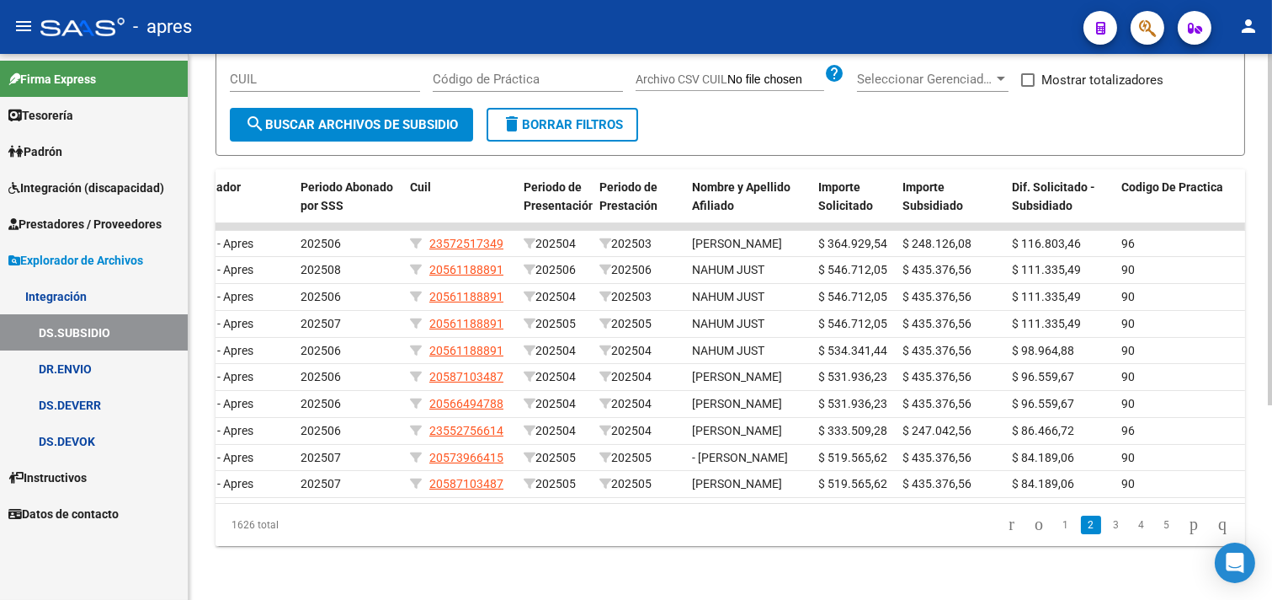
drag, startPoint x: 592, startPoint y: 486, endPoint x: 526, endPoint y: 489, distance: 65.8
click at [528, 489] on datatable-body "1207 A01 - Apres 202506 23572517349 202504 202503 [PERSON_NAME] $ 364.929,54 $ …" at bounding box center [731, 363] width 1030 height 280
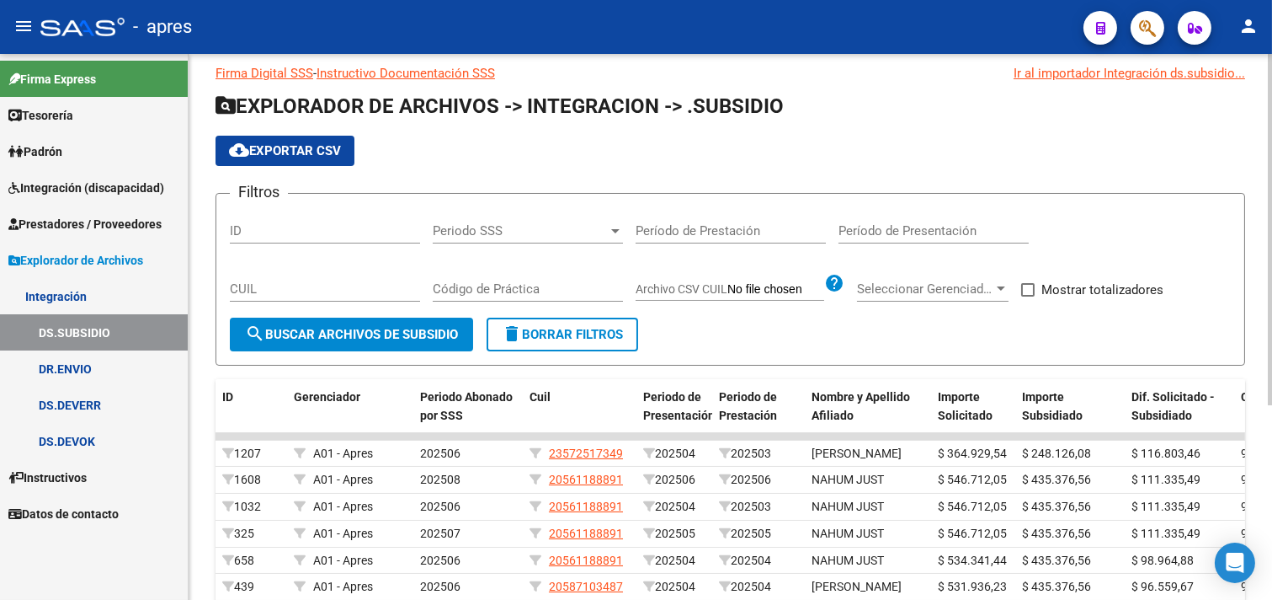
scroll to position [0, 0]
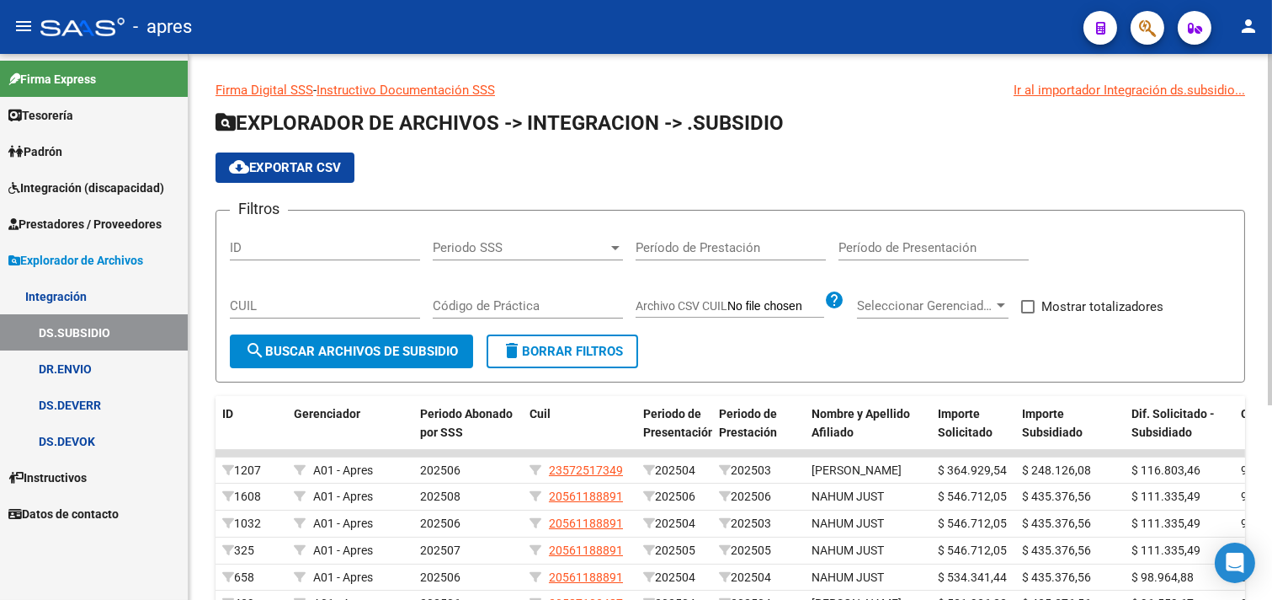
click at [323, 173] on span "cloud_download Exportar CSV" at bounding box center [285, 167] width 112 height 15
